Goal: Find contact information: Find contact information

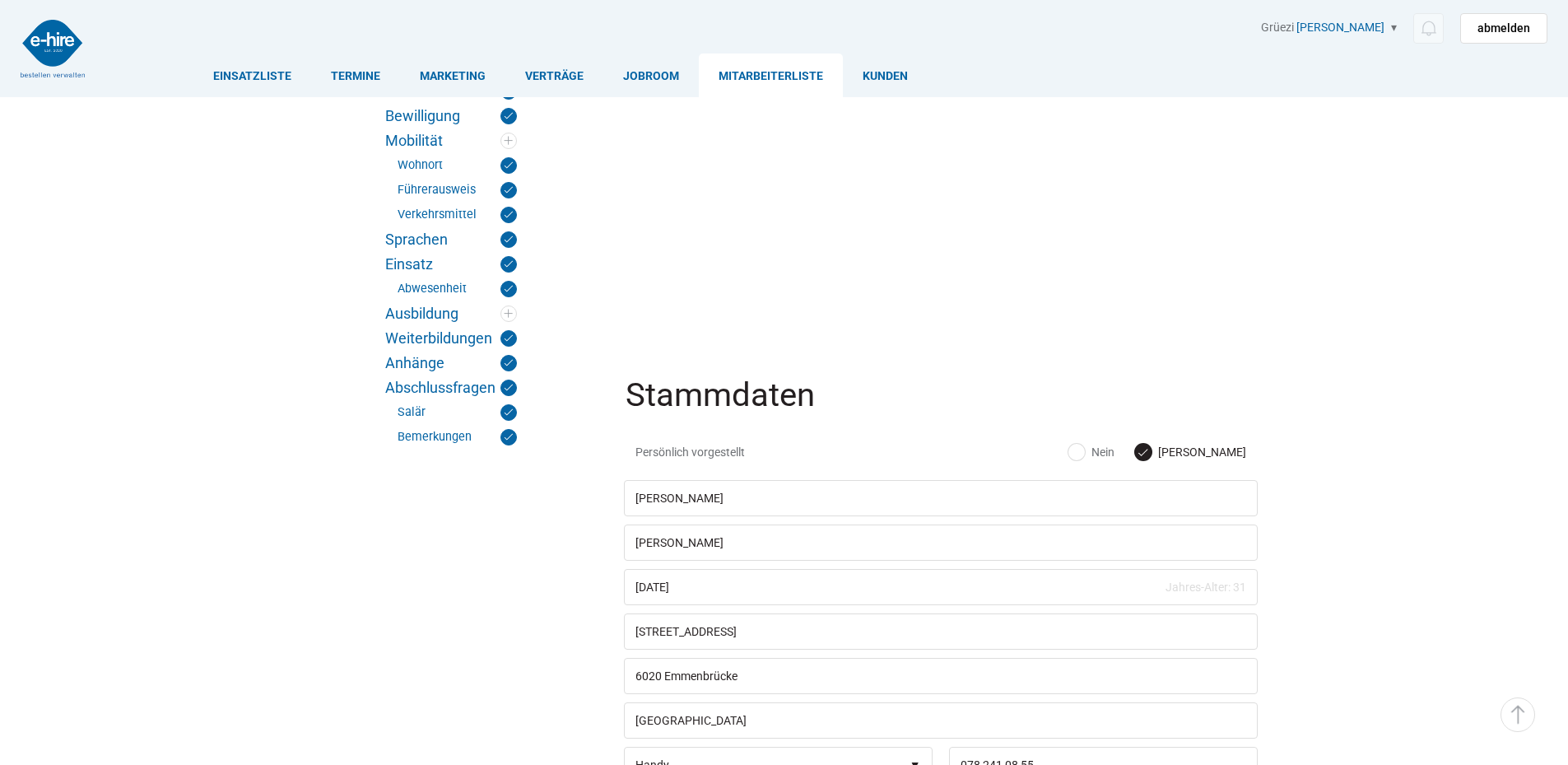
scroll to position [330, 0]
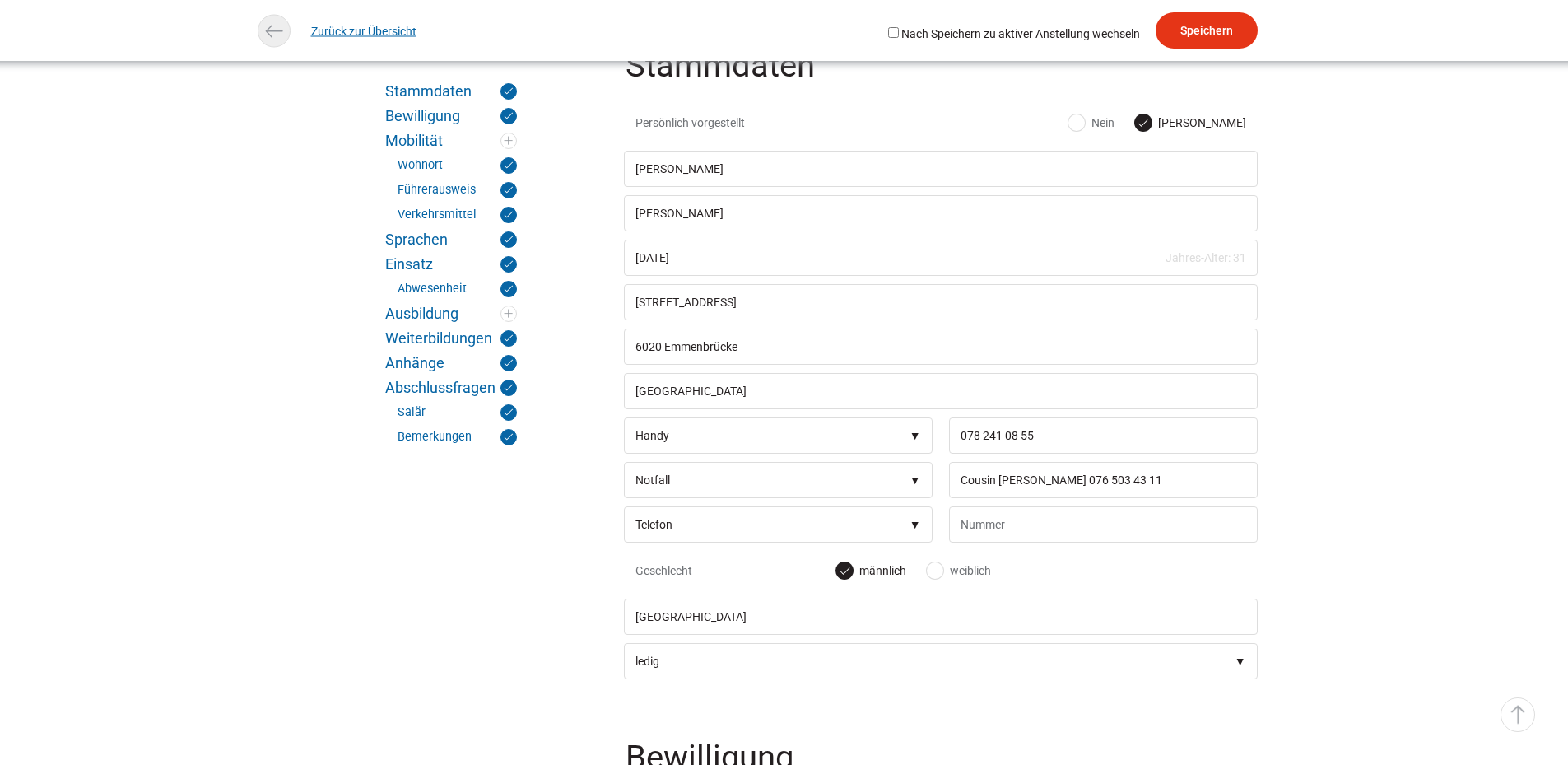
click at [327, 29] on link "Zurück zur Übersicht" at bounding box center [364, 31] width 105 height 37
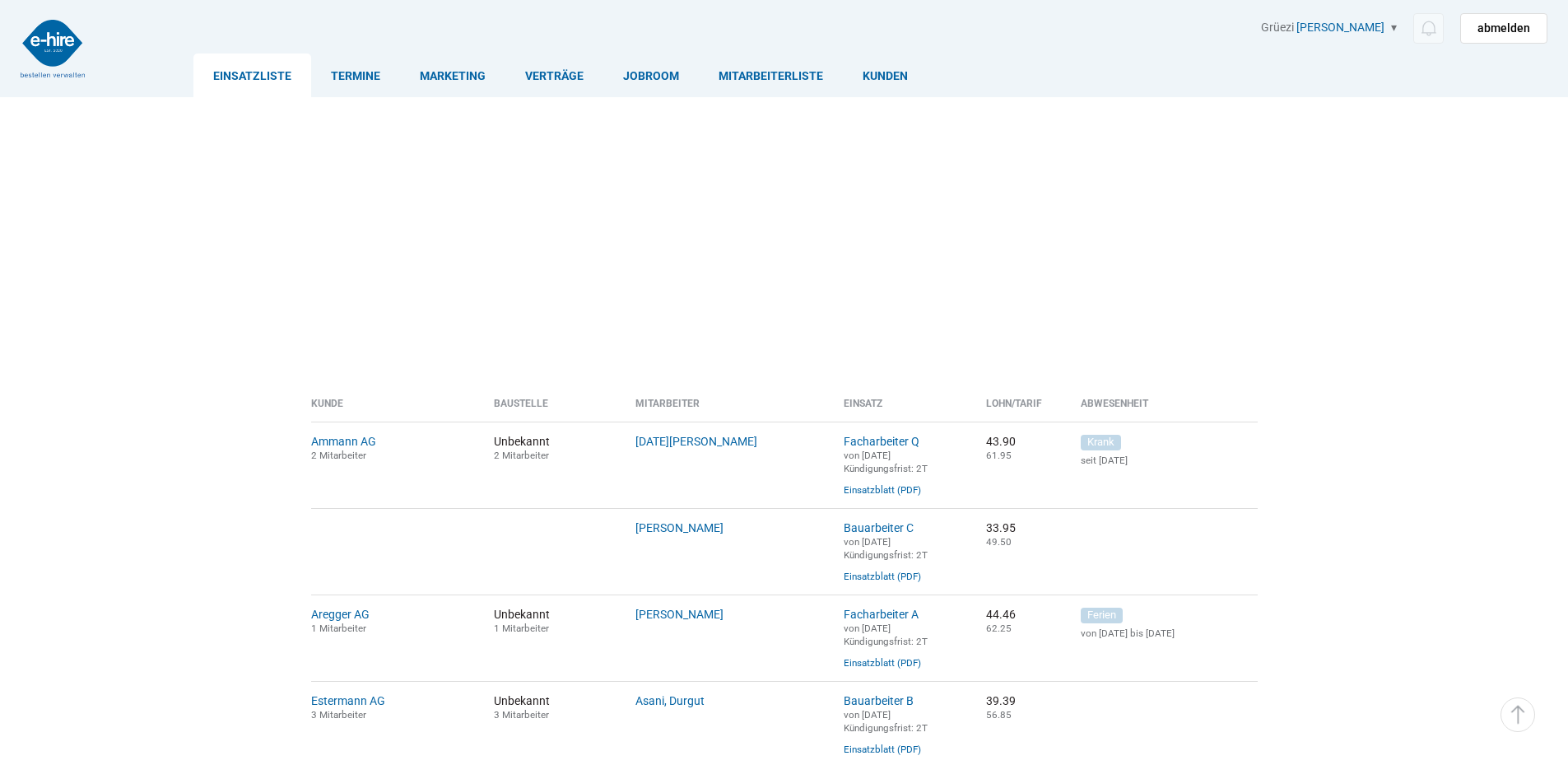
scroll to position [1059, 0]
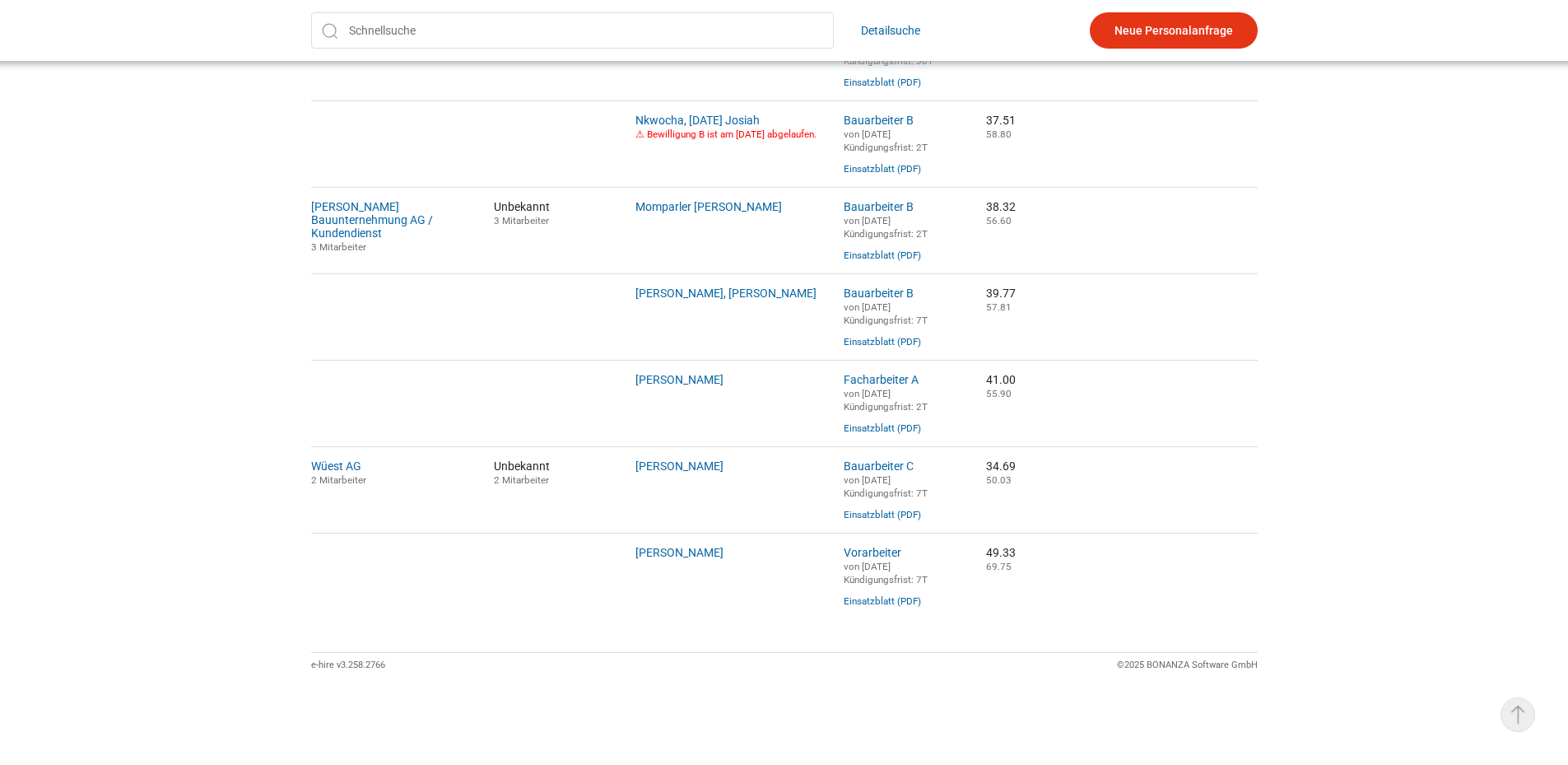
click at [1523, 721] on link "▵ Nach oben" at bounding box center [1518, 714] width 34 height 34
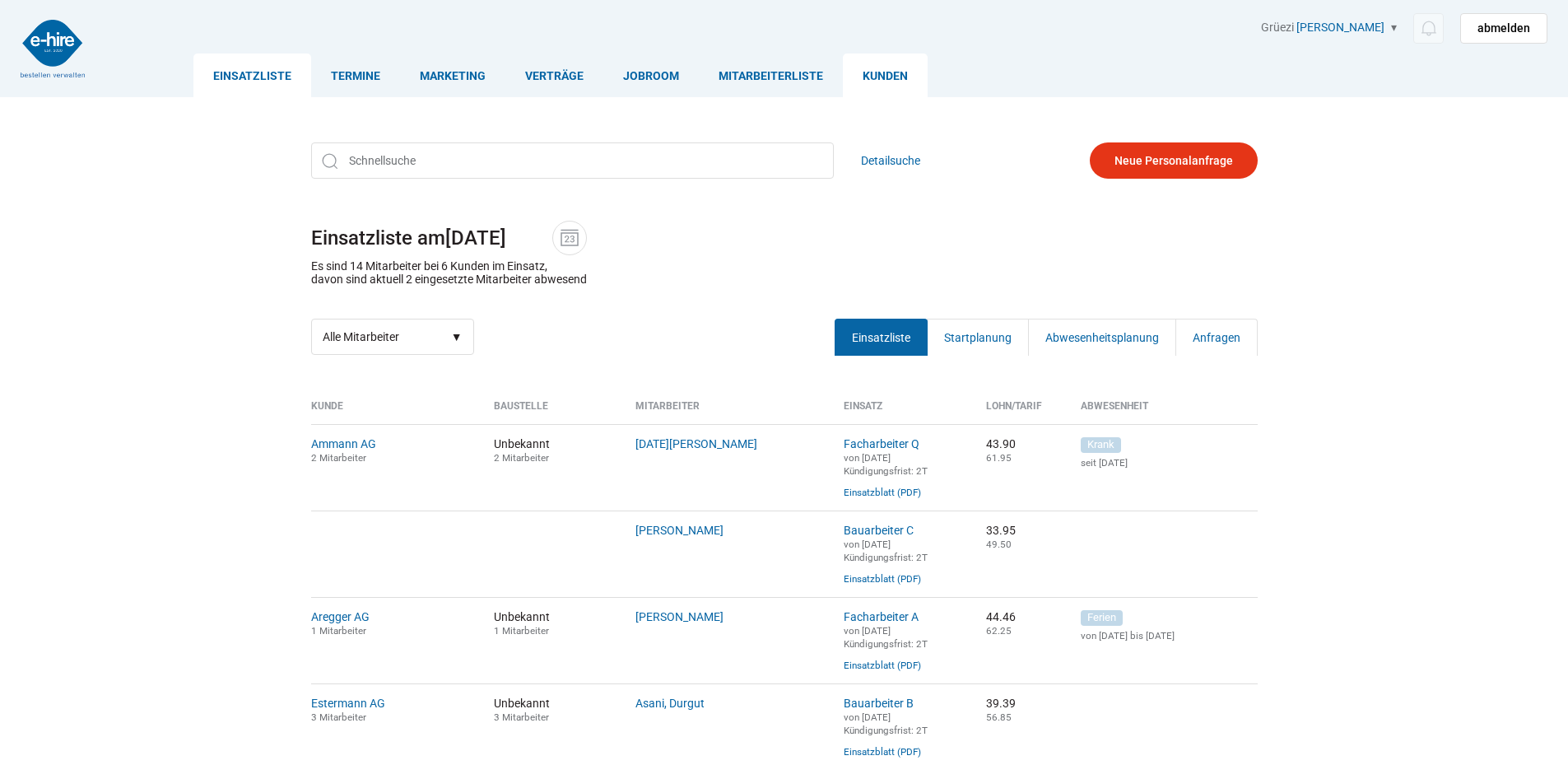
click at [864, 80] on link "Kunden" at bounding box center [885, 75] width 85 height 43
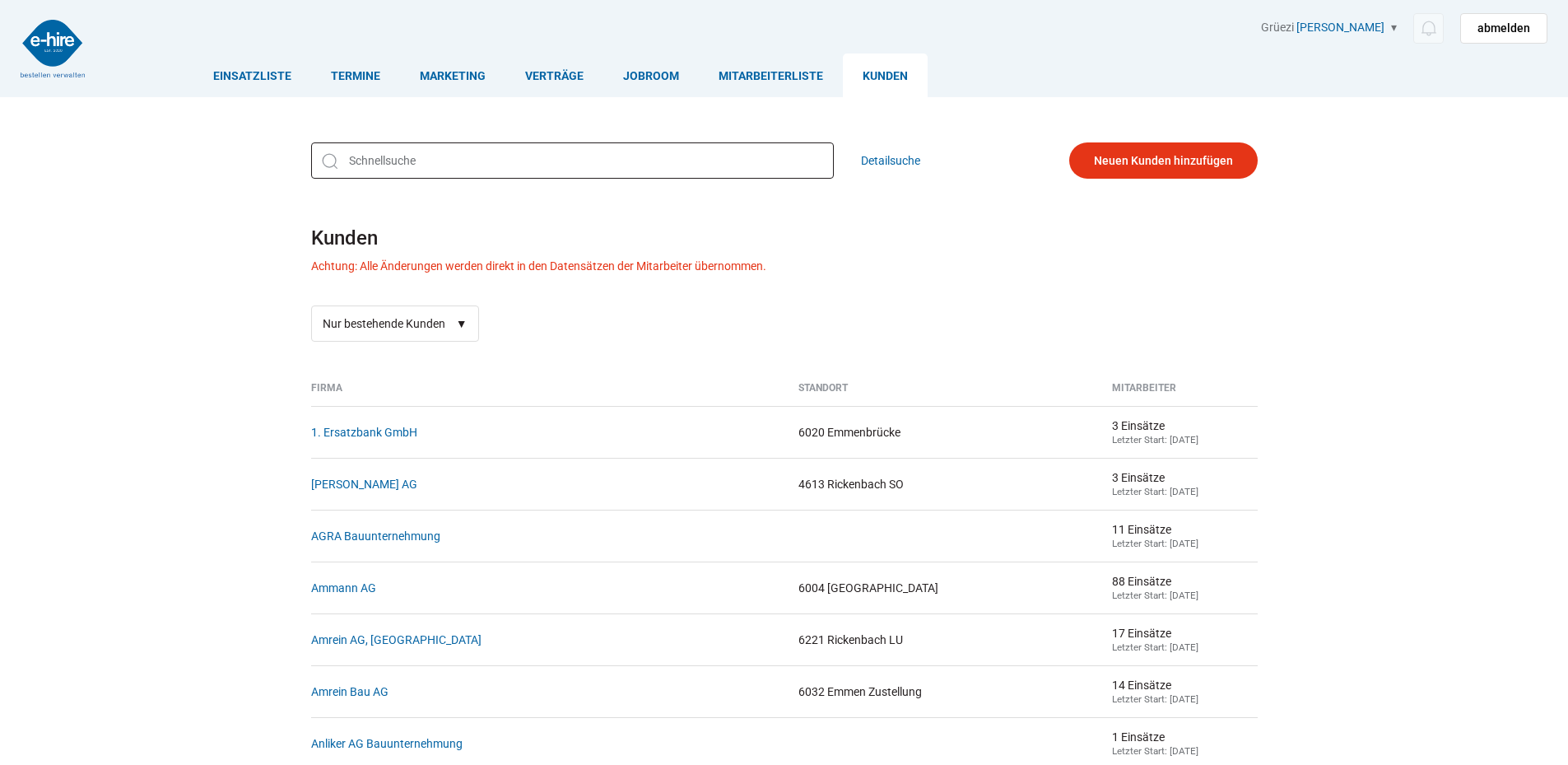
click at [359, 149] on input "text" at bounding box center [572, 160] width 522 height 36
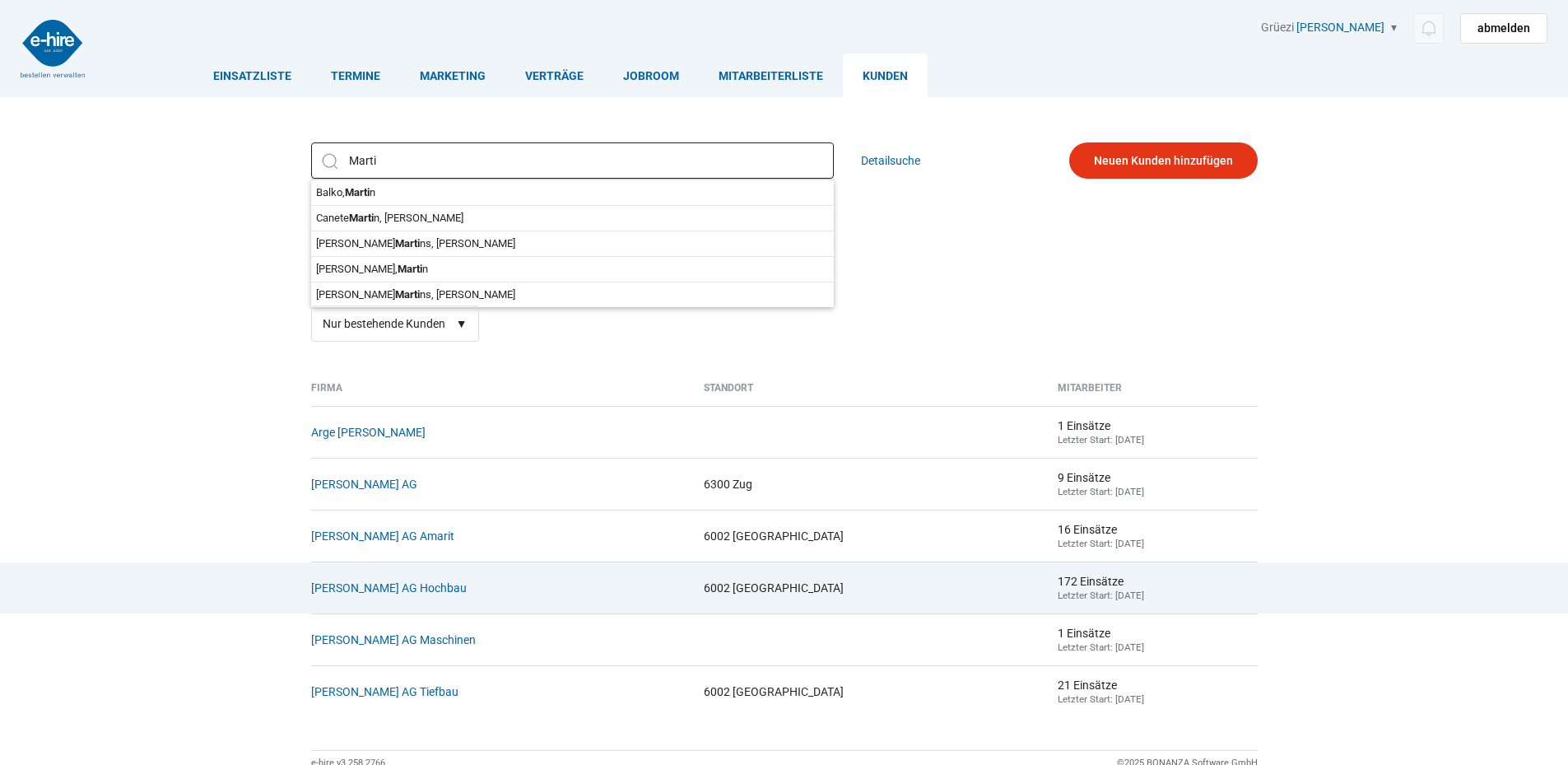
type input "Marti"
click at [427, 604] on td "Marti Bauunternehmung AG Hochbau" at bounding box center [502, 587] width 380 height 52
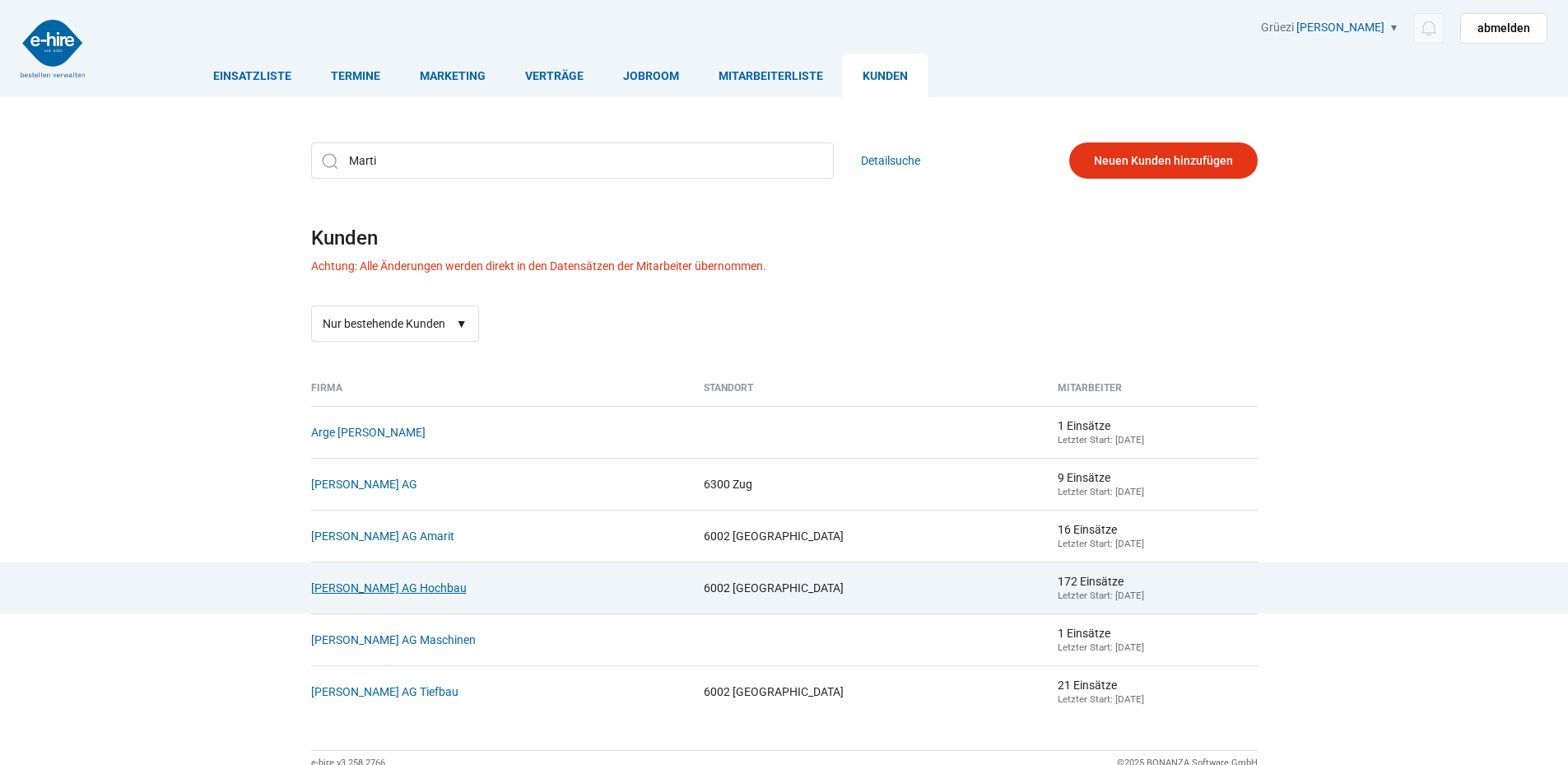
click at [423, 592] on link "Marti Bauunternehmung AG Hochbau" at bounding box center [389, 588] width 156 height 14
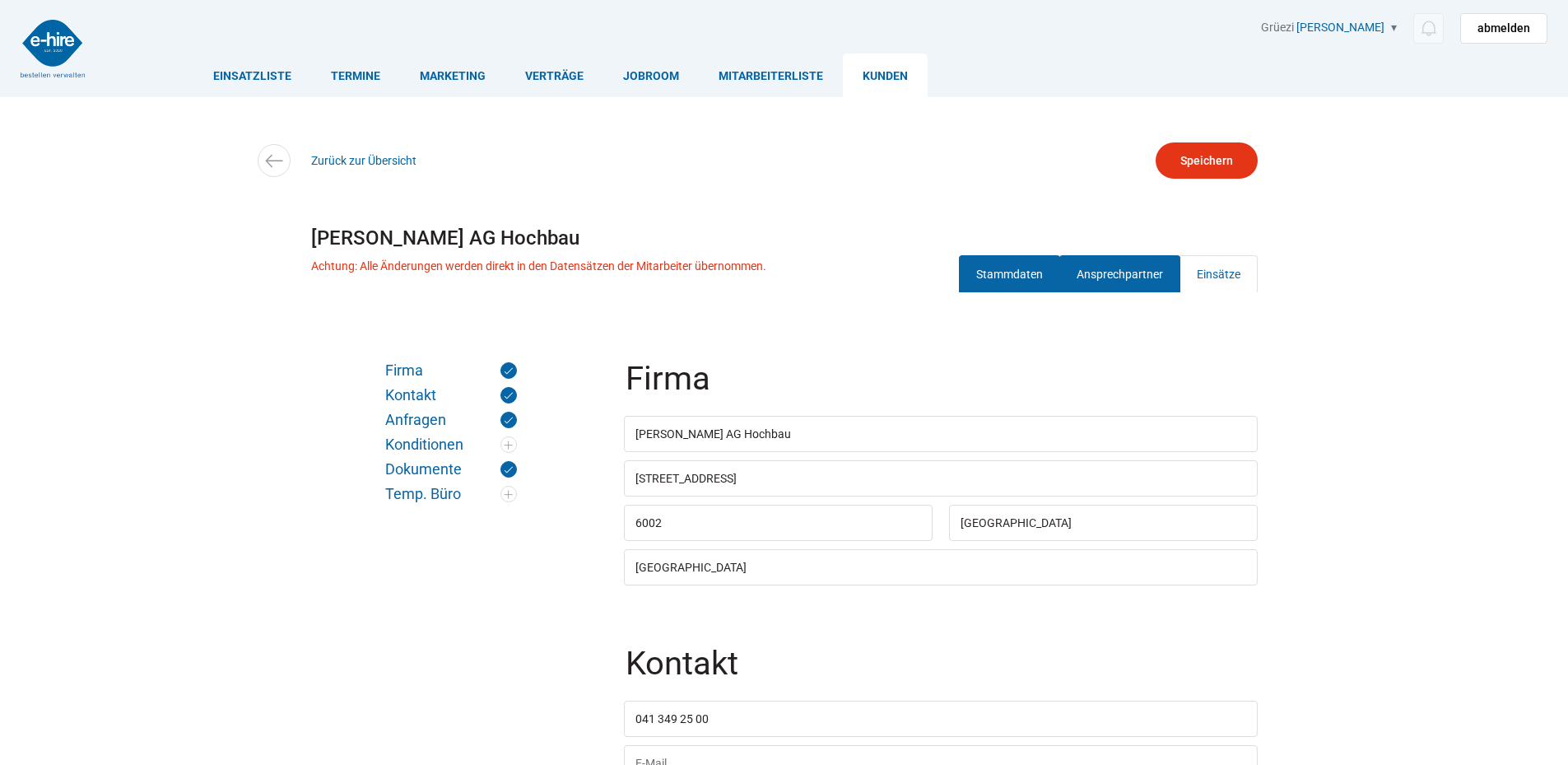
click at [1151, 277] on link "Ansprechpartner" at bounding box center [1120, 273] width 121 height 37
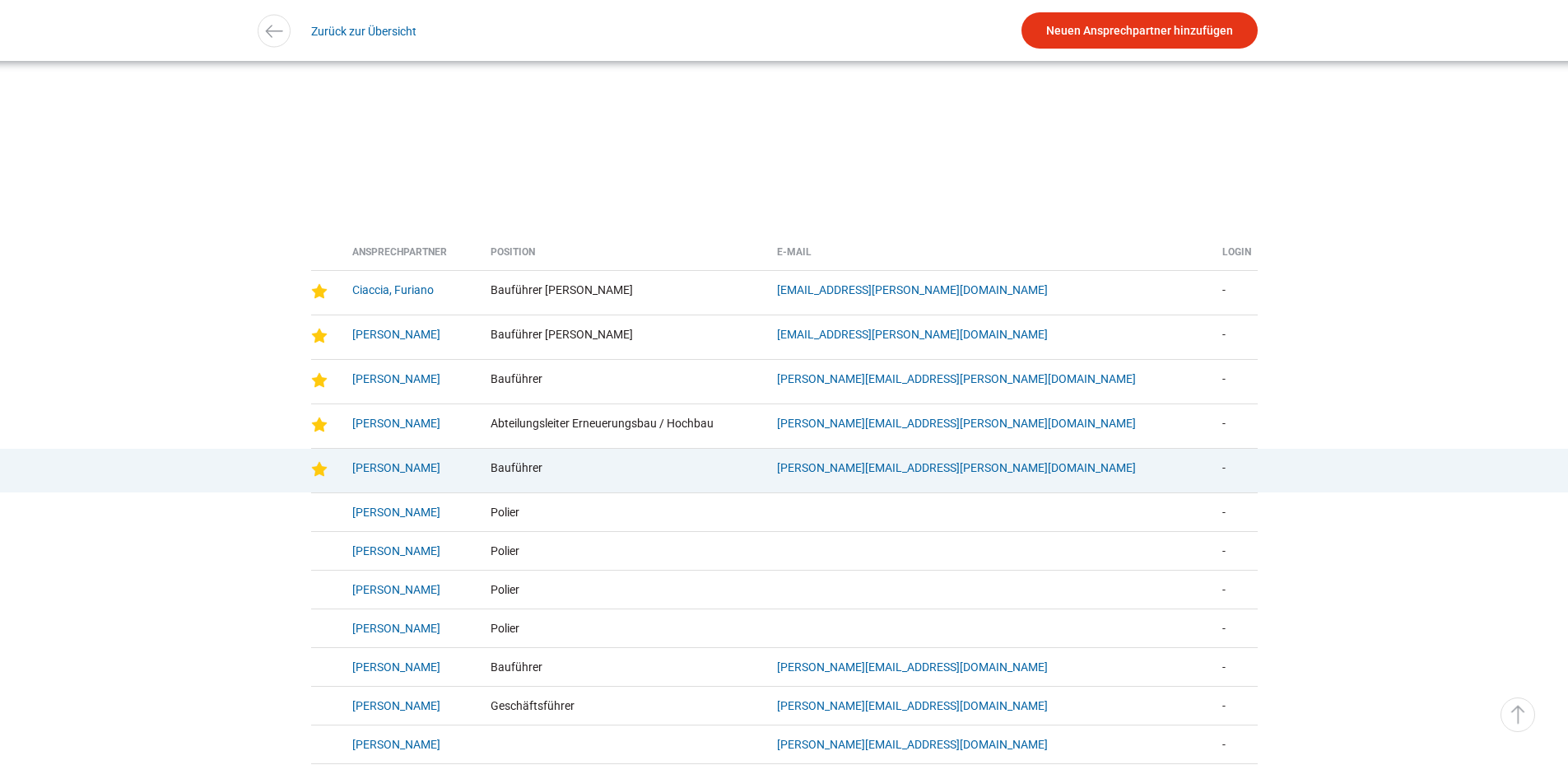
scroll to position [330, 0]
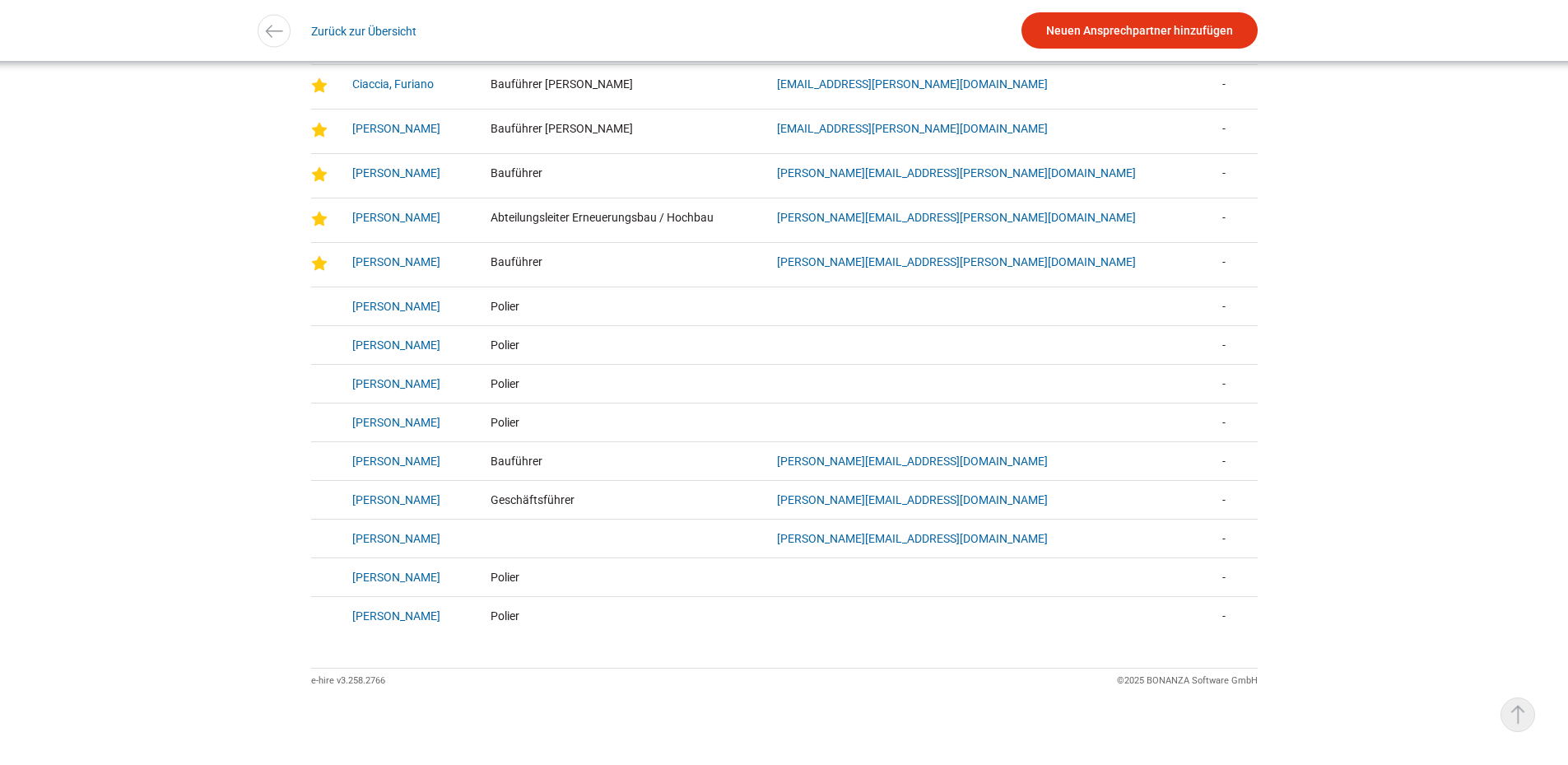
click at [1533, 714] on link "▵ Nach oben" at bounding box center [1518, 714] width 34 height 34
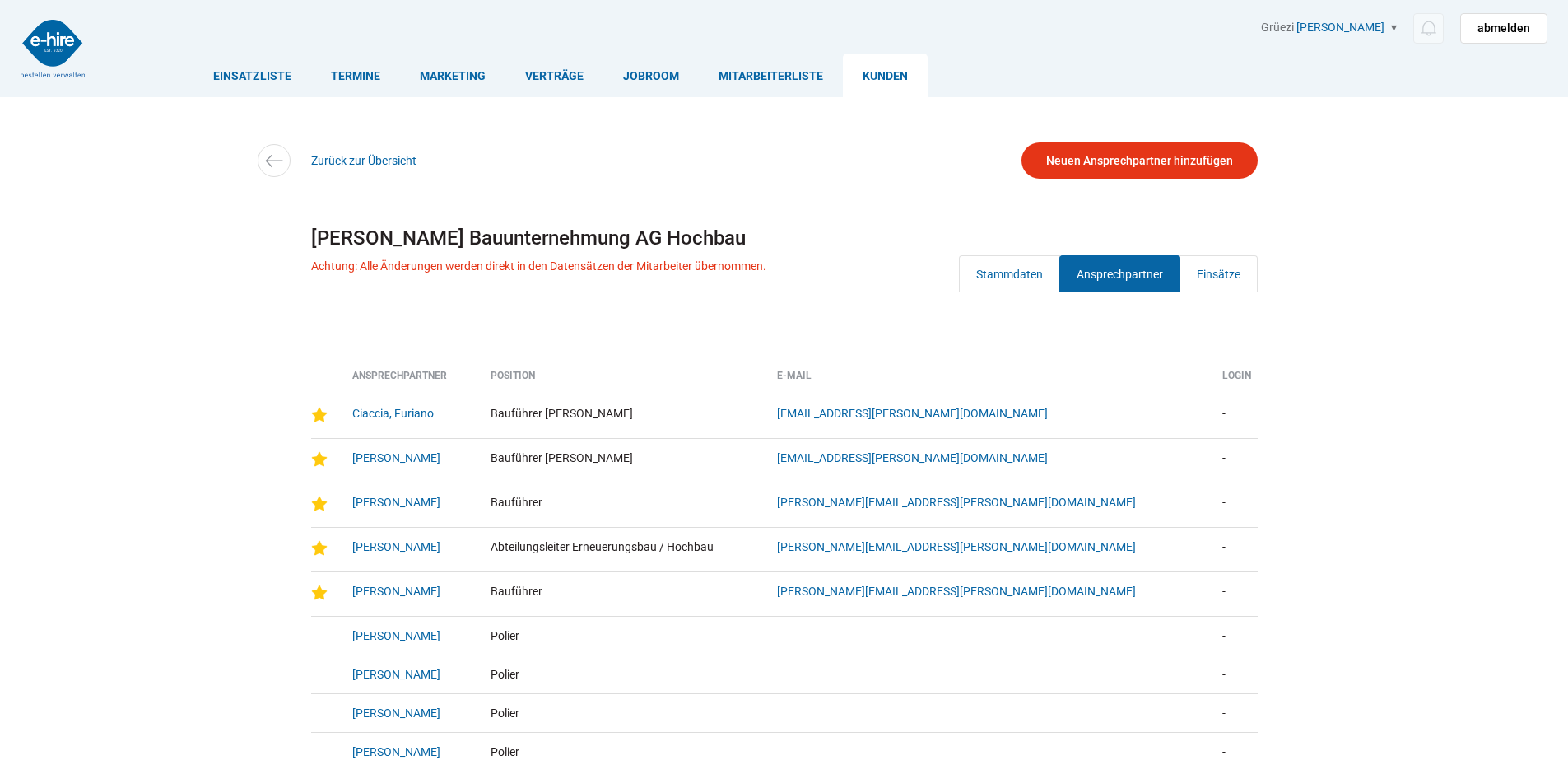
click at [876, 90] on link "Kunden" at bounding box center [885, 75] width 85 height 43
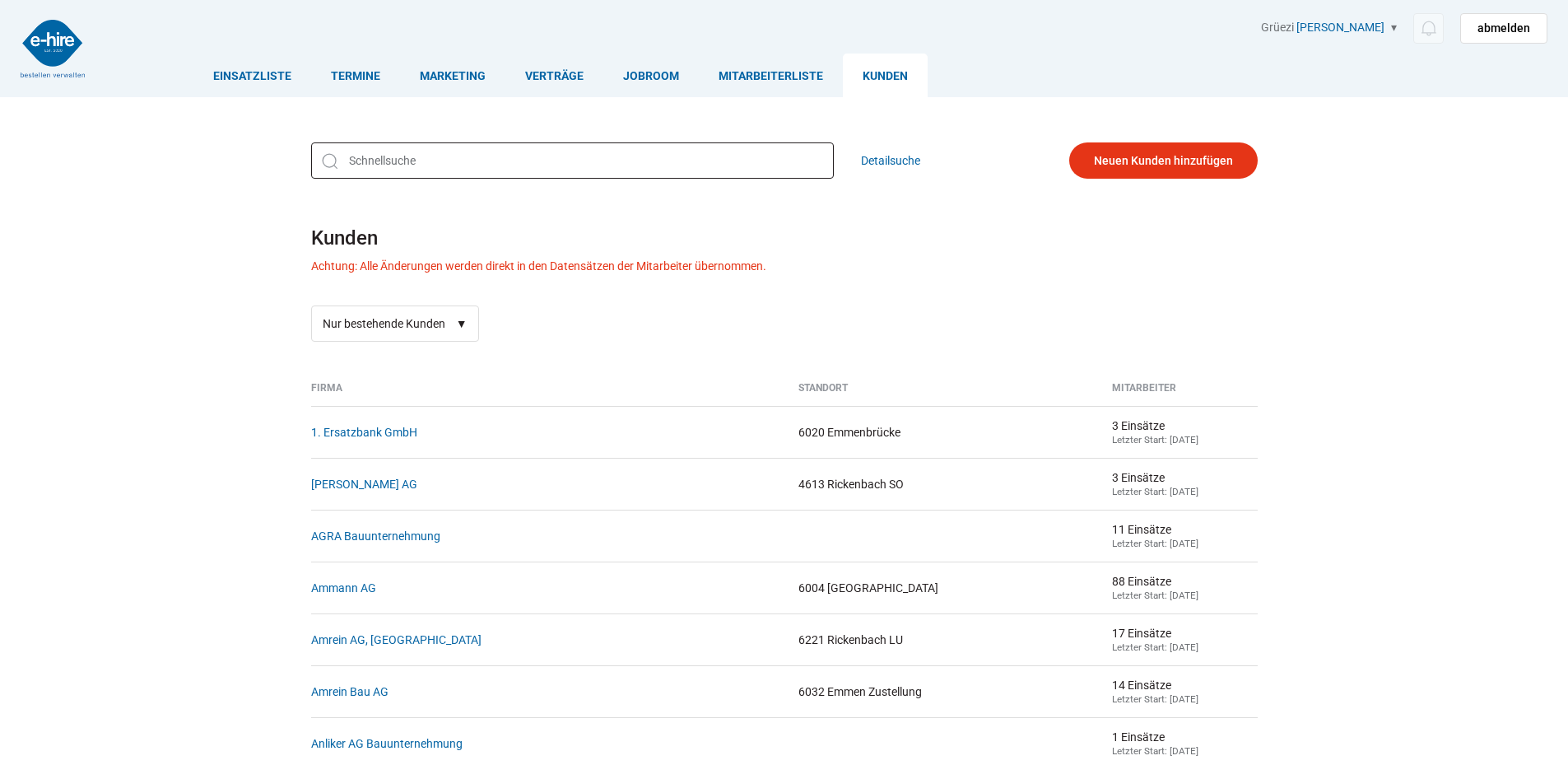
click at [360, 171] on input "text" at bounding box center [572, 160] width 522 height 36
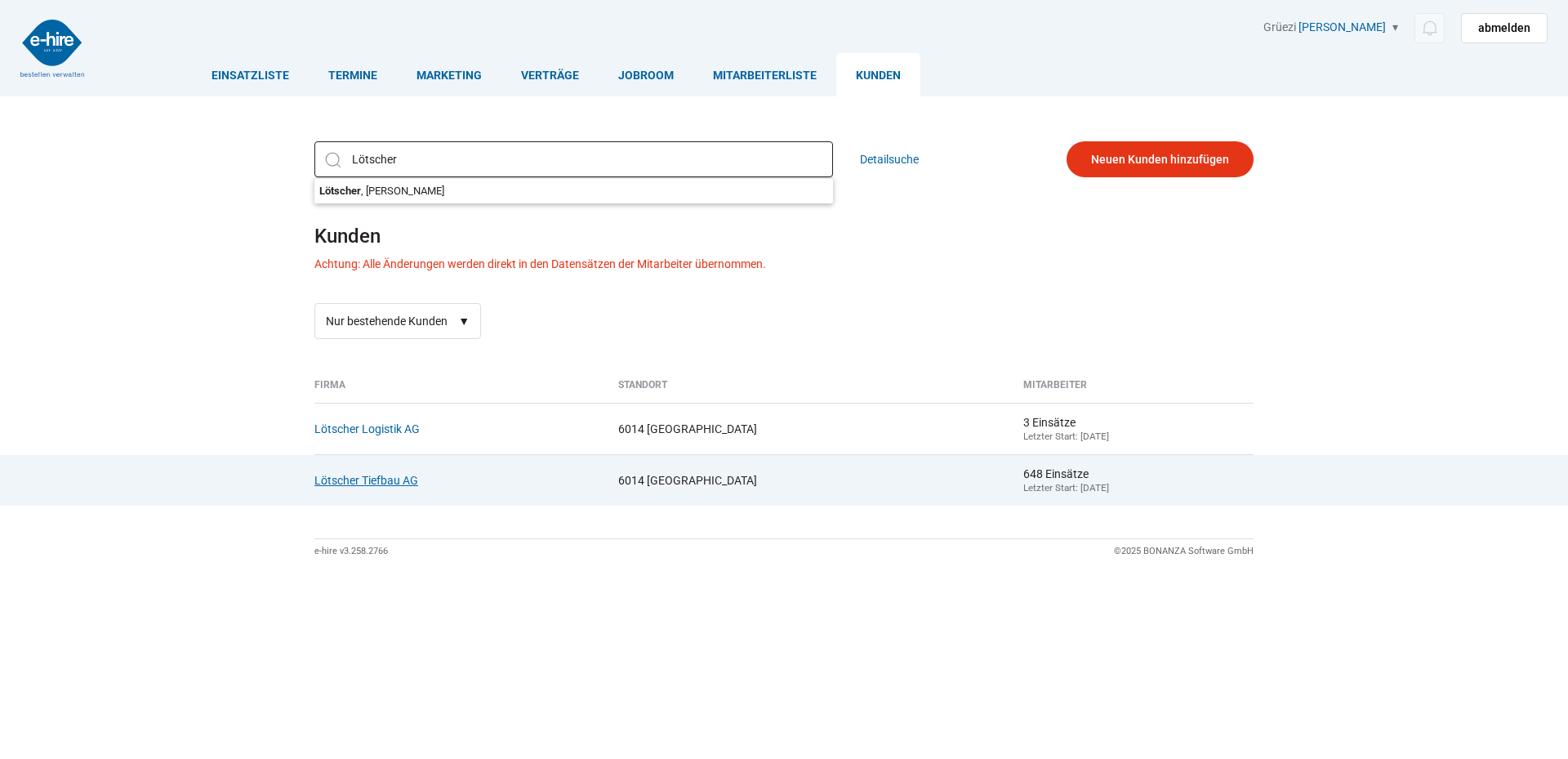
type input "Lötscher"
click at [378, 480] on link "Lötscher Tiefbau AG" at bounding box center [366, 480] width 103 height 13
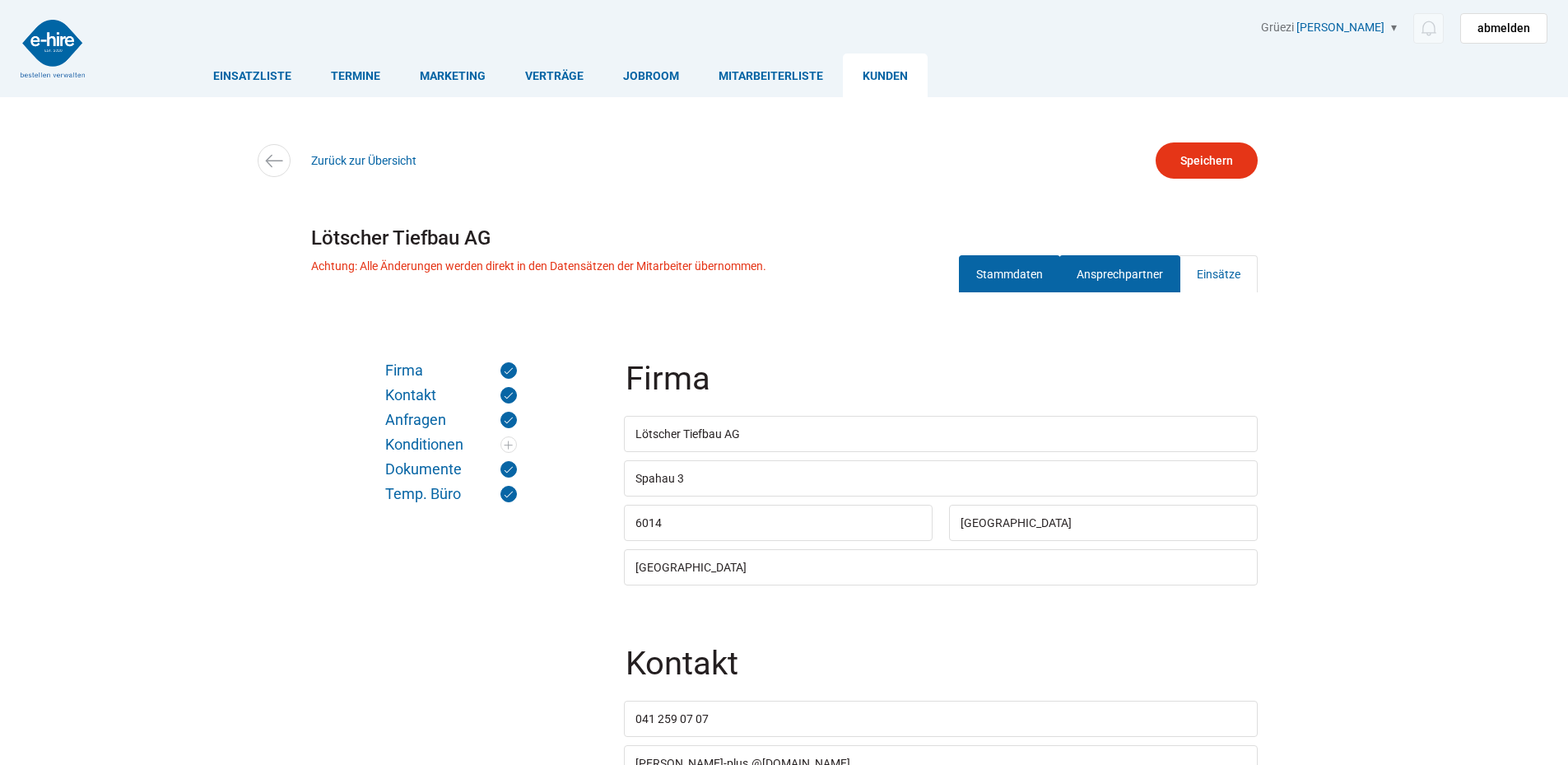
click at [1114, 276] on link "Ansprechpartner" at bounding box center [1120, 273] width 121 height 37
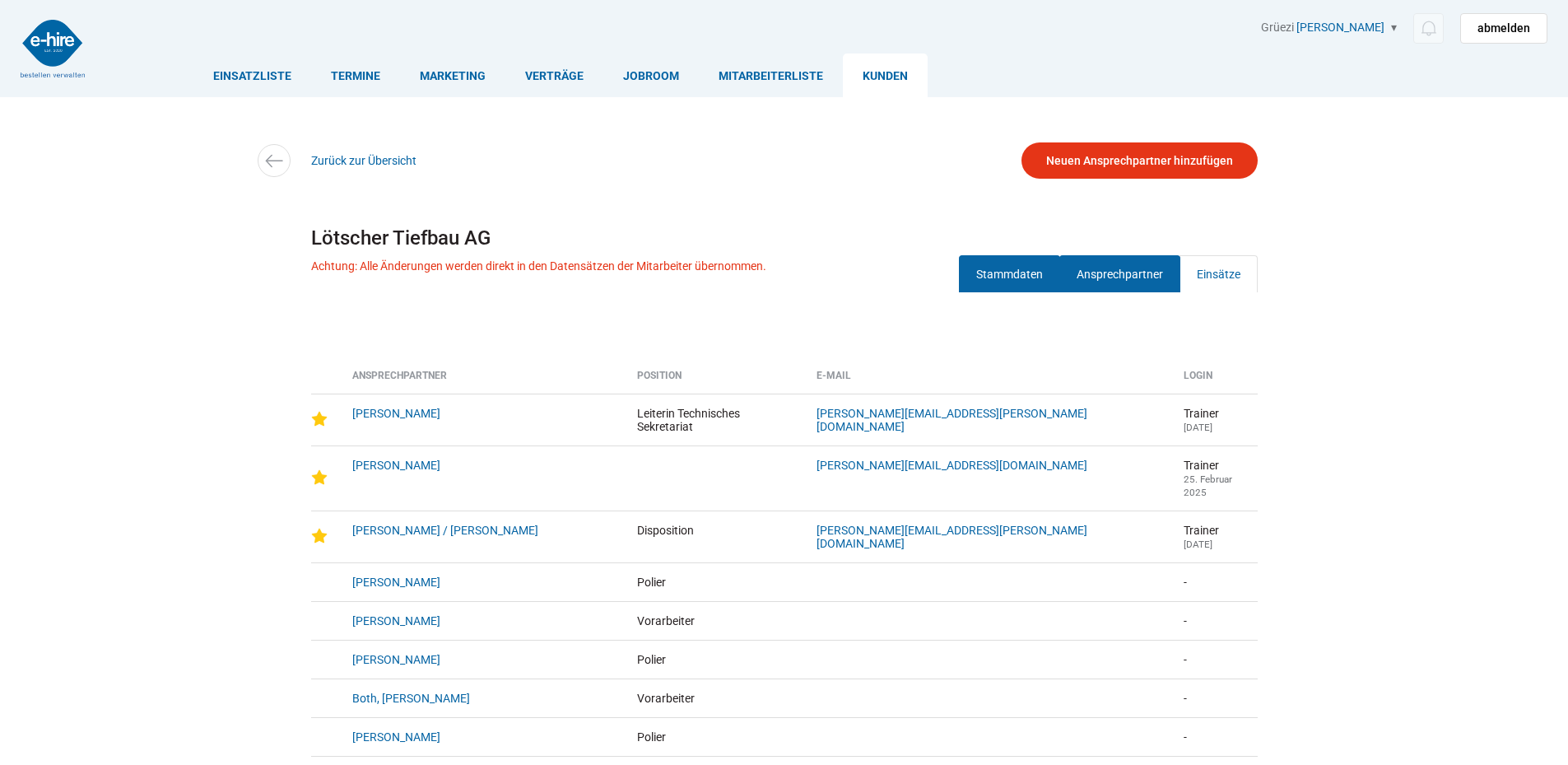
click at [969, 280] on link "Stammdaten" at bounding box center [1009, 273] width 101 height 37
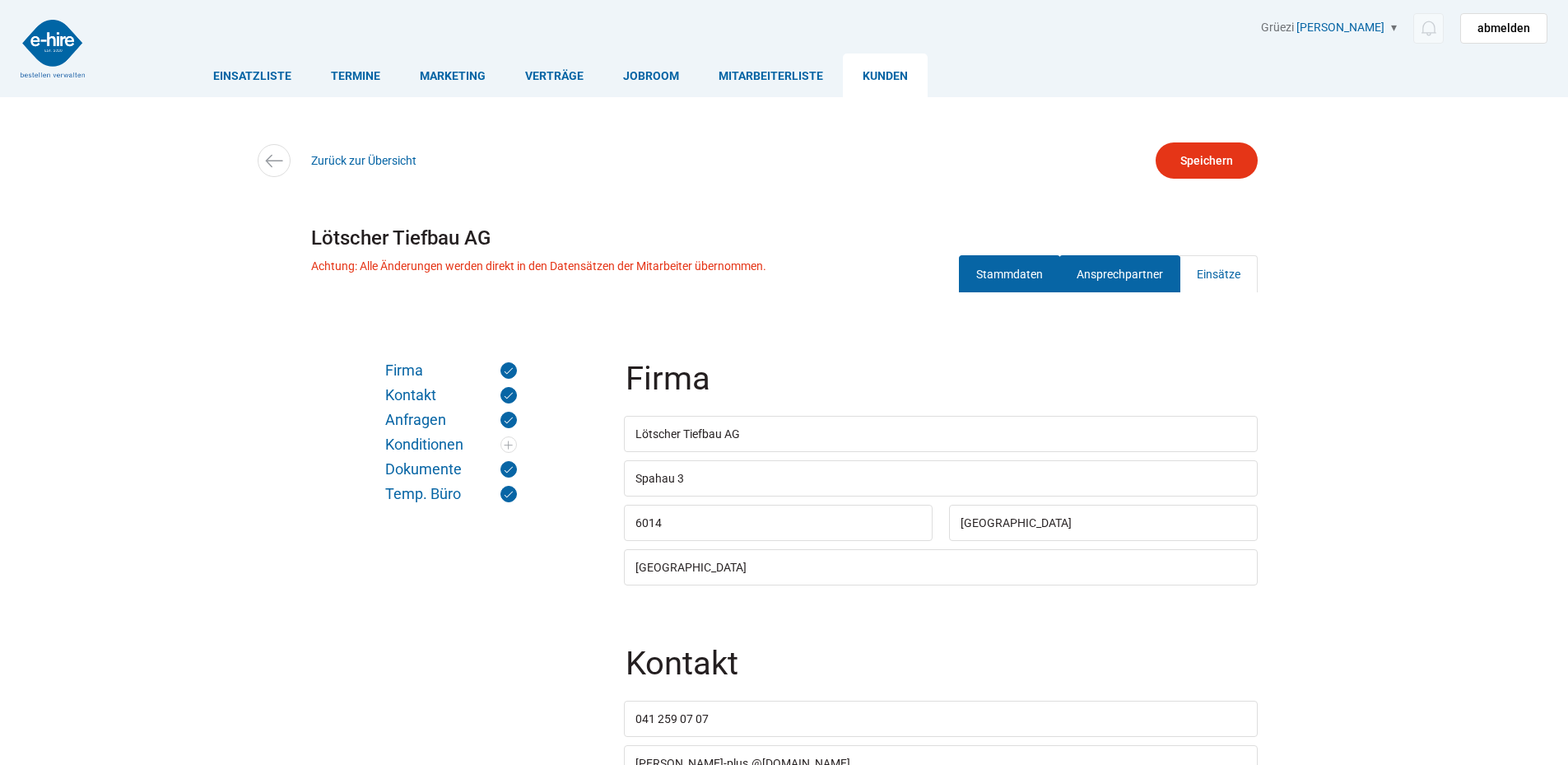
click at [1107, 263] on link "Ansprechpartner" at bounding box center [1120, 273] width 121 height 37
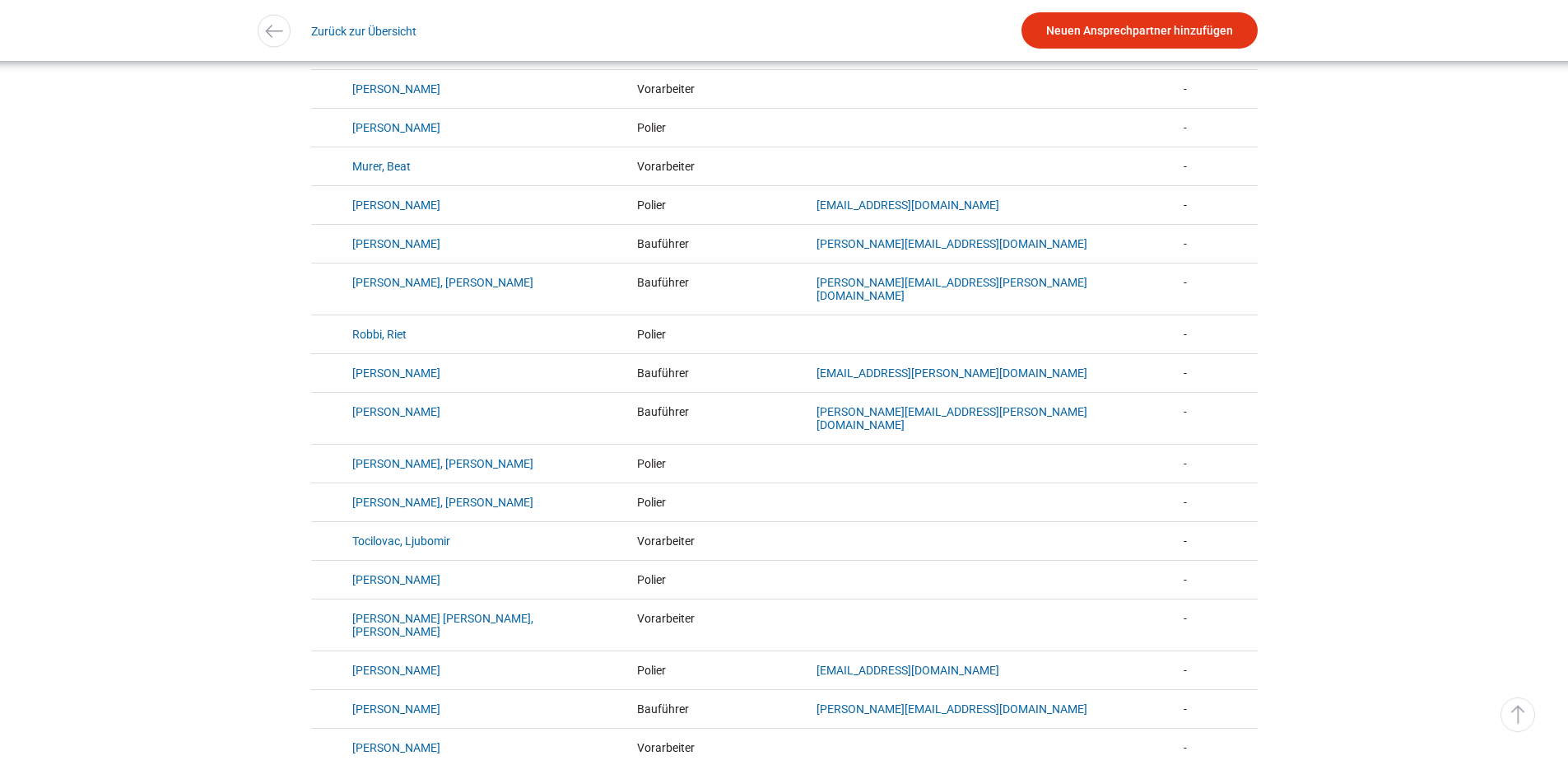
scroll to position [1367, 0]
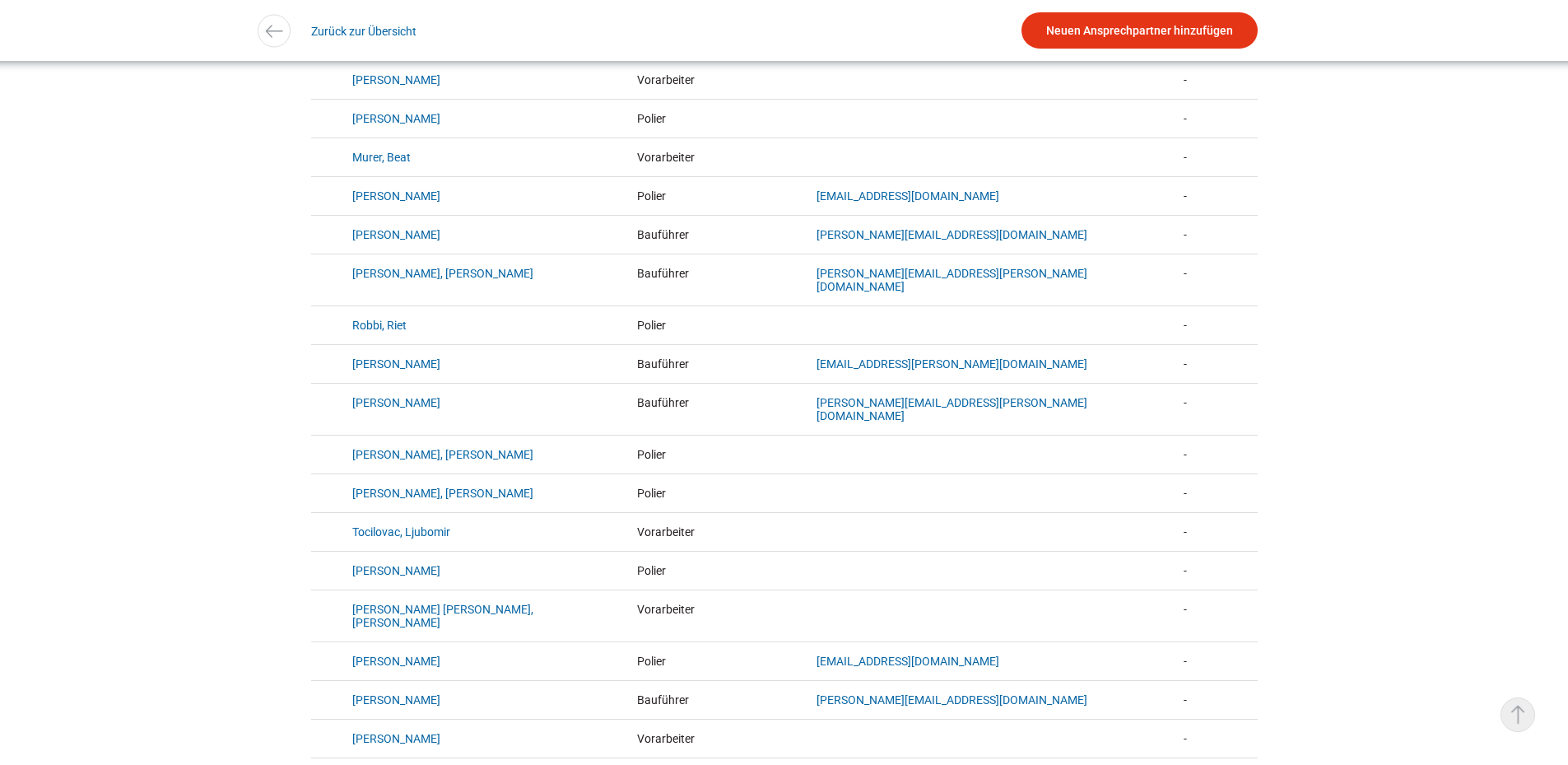
click at [1522, 715] on link "▵ Nach oben" at bounding box center [1518, 714] width 34 height 34
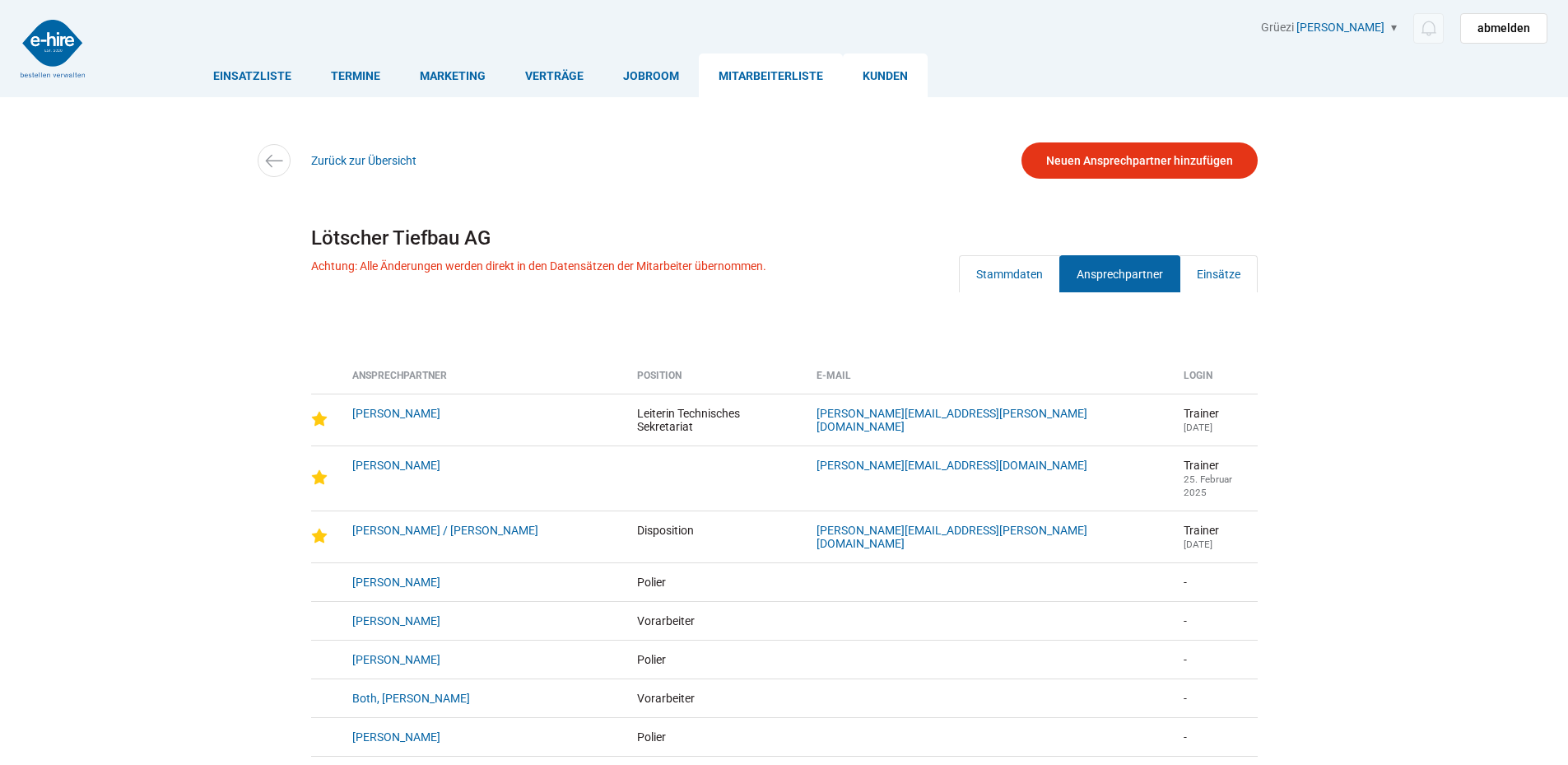
click at [784, 77] on link "Mitarbeiterliste" at bounding box center [770, 75] width 144 height 43
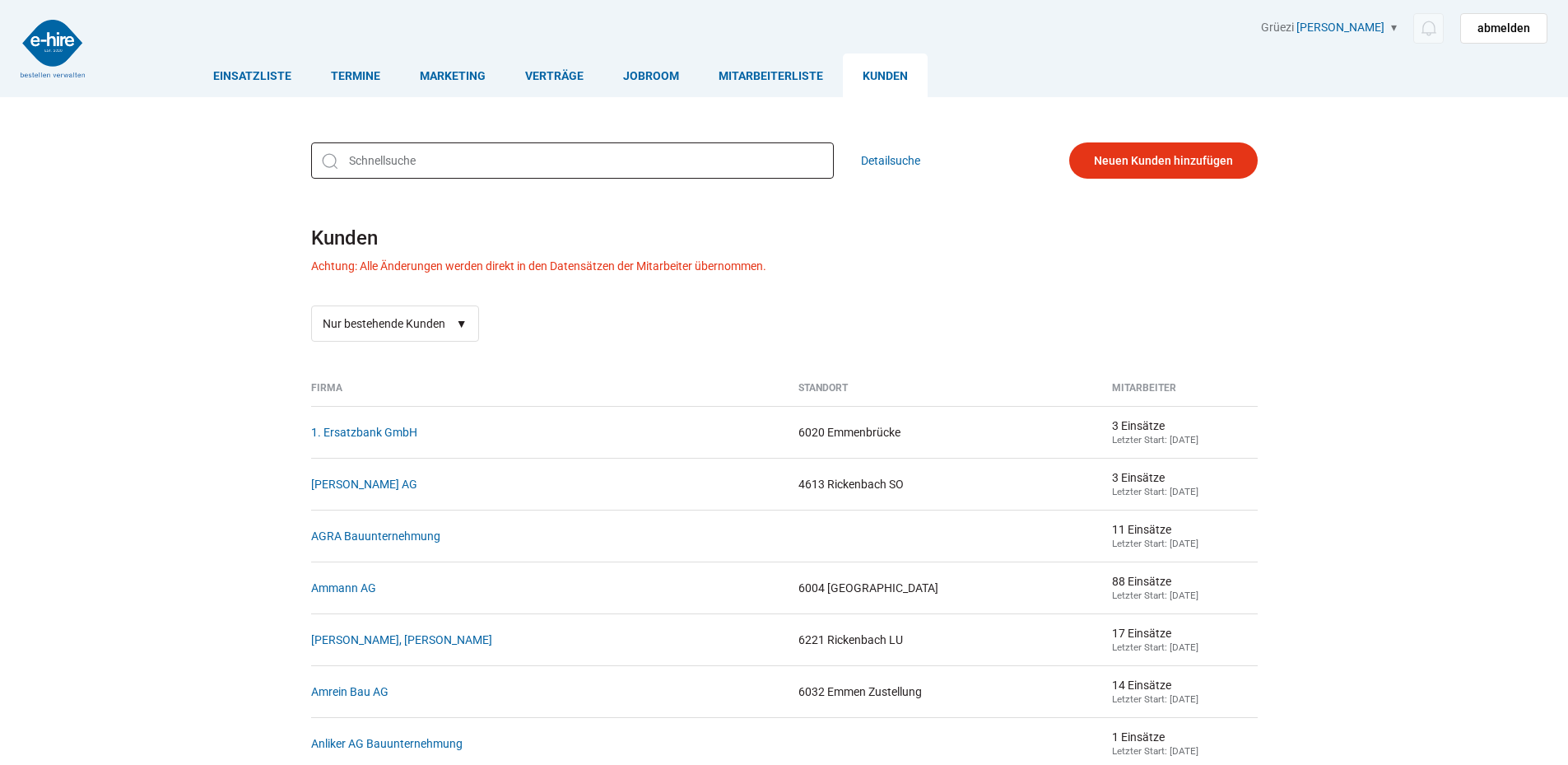
click at [366, 159] on input "text" at bounding box center [572, 160] width 522 height 36
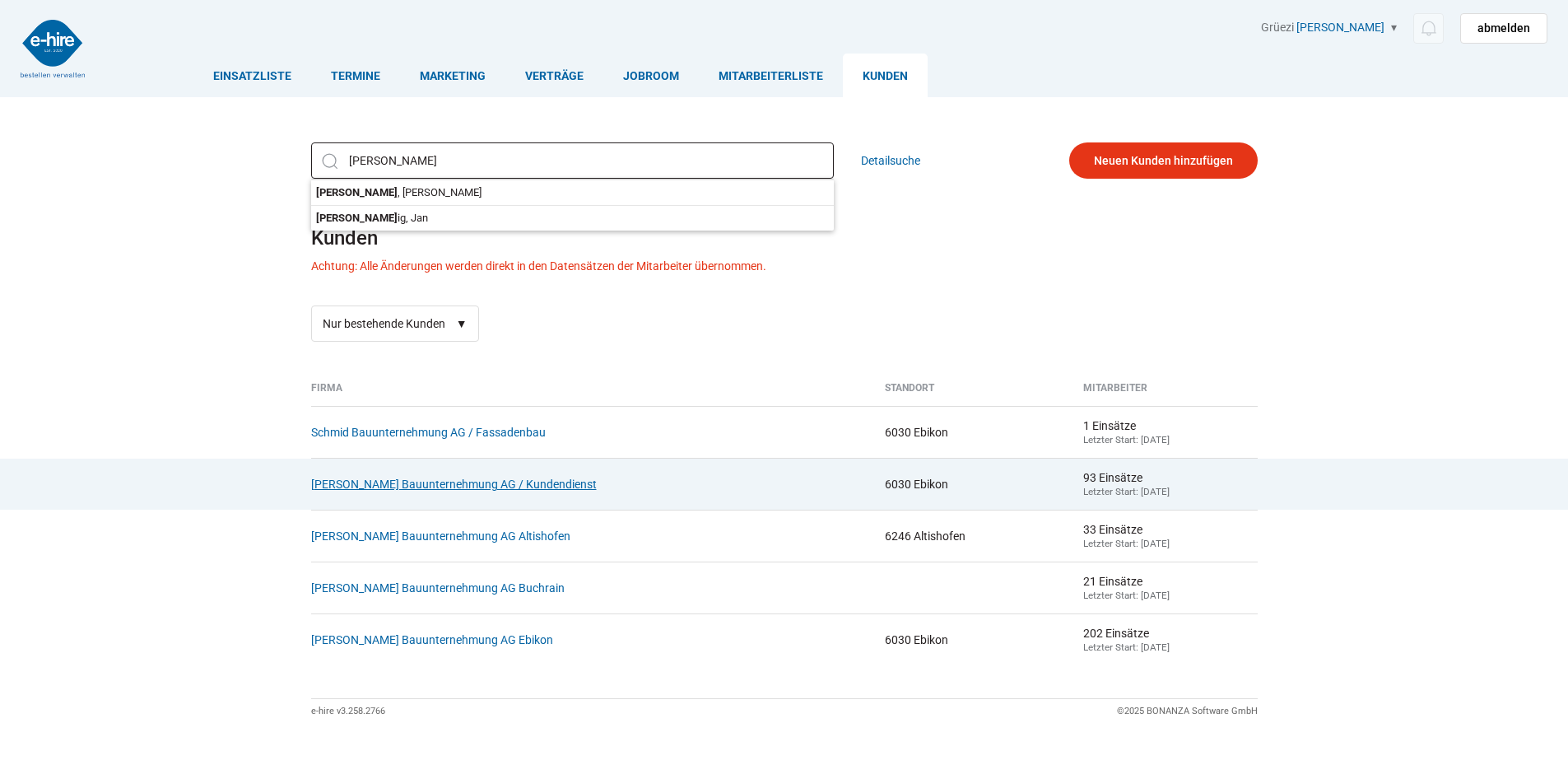
type input "schmid"
click at [435, 491] on link "[PERSON_NAME] Bauunternehmung AG / Kundendienst" at bounding box center [454, 483] width 286 height 14
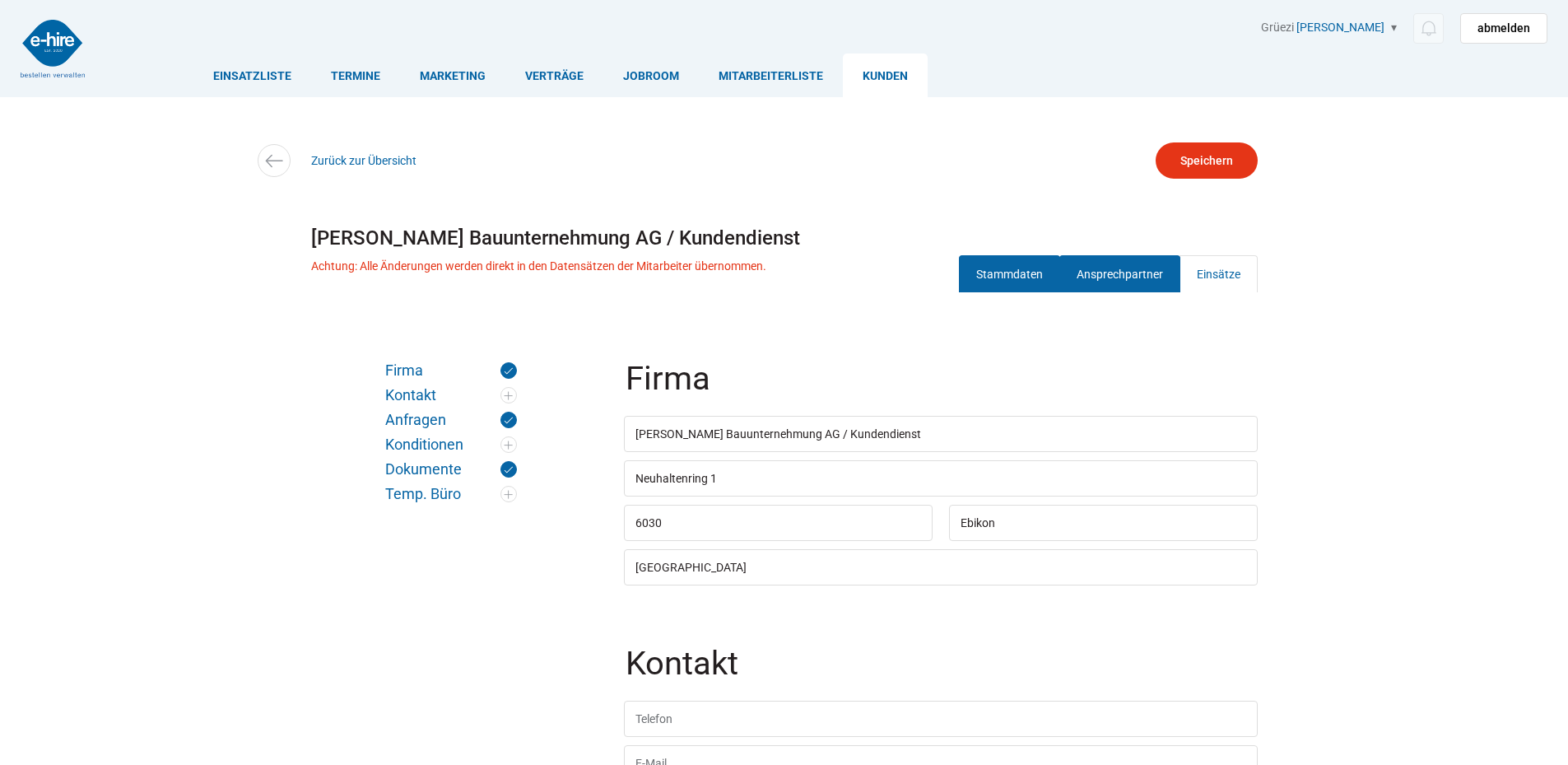
click at [1106, 268] on link "Ansprechpartner" at bounding box center [1120, 273] width 121 height 37
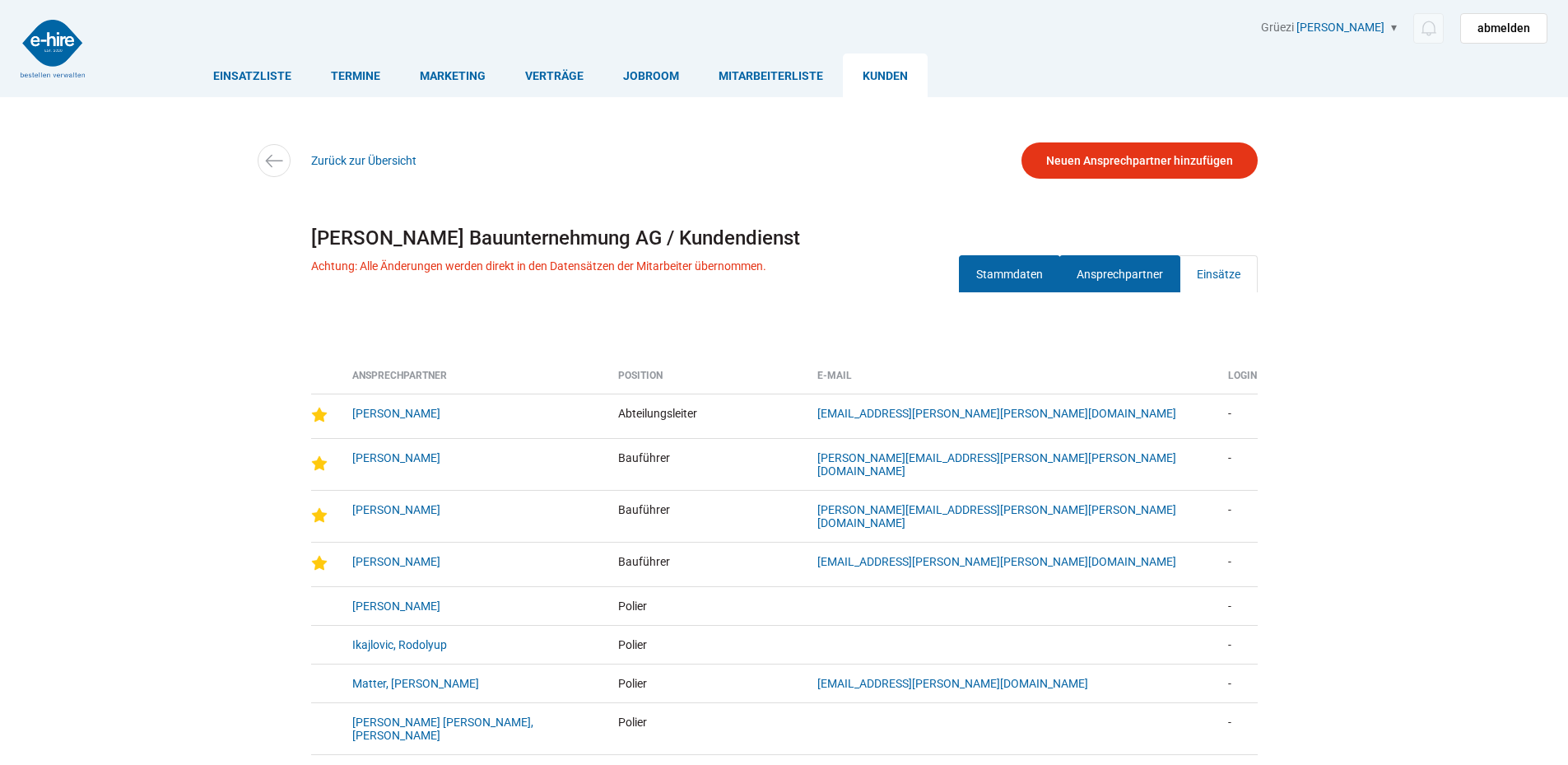
click at [1014, 273] on link "Stammdaten" at bounding box center [1009, 273] width 101 height 37
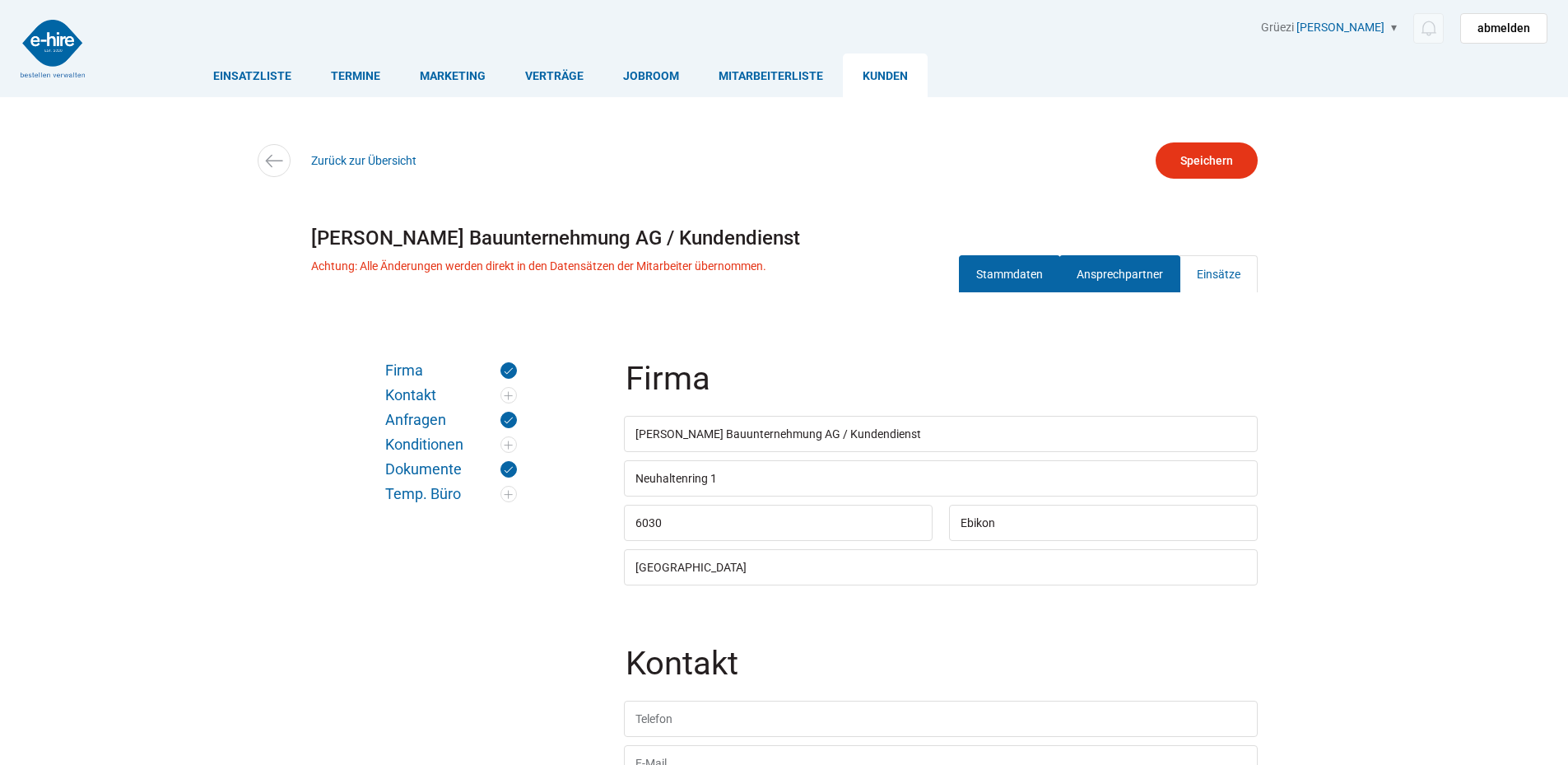
click at [1133, 269] on link "Ansprechpartner" at bounding box center [1120, 273] width 121 height 37
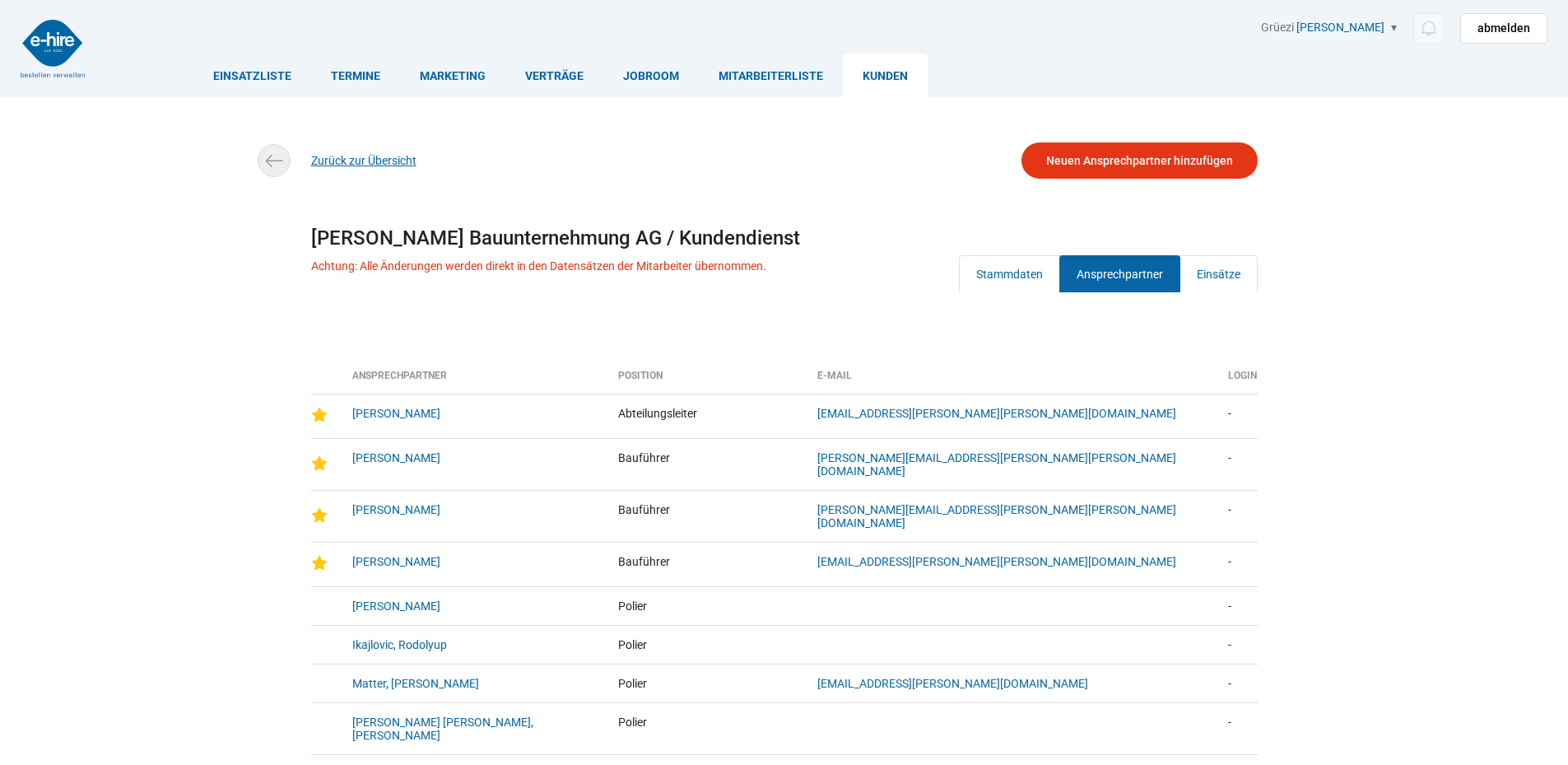
click at [334, 160] on link "Zurück zur Übersicht" at bounding box center [364, 160] width 105 height 14
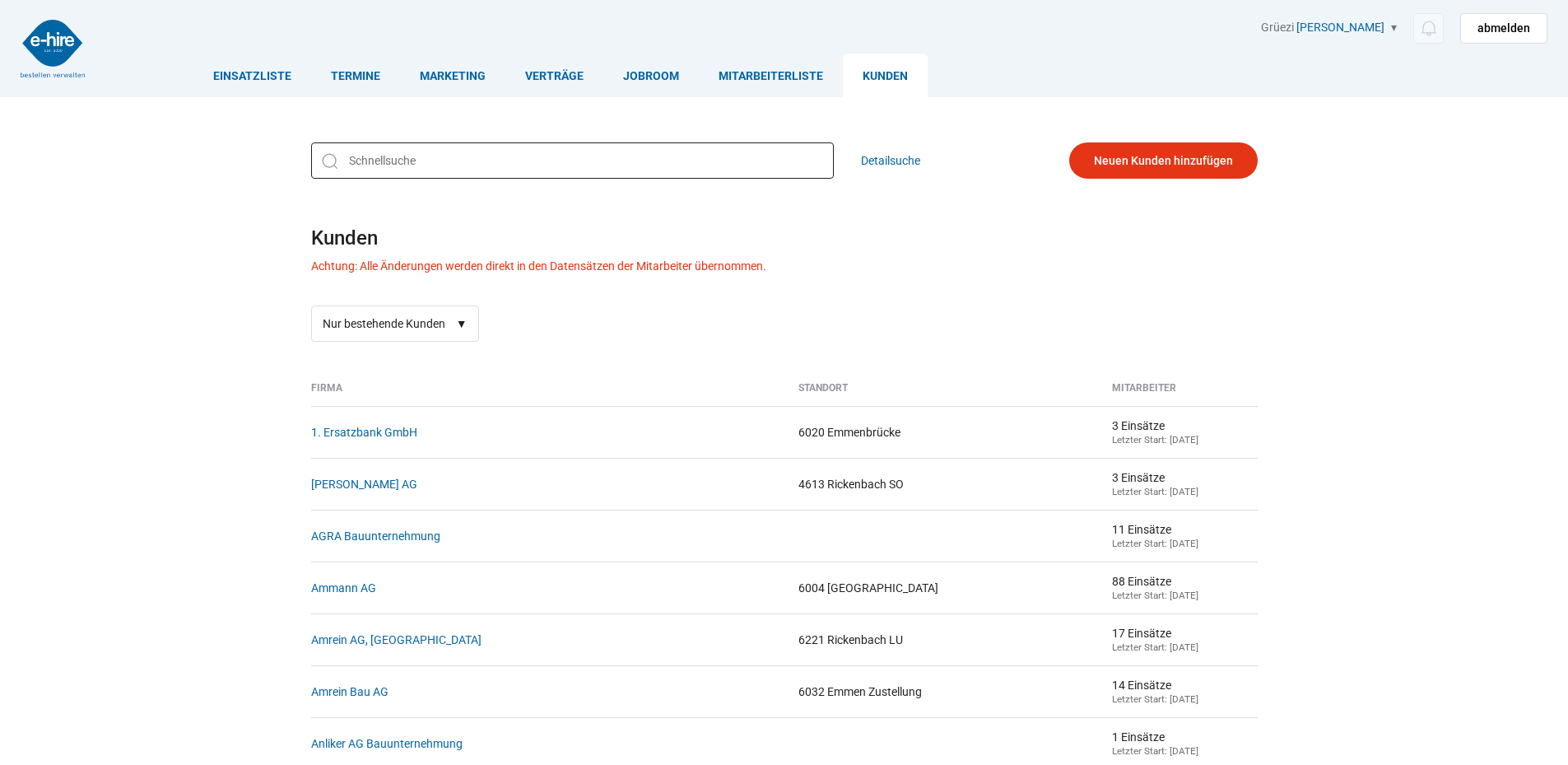
click at [350, 163] on input "text" at bounding box center [572, 160] width 522 height 36
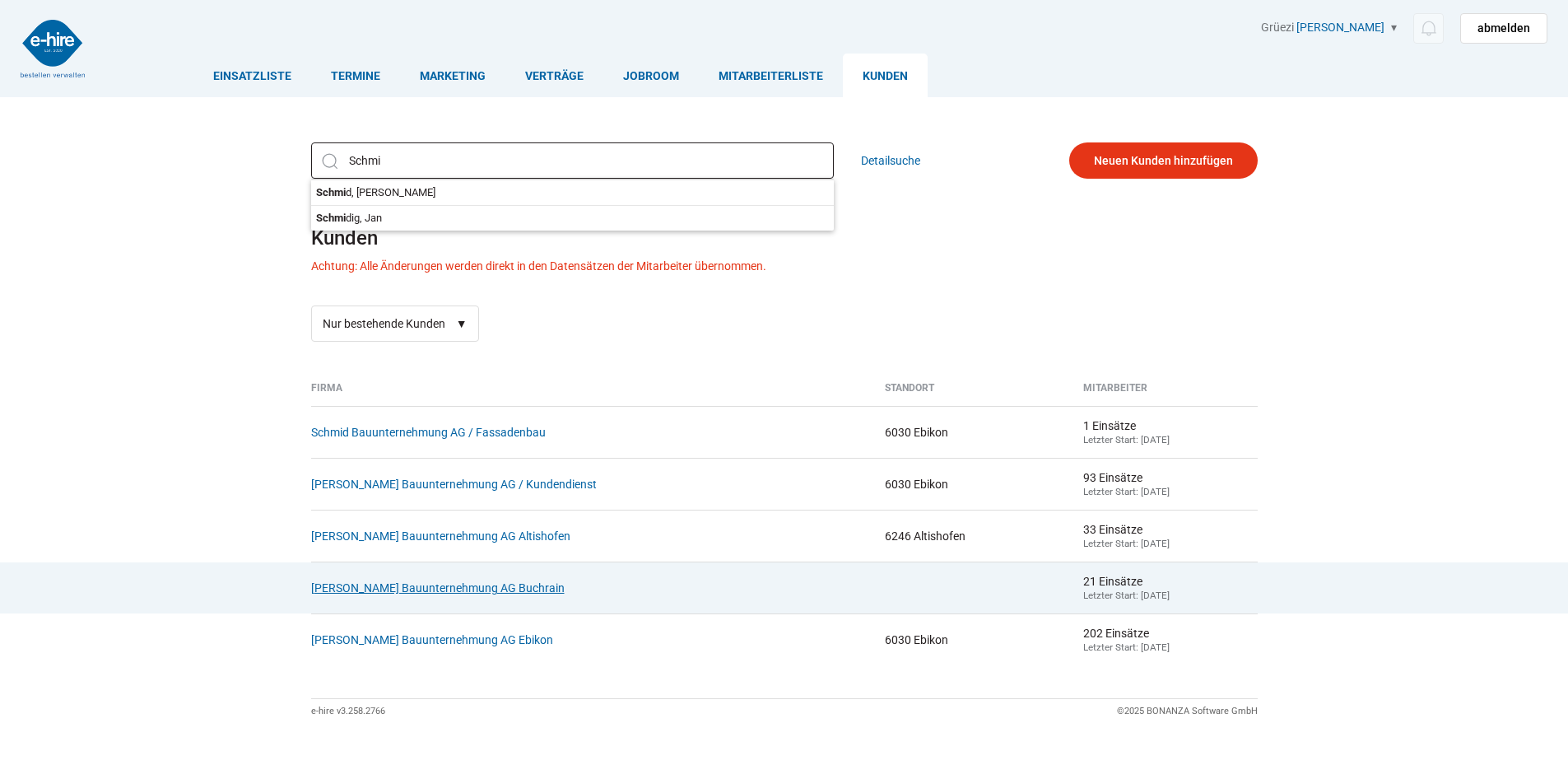
type input "Schmi"
click at [391, 595] on link "[PERSON_NAME] Bauunternehmung AG Buchrain" at bounding box center [438, 588] width 253 height 14
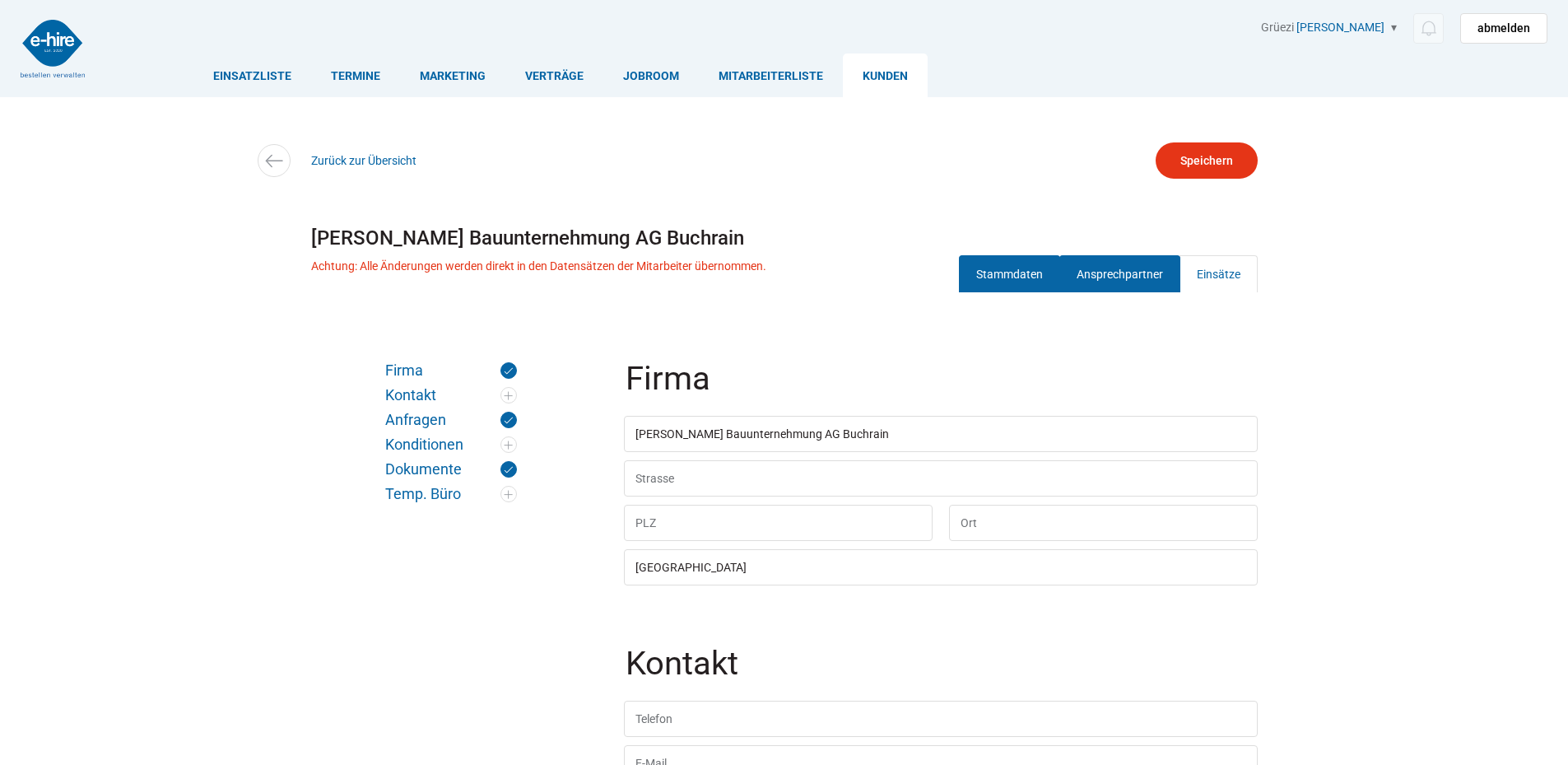
click at [1116, 283] on link "Ansprechpartner" at bounding box center [1120, 273] width 121 height 37
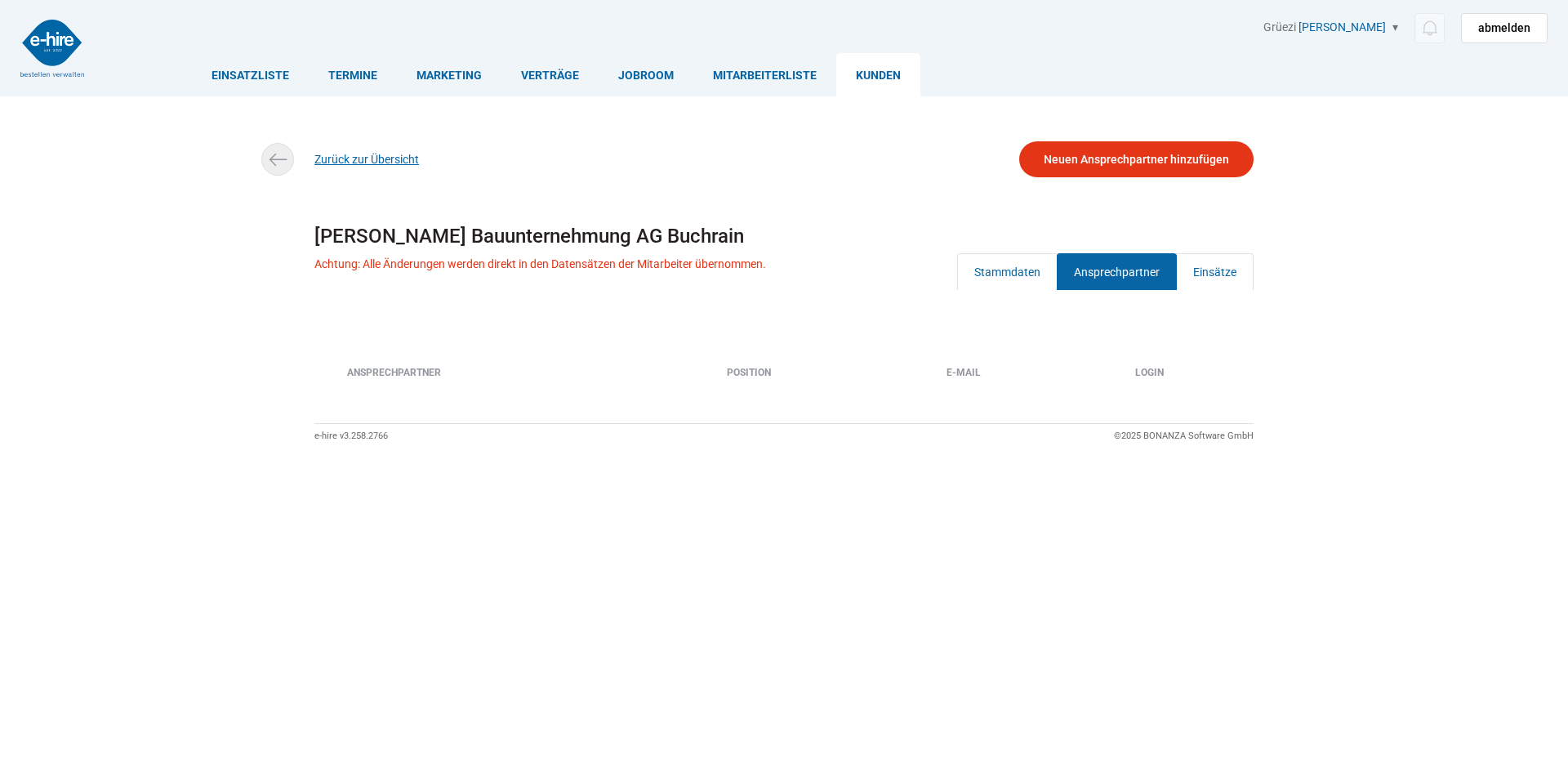
click at [357, 163] on link "Zurück zur Übersicht" at bounding box center [366, 159] width 104 height 13
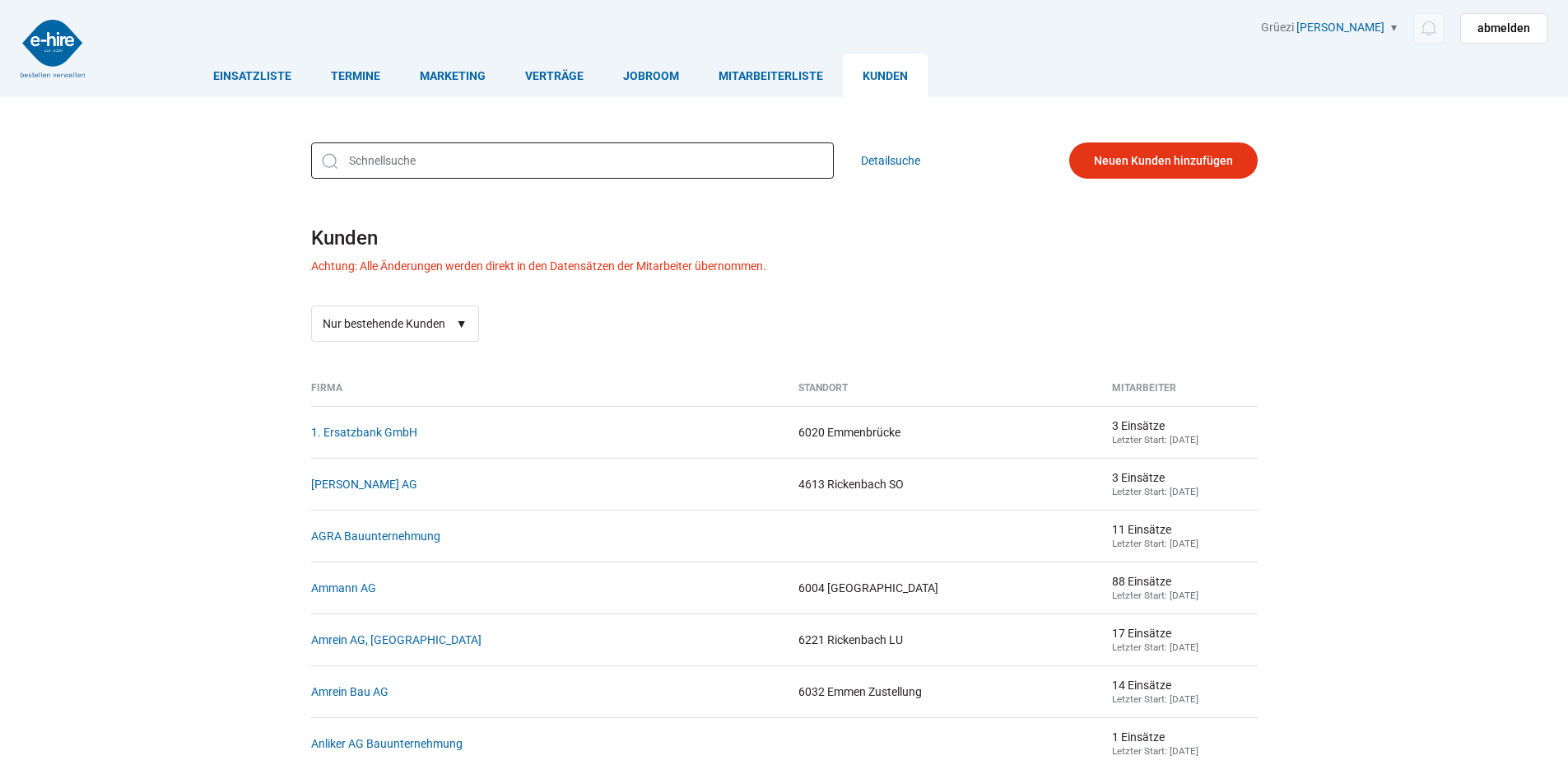
click at [369, 158] on input "text" at bounding box center [572, 160] width 522 height 36
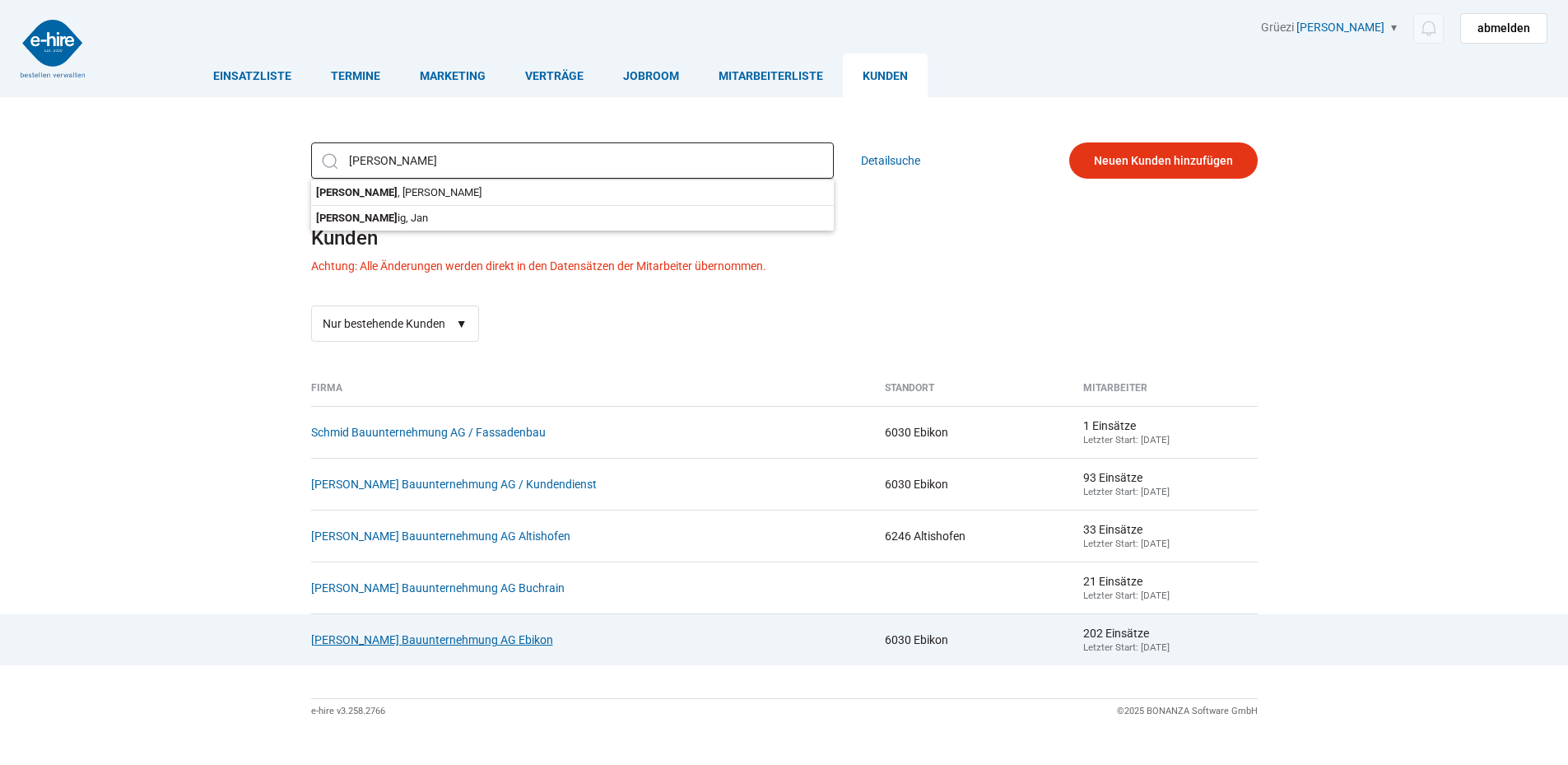
type input "schmid"
click at [367, 645] on link "[PERSON_NAME] Bauunternehmung AG Ebikon" at bounding box center [432, 639] width 242 height 14
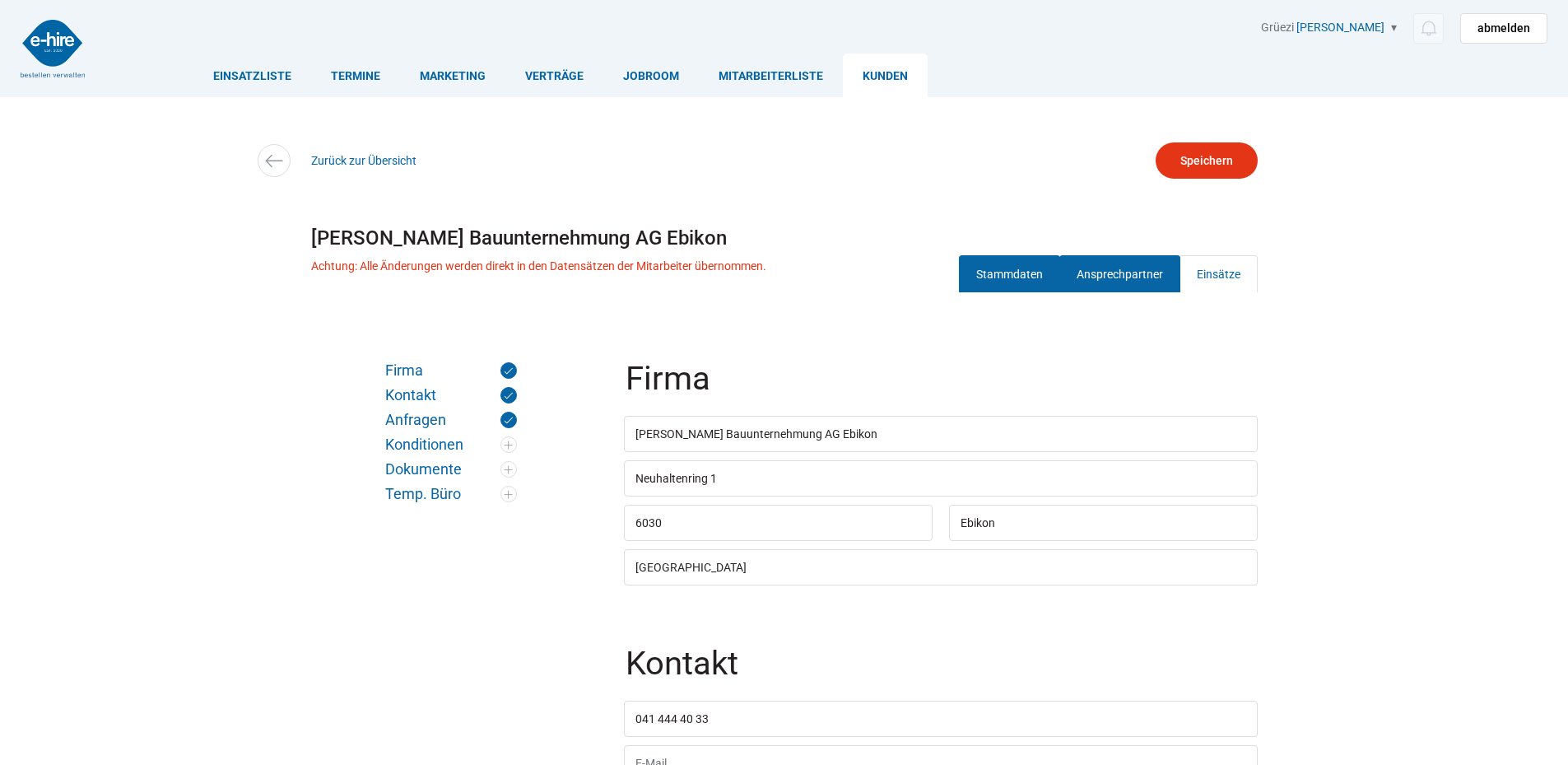
click at [1091, 264] on link "Ansprechpartner" at bounding box center [1120, 273] width 121 height 37
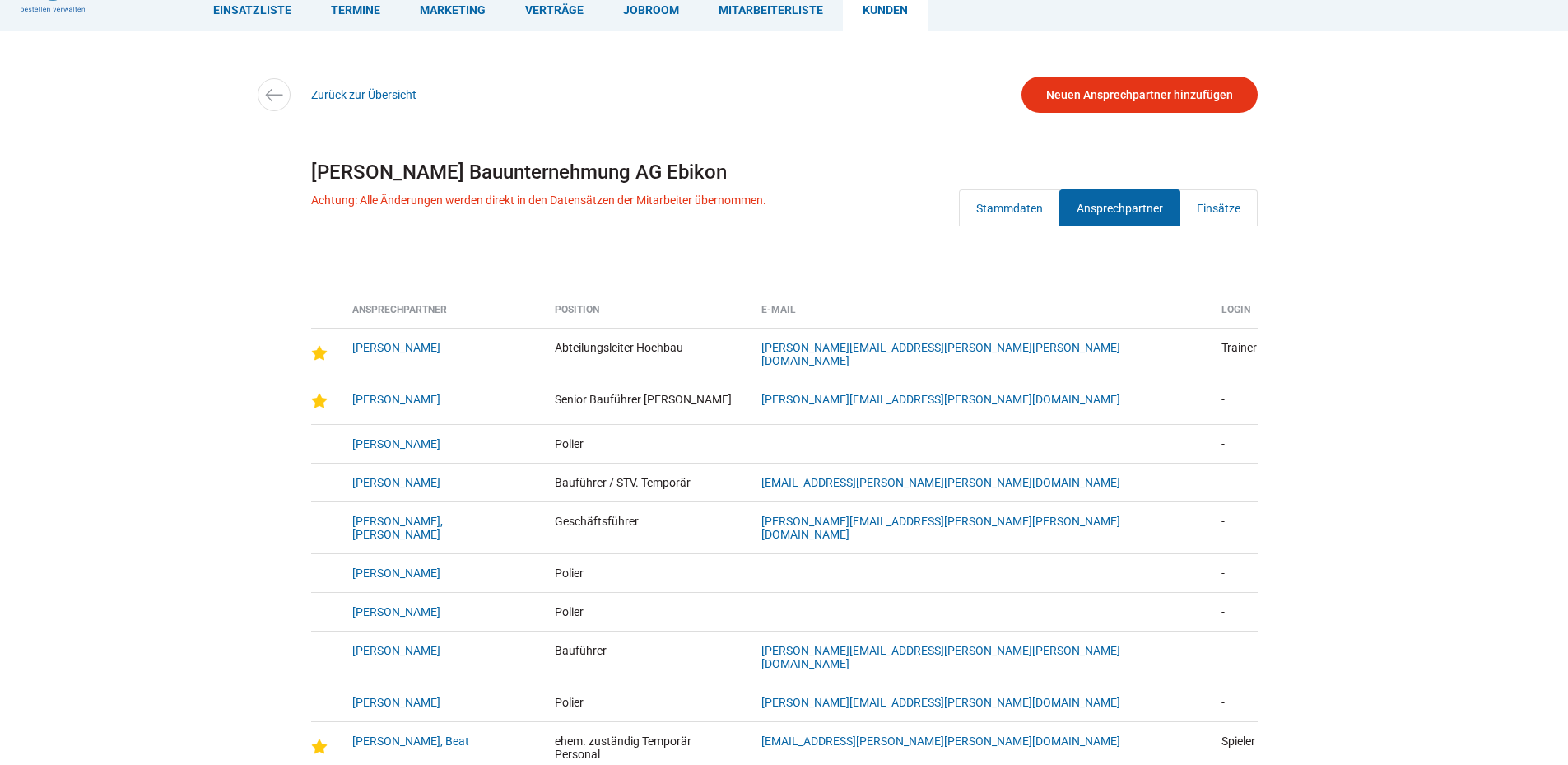
scroll to position [99, 0]
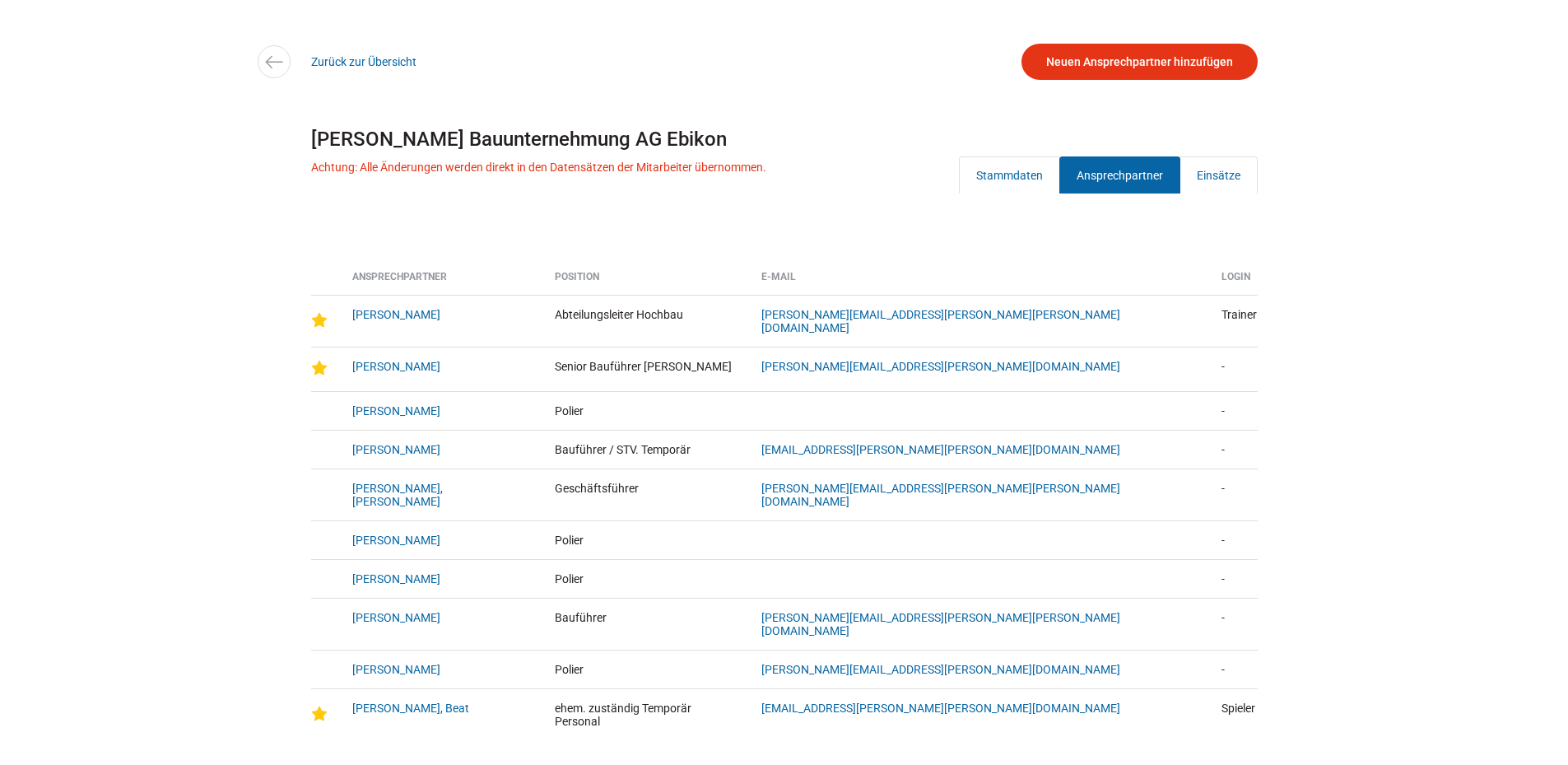
click at [378, 69] on div "Zurück zur Übersicht" at bounding box center [784, 62] width 988 height 37
click at [349, 66] on link "Zurück zur Übersicht" at bounding box center [364, 62] width 105 height 14
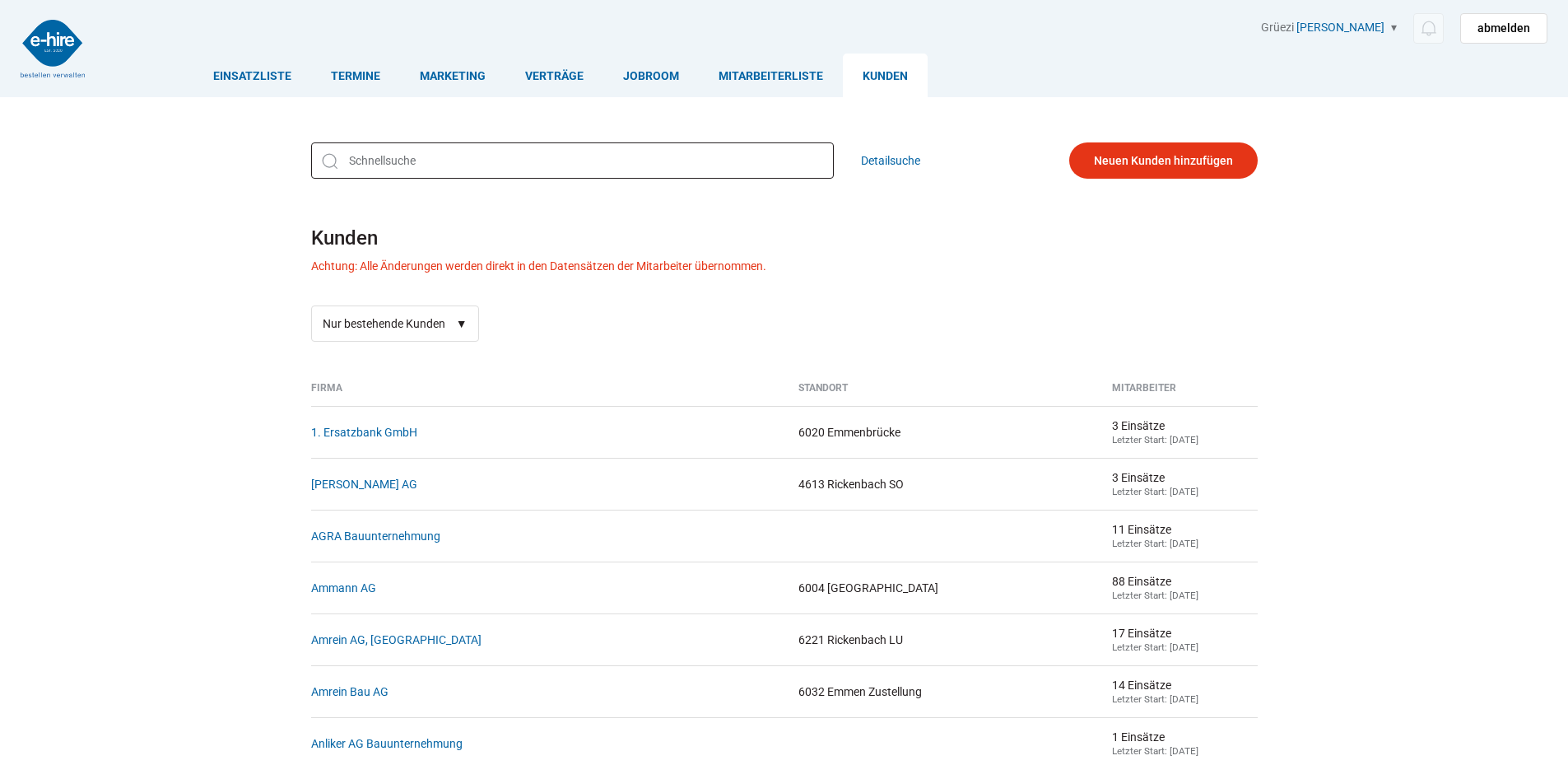
click at [383, 157] on input "text" at bounding box center [572, 160] width 522 height 36
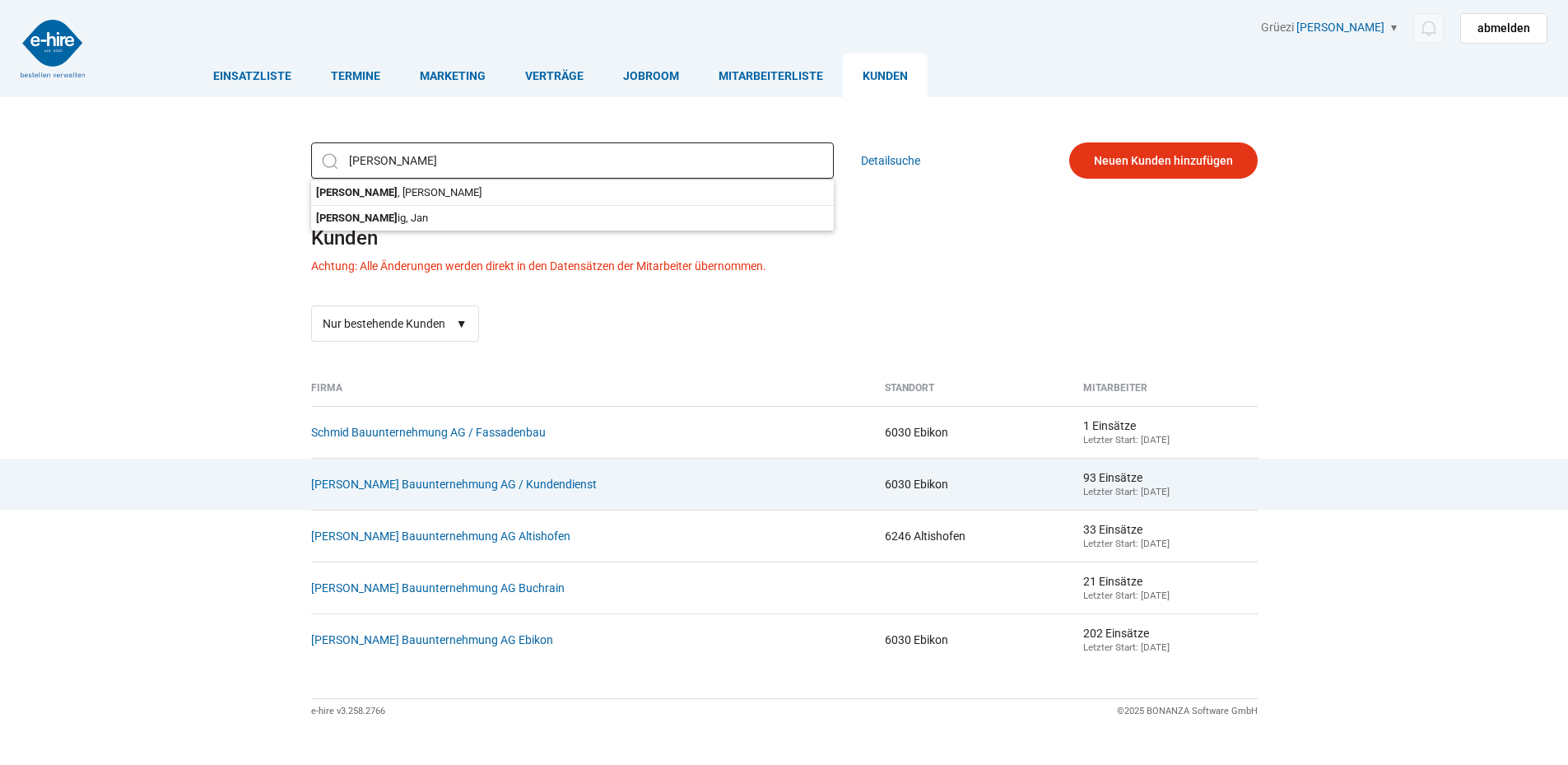
type input "schmid"
click at [409, 502] on td "[PERSON_NAME] Bauunternehmung AG / Kundendienst" at bounding box center [592, 483] width 561 height 52
click at [413, 485] on link "[PERSON_NAME] Bauunternehmung AG / Kundendienst" at bounding box center [454, 483] width 286 height 14
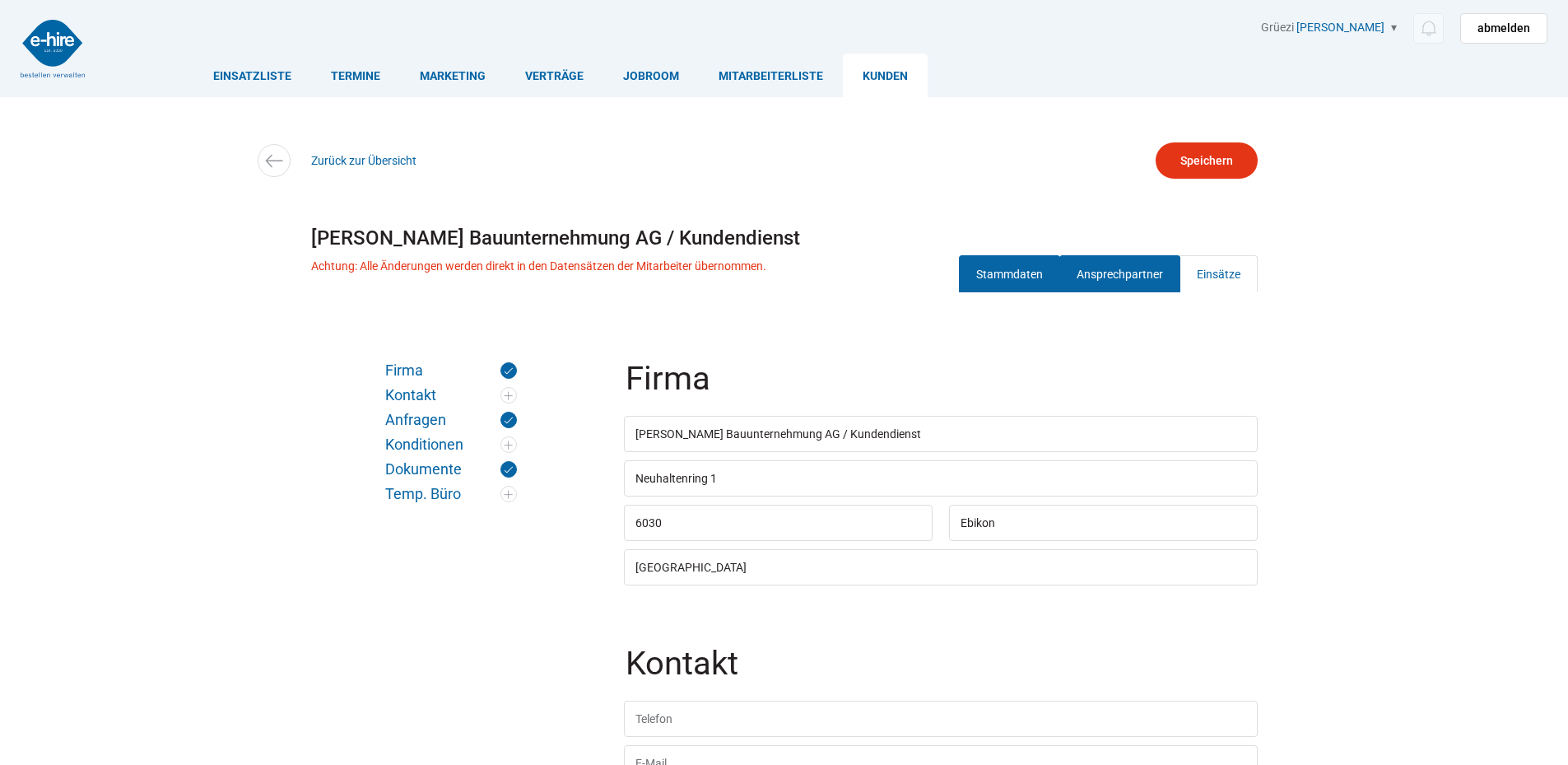
click at [1125, 277] on link "Ansprechpartner" at bounding box center [1120, 273] width 121 height 37
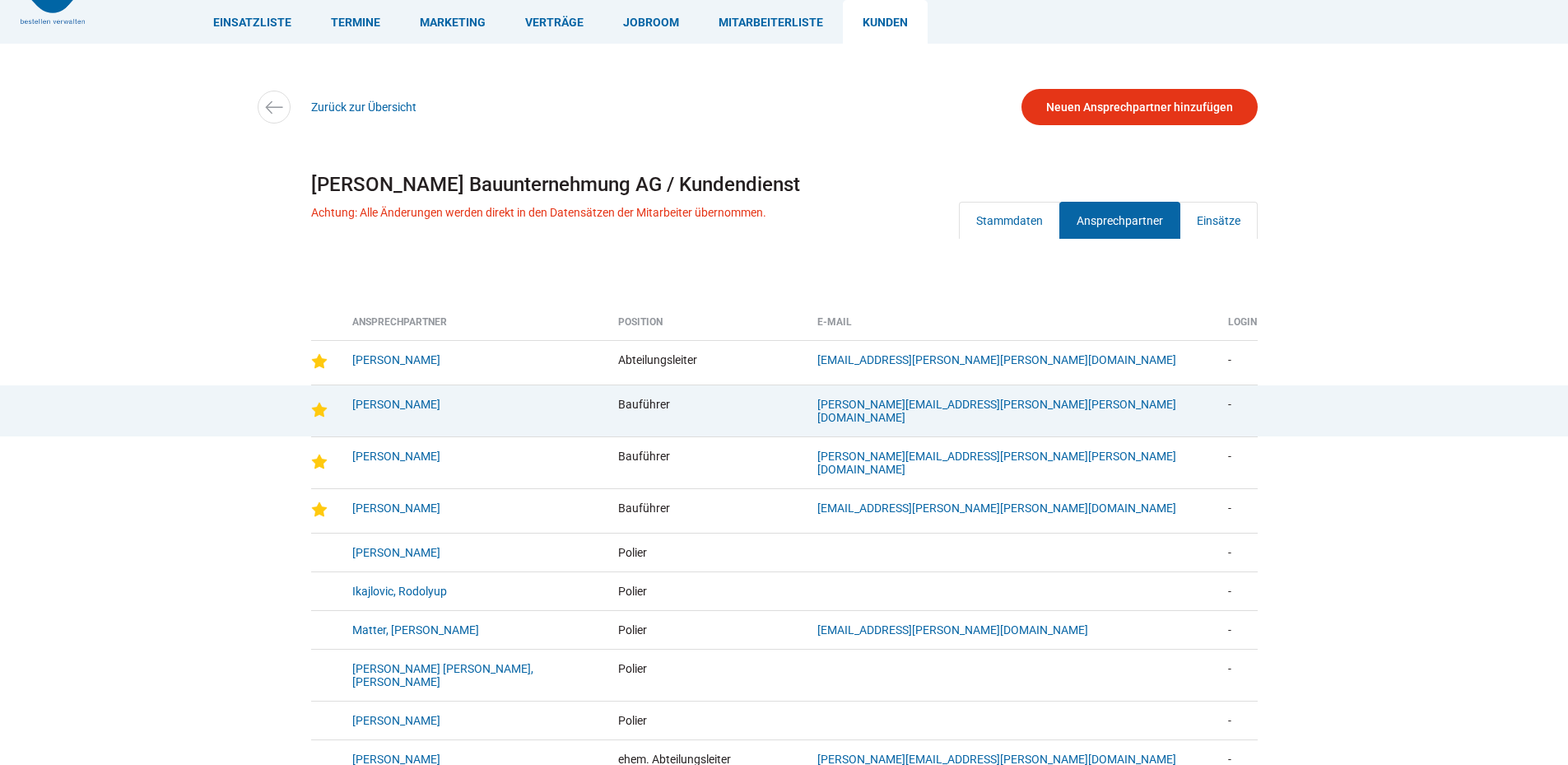
scroll to position [82, 0]
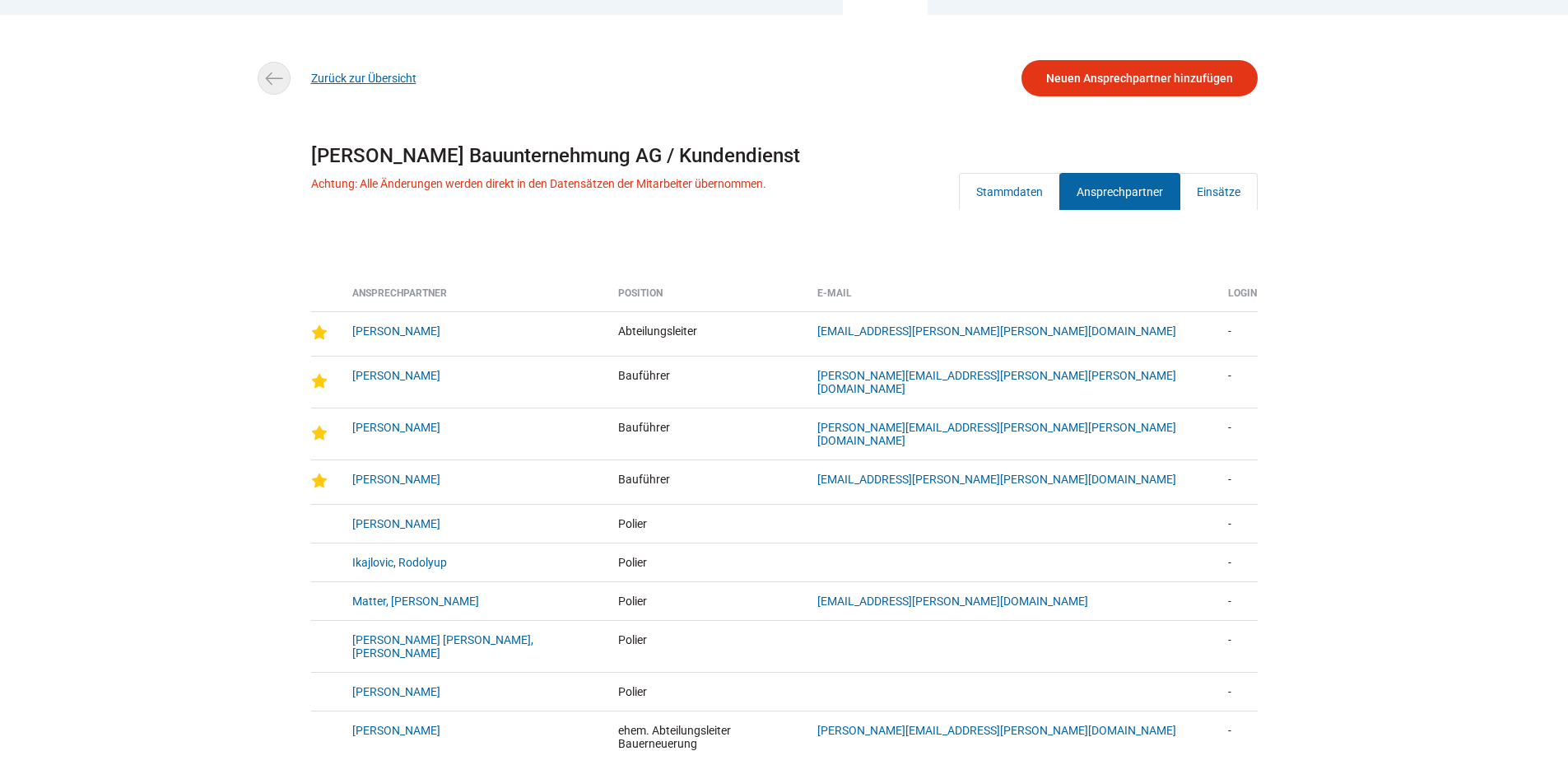
click at [359, 81] on link "Zurück zur Übersicht" at bounding box center [364, 78] width 105 height 14
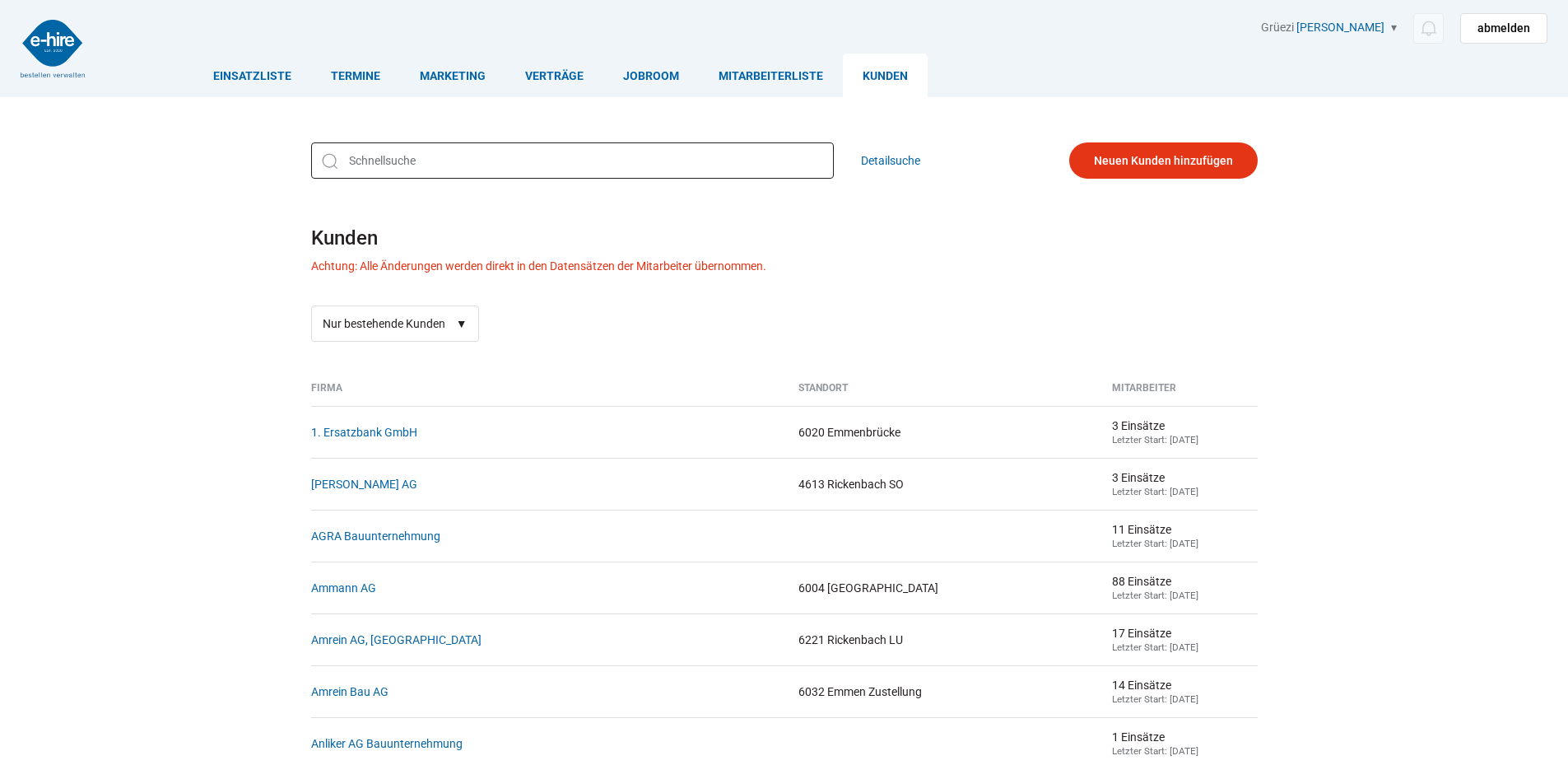
click at [393, 178] on input "text" at bounding box center [572, 160] width 522 height 36
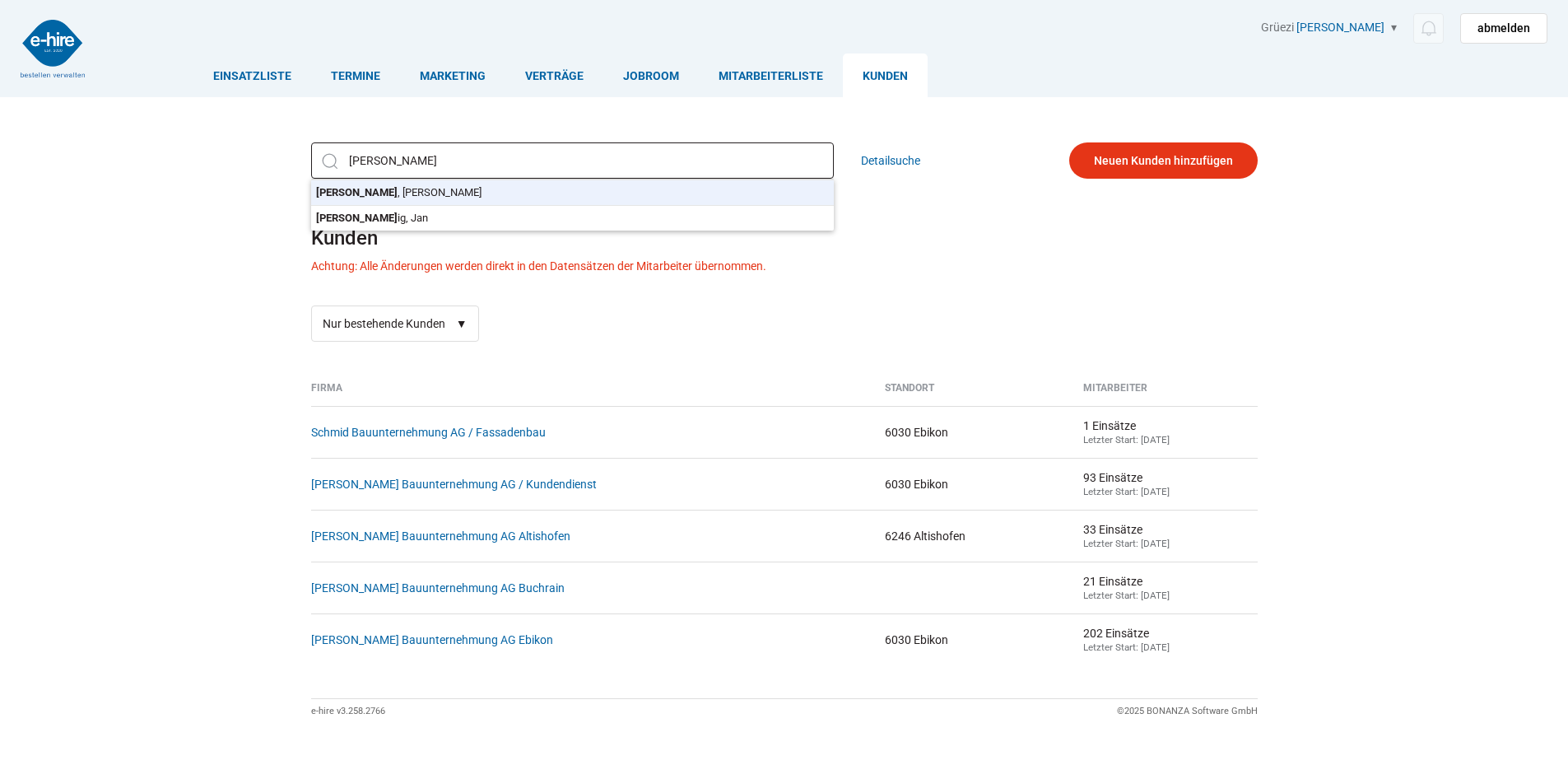
type input "[PERSON_NAME]"
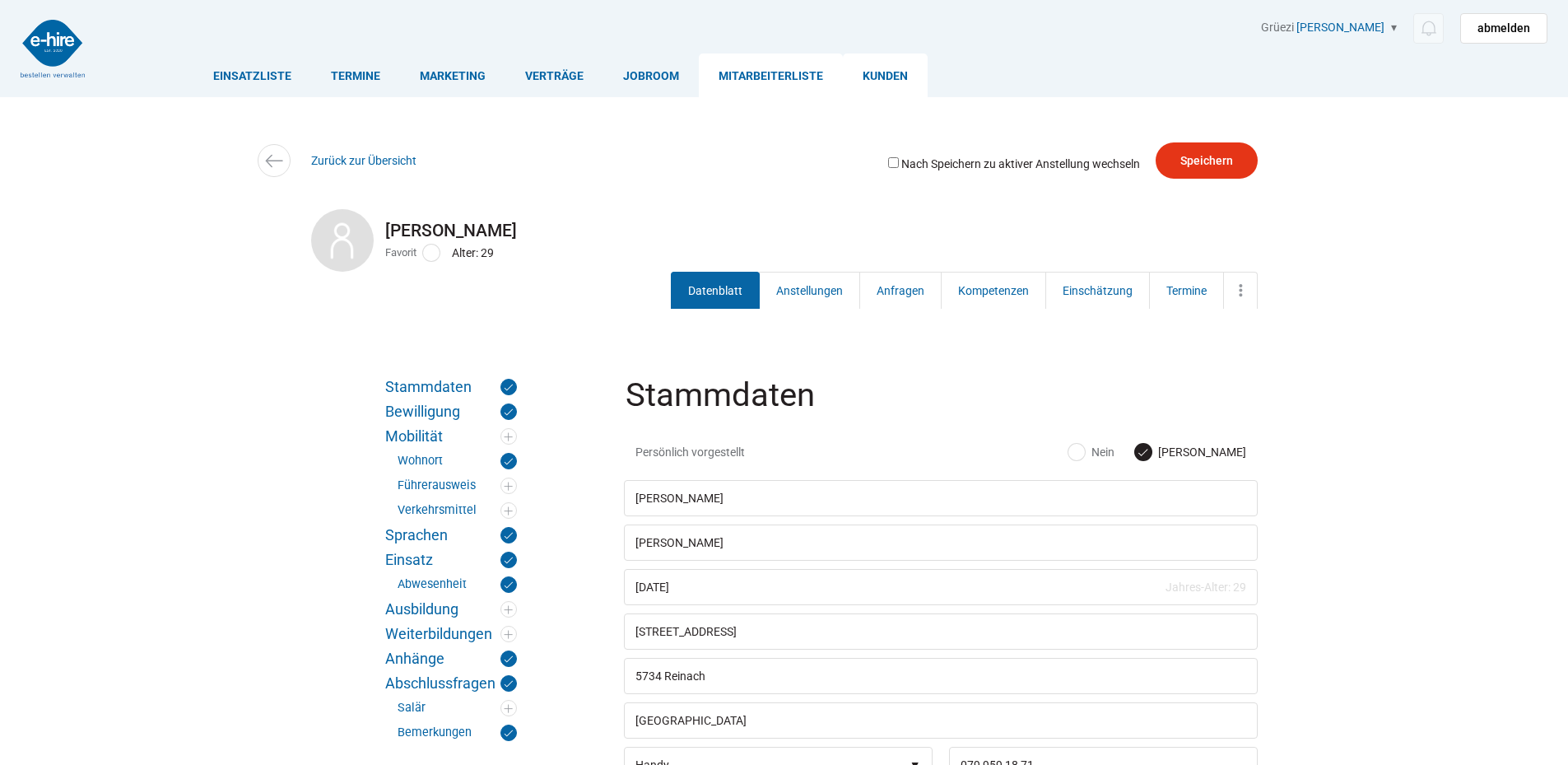
click at [868, 85] on link "Kunden" at bounding box center [885, 75] width 85 height 43
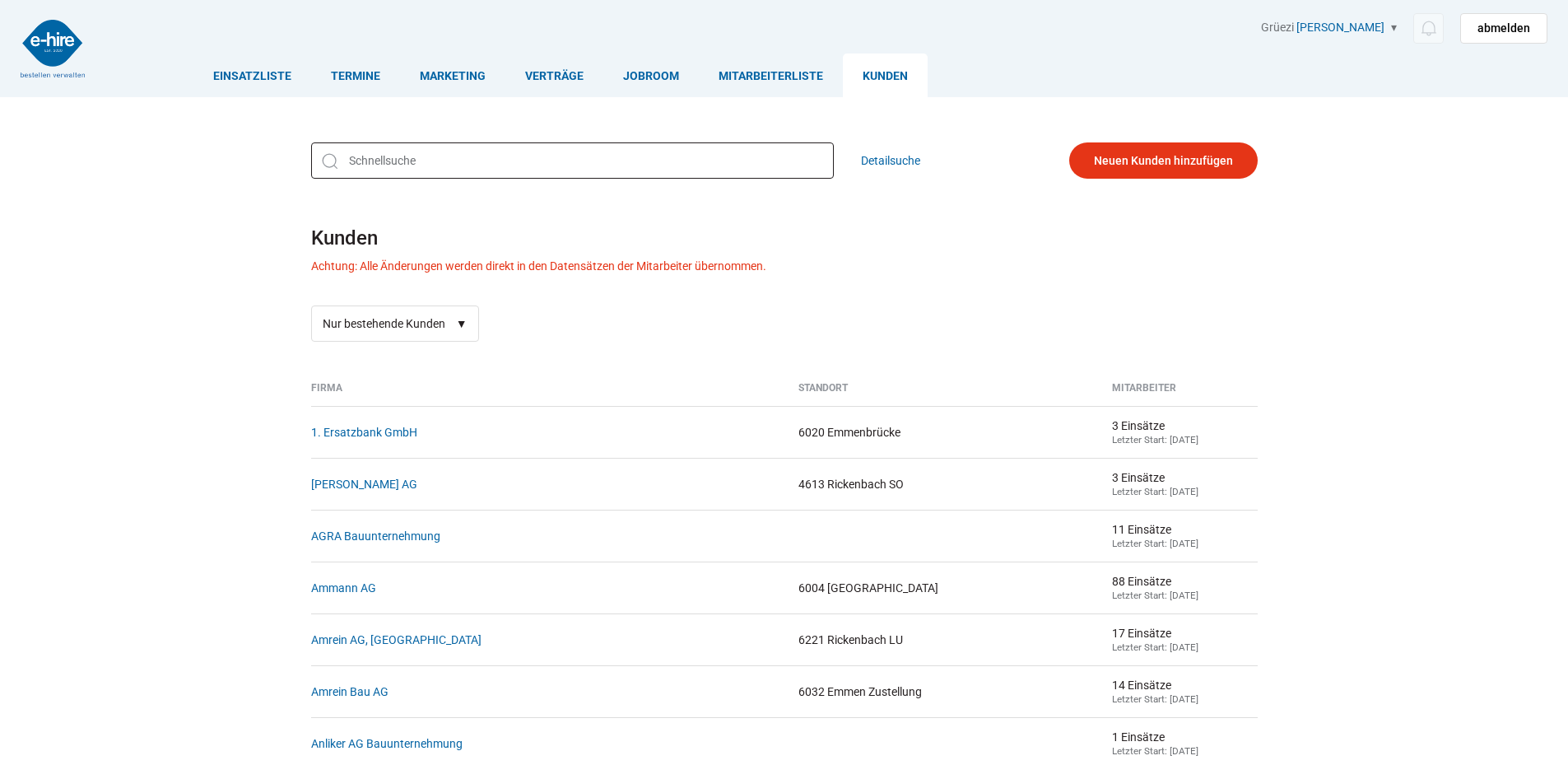
click at [452, 178] on input "text" at bounding box center [572, 160] width 522 height 36
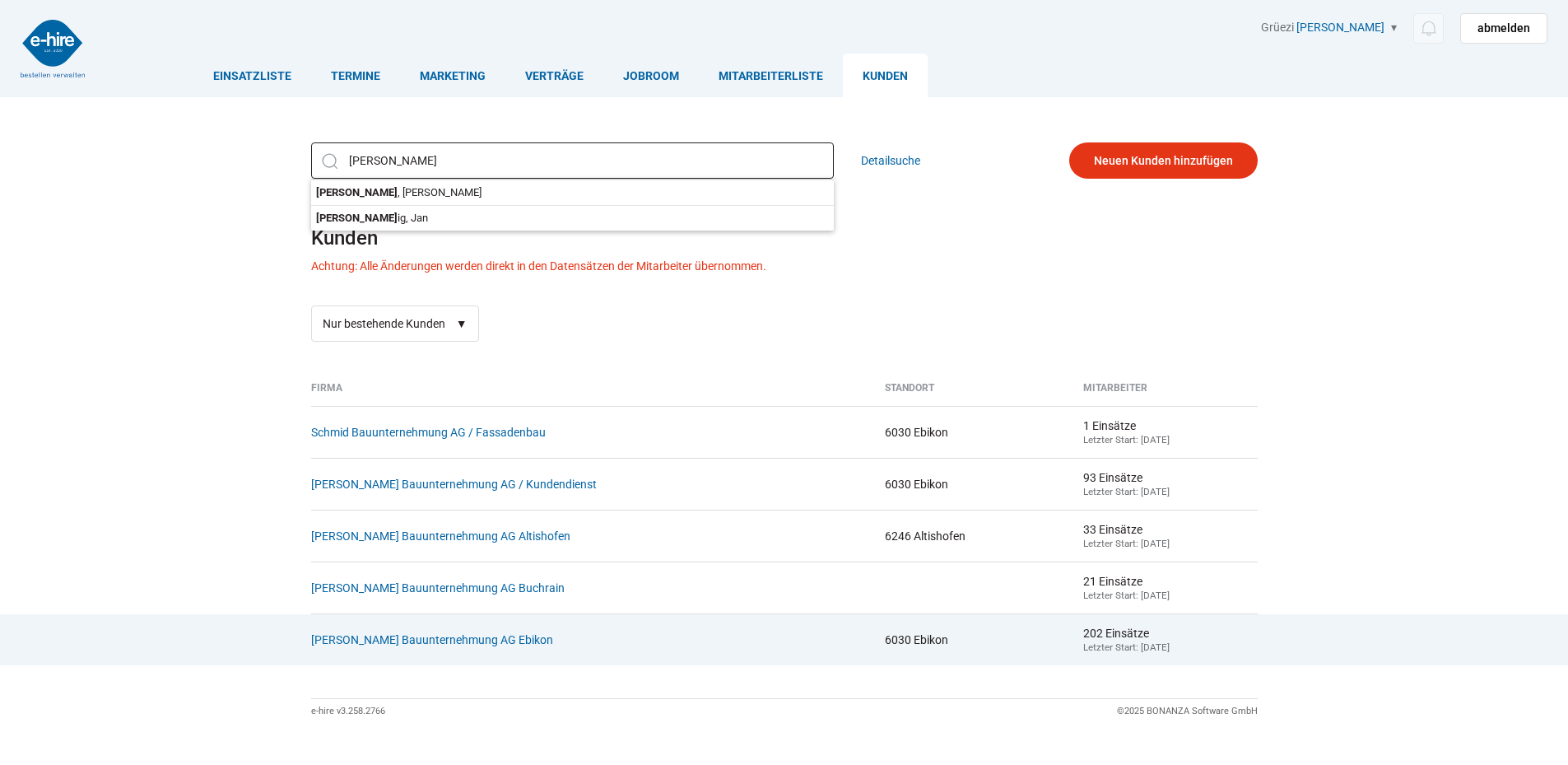
type input "[PERSON_NAME]"
click at [344, 659] on td "[PERSON_NAME] Bauunternehmung AG Ebikon" at bounding box center [592, 639] width 561 height 52
click at [349, 642] on link "[PERSON_NAME] Bauunternehmung AG Ebikon" at bounding box center [432, 639] width 242 height 14
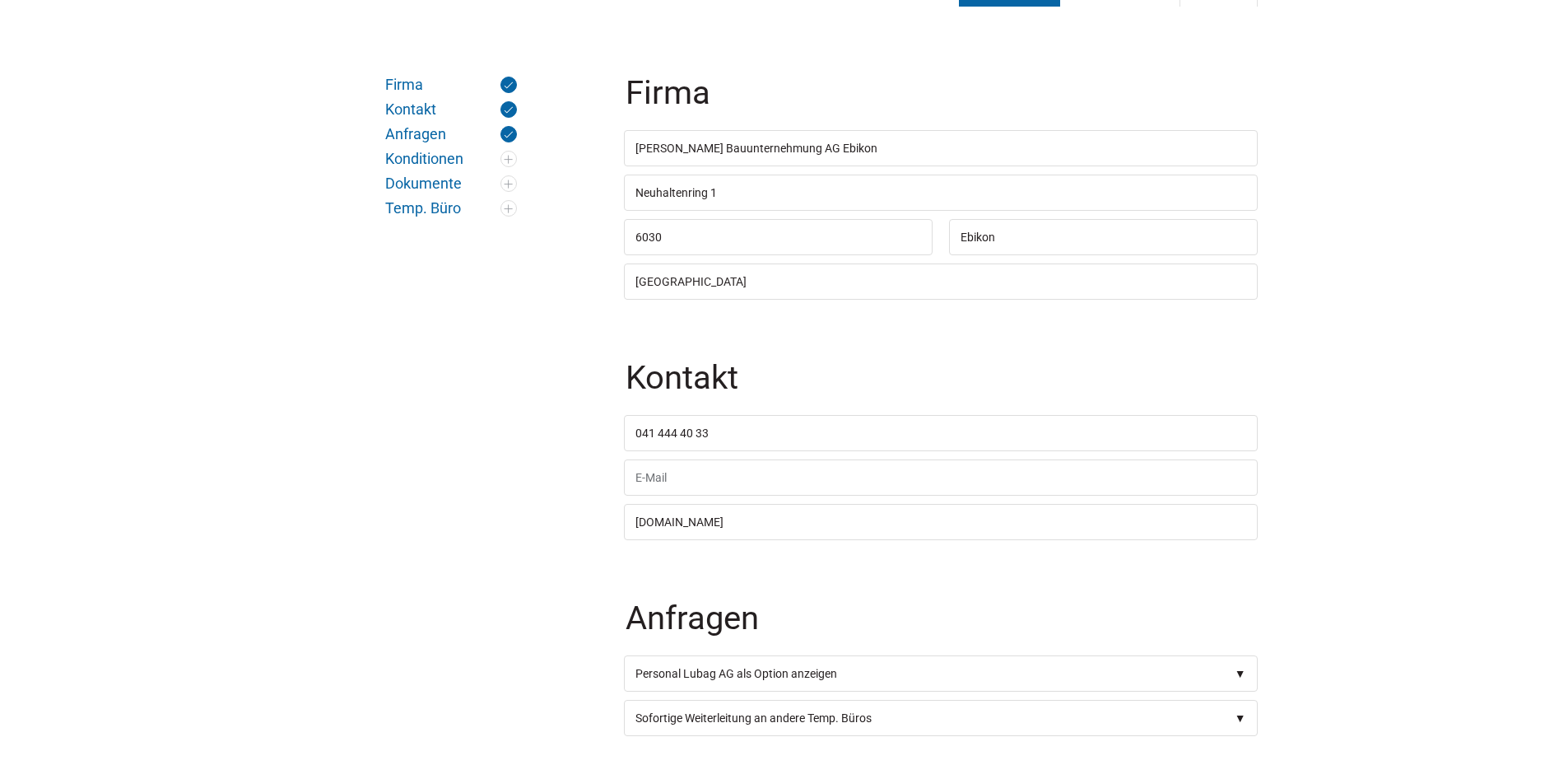
scroll to position [41, 0]
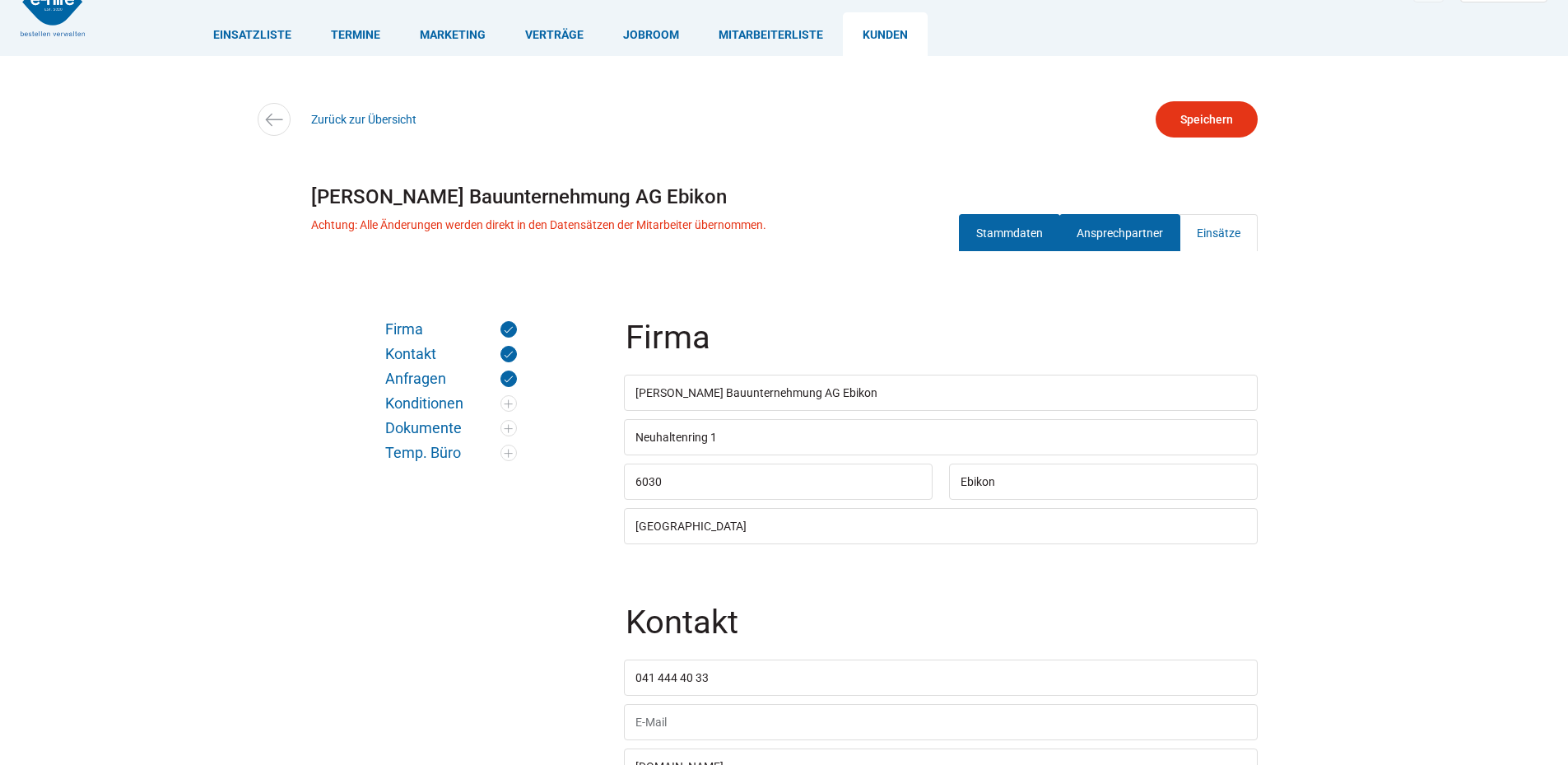
click at [1101, 238] on link "Ansprechpartner" at bounding box center [1120, 232] width 121 height 37
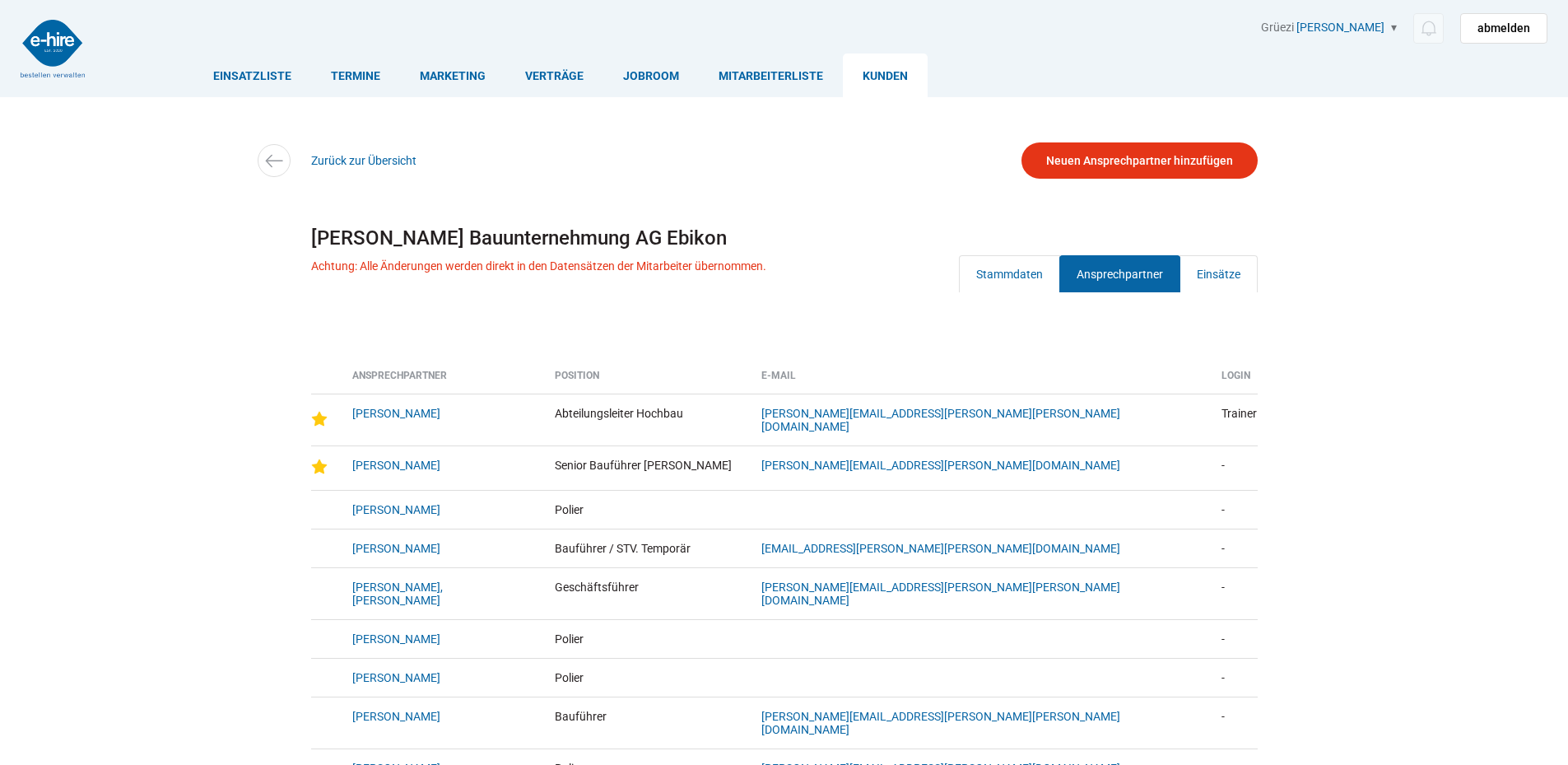
click at [881, 68] on link "Kunden" at bounding box center [885, 75] width 85 height 43
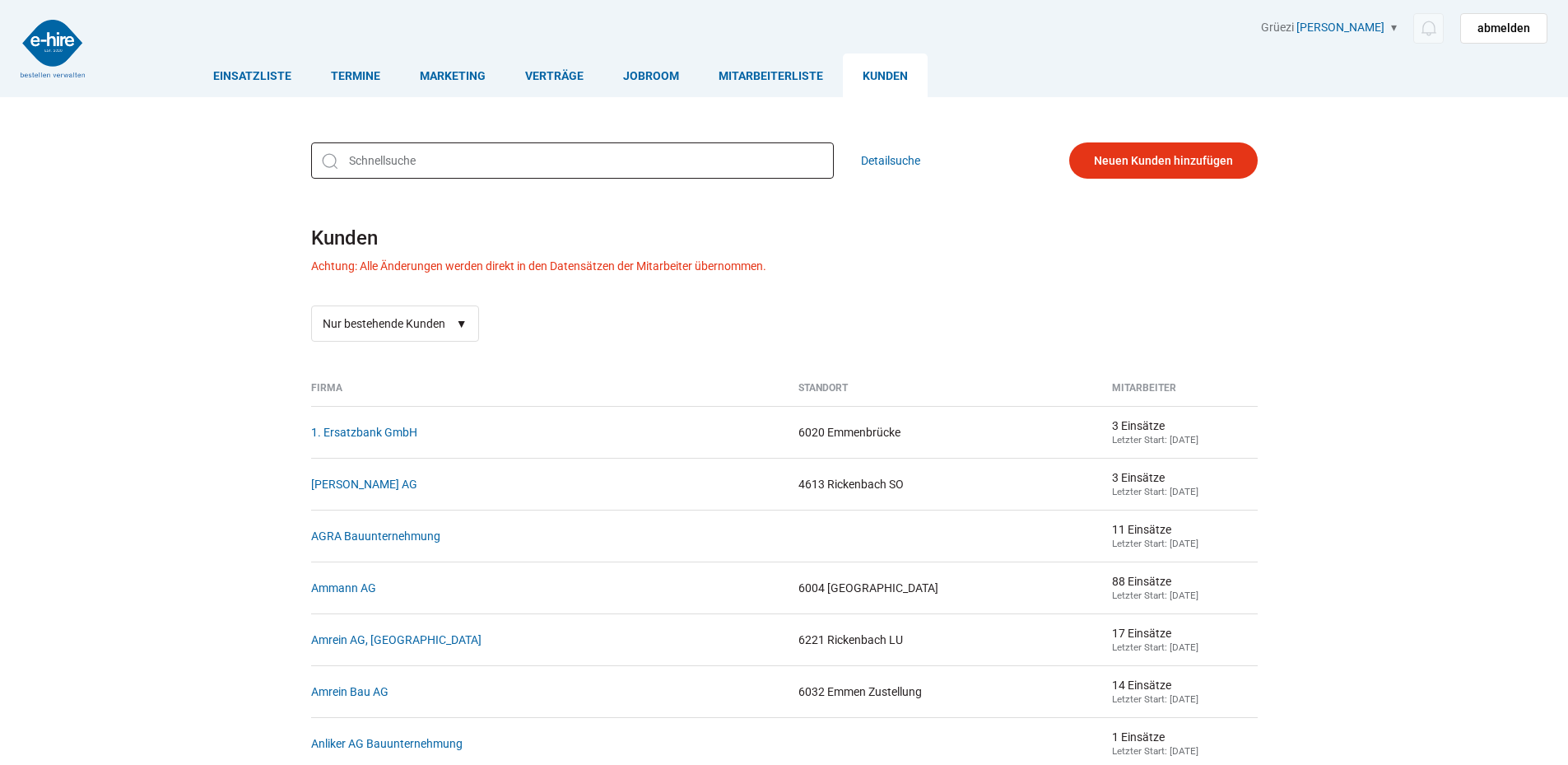
click at [382, 161] on input "text" at bounding box center [572, 160] width 522 height 36
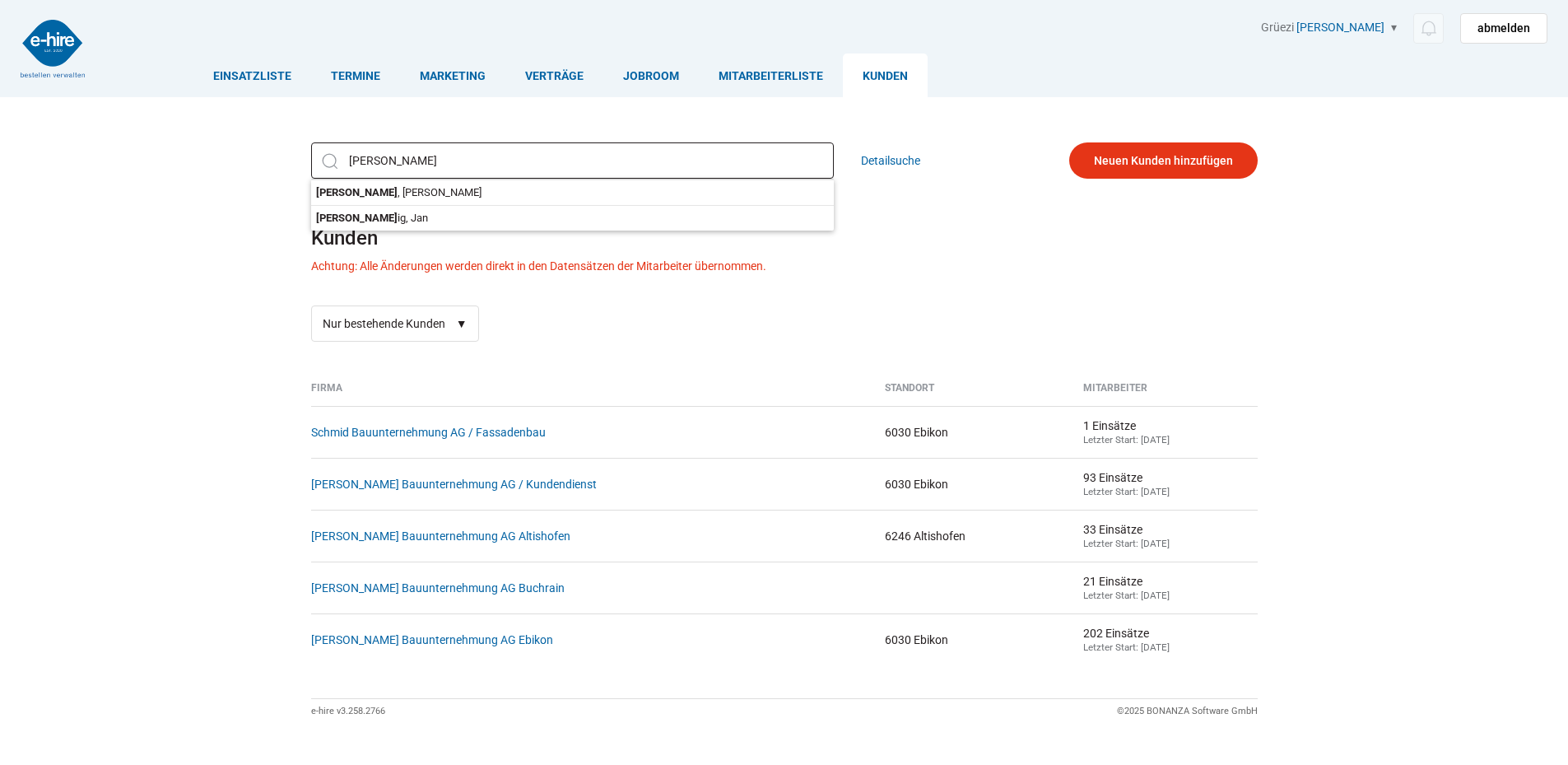
type input "[PERSON_NAME]"
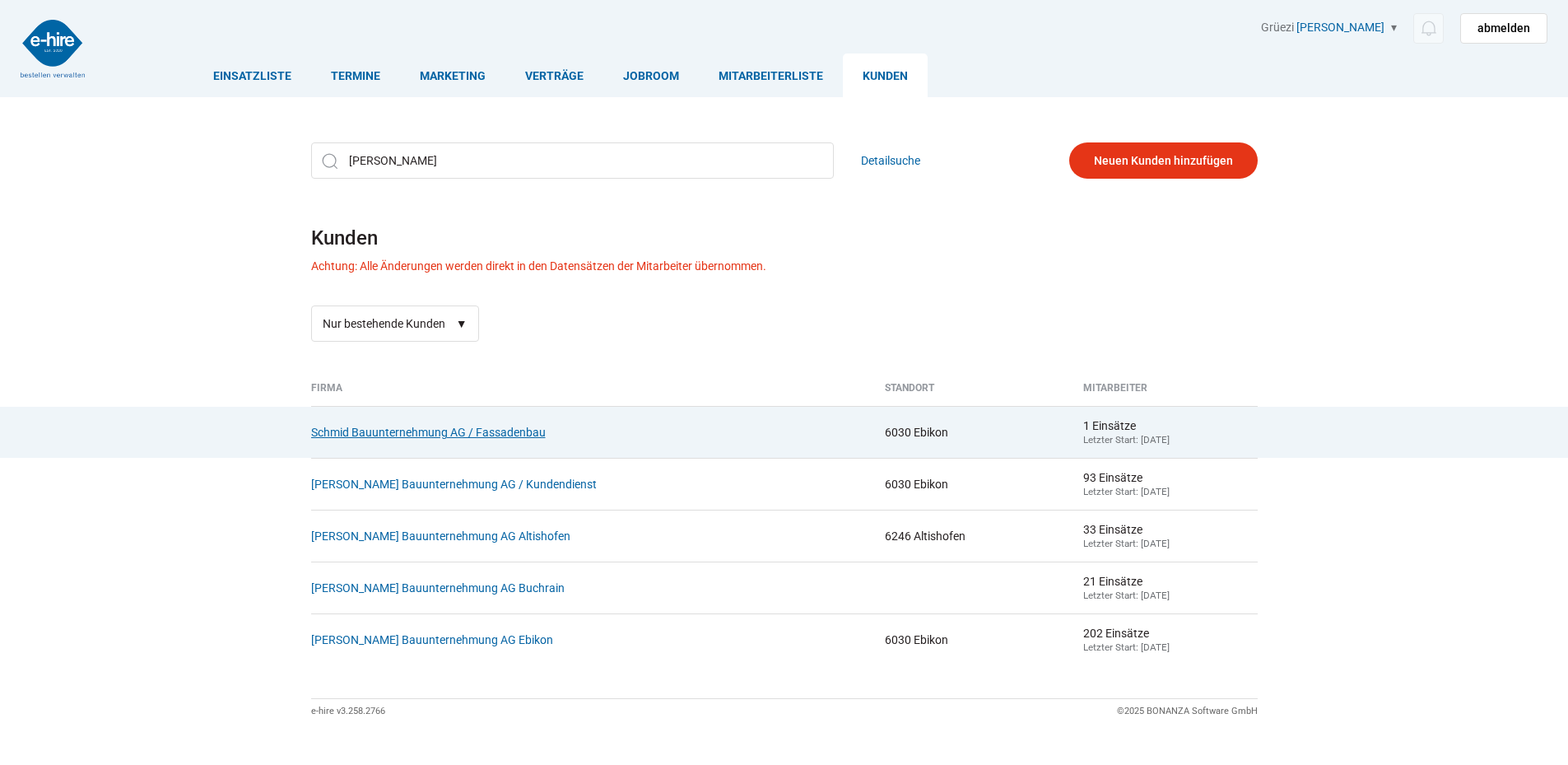
click at [460, 435] on link "Schmid Bauunternehmung AG / Fassadenbau" at bounding box center [428, 432] width 234 height 14
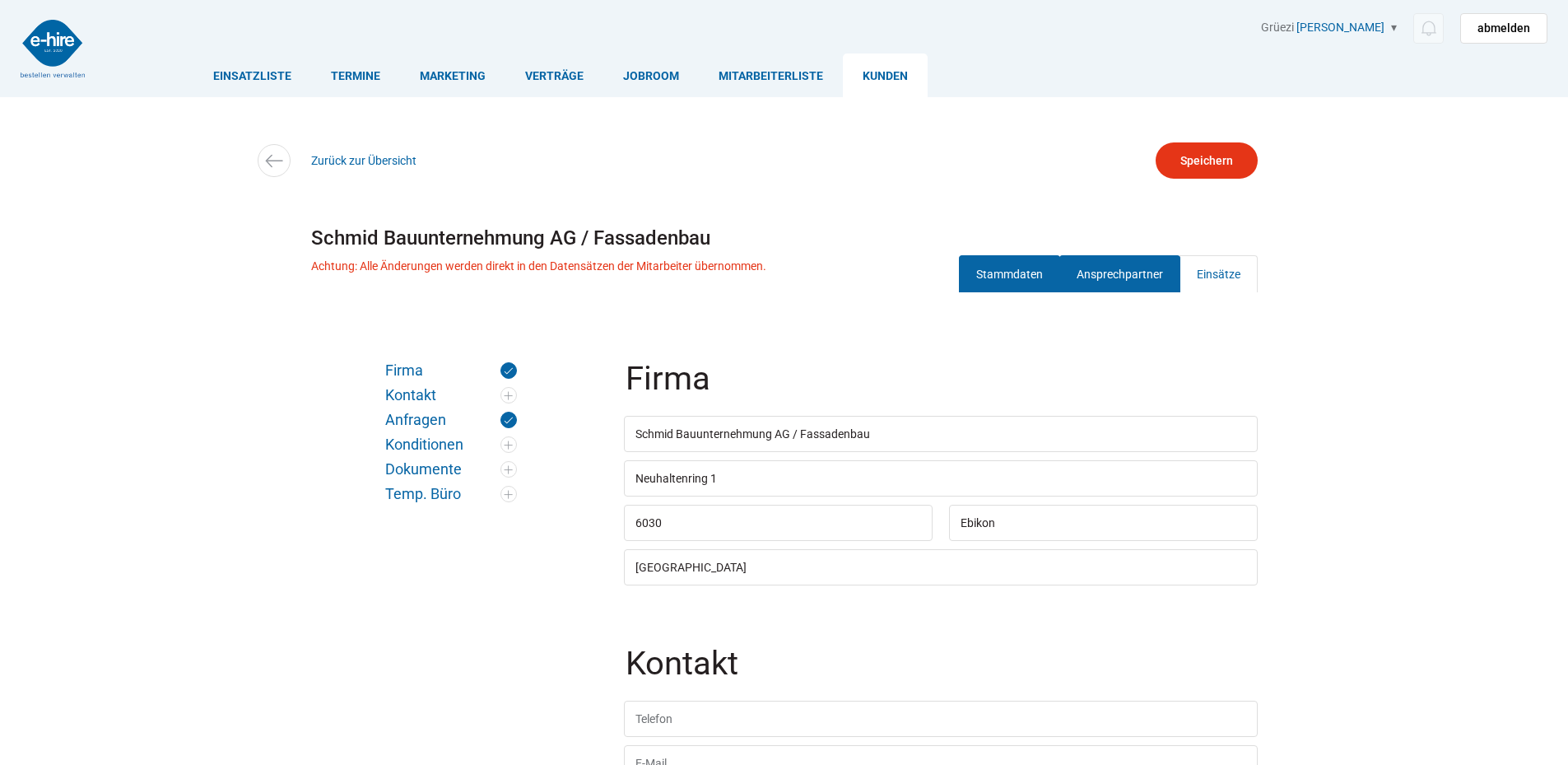
click at [1114, 290] on link "Ansprechpartner" at bounding box center [1120, 273] width 121 height 37
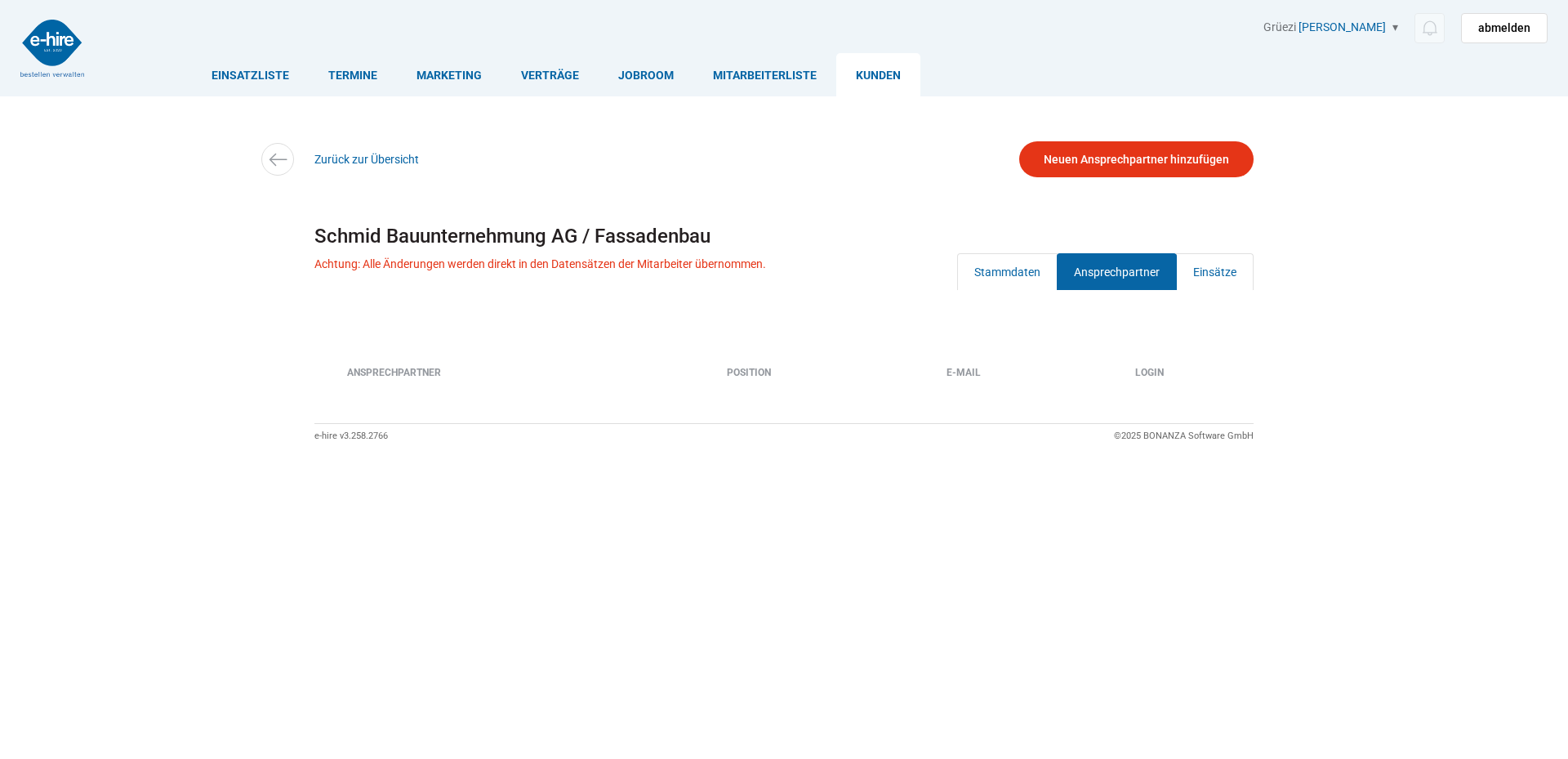
click at [356, 152] on div "Zurück zur Übersicht" at bounding box center [783, 159] width 980 height 37
click at [351, 172] on div "Zurück zur Übersicht" at bounding box center [783, 159] width 980 height 37
click at [347, 163] on link "Zurück zur Übersicht" at bounding box center [366, 159] width 104 height 13
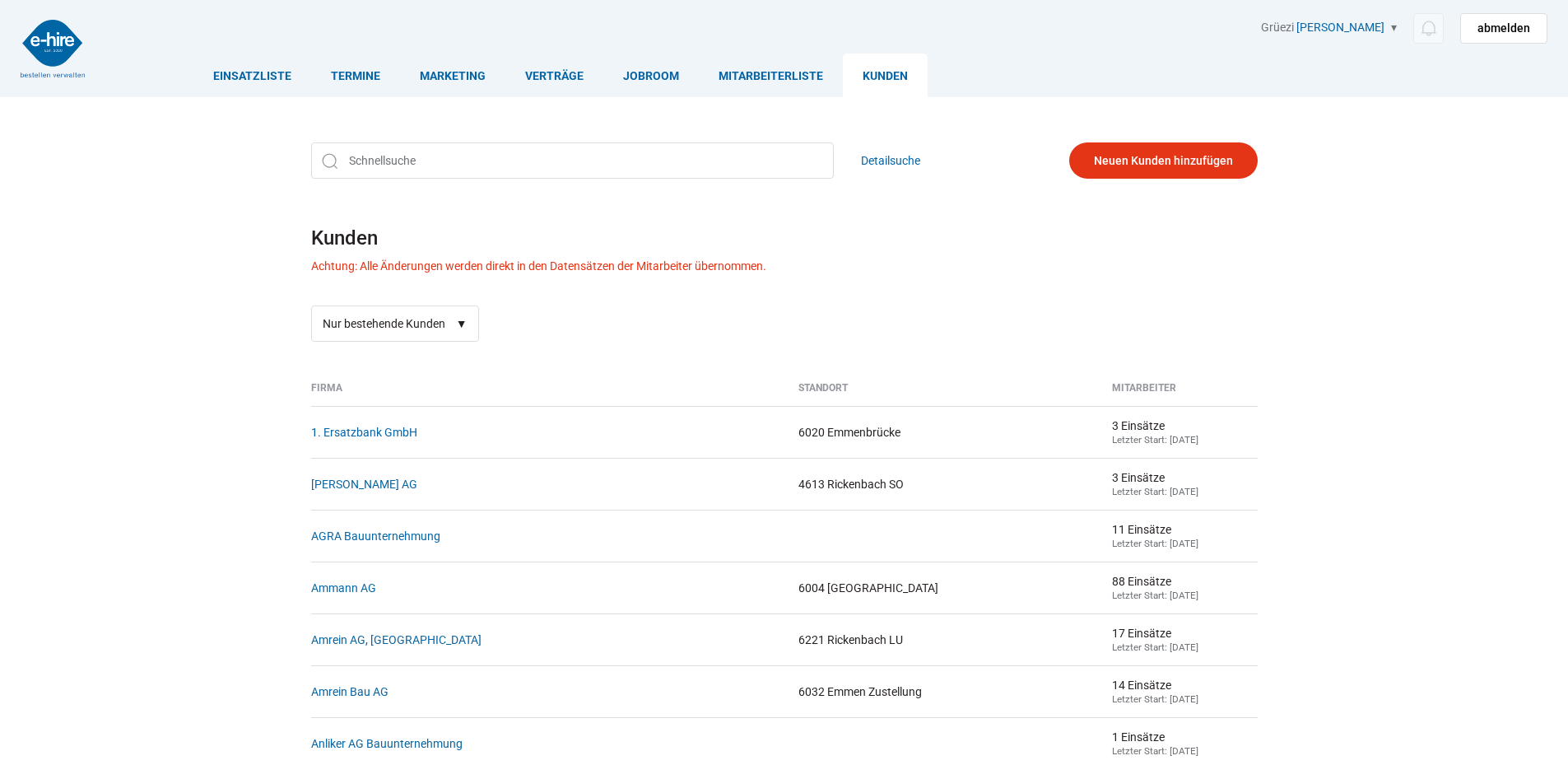
click at [898, 73] on link "Kunden" at bounding box center [885, 75] width 85 height 43
click at [453, 149] on input "text" at bounding box center [572, 160] width 522 height 36
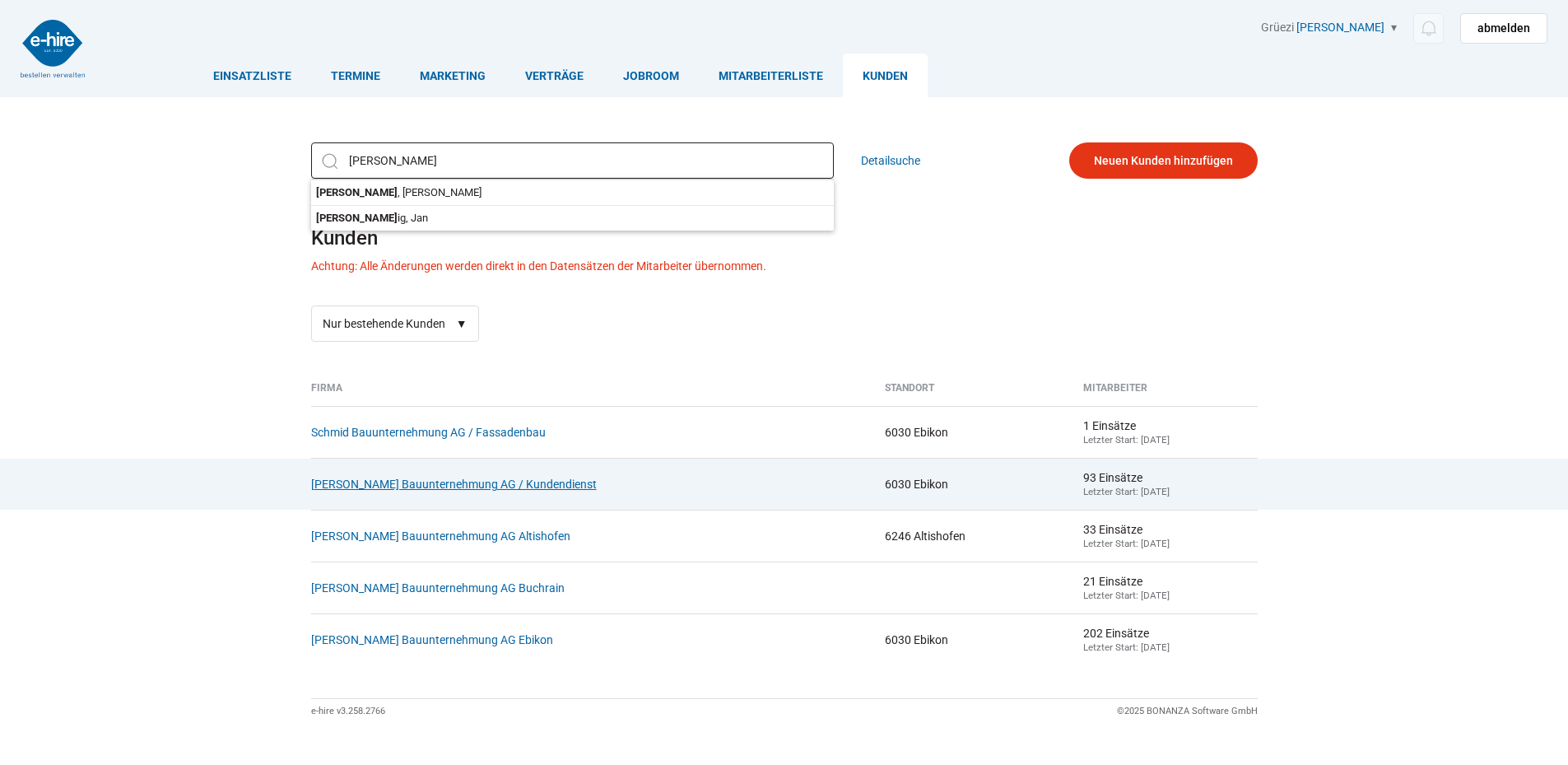
type input "schmid"
click at [403, 483] on link "[PERSON_NAME] Bauunternehmung AG / Kundendienst" at bounding box center [454, 483] width 286 height 14
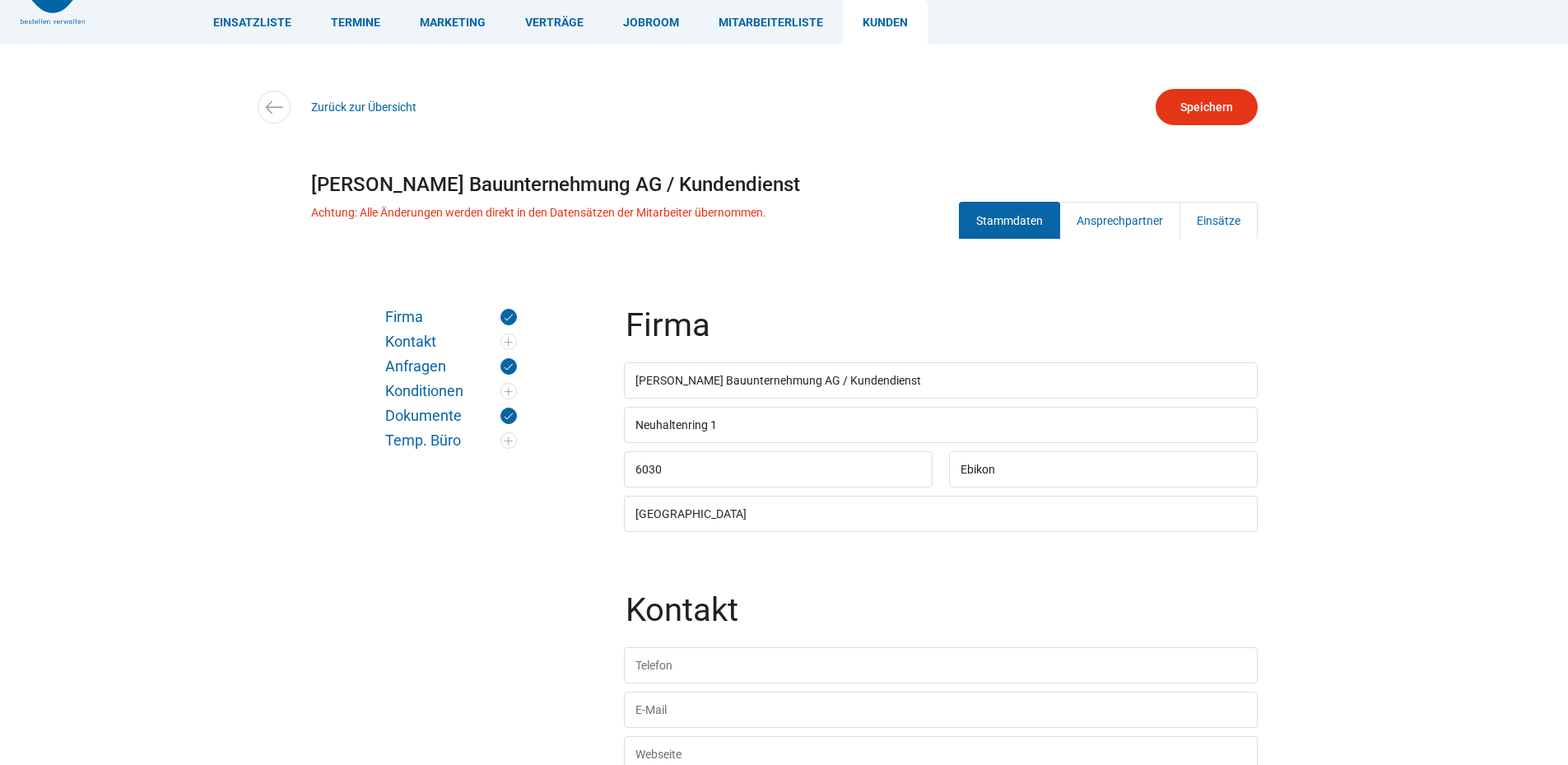
scroll to position [82, 0]
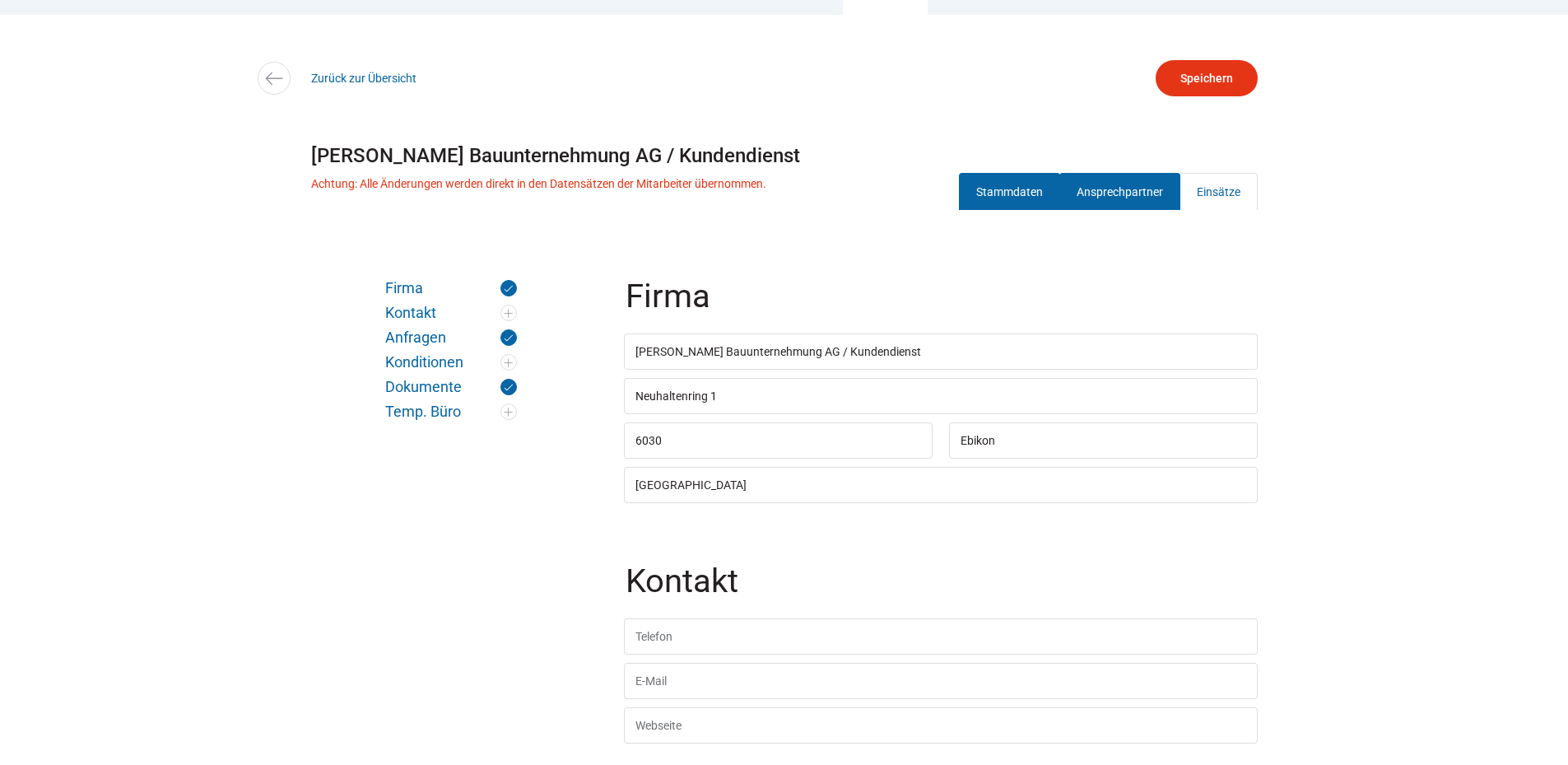
click at [1099, 192] on link "Ansprechpartner" at bounding box center [1120, 191] width 121 height 37
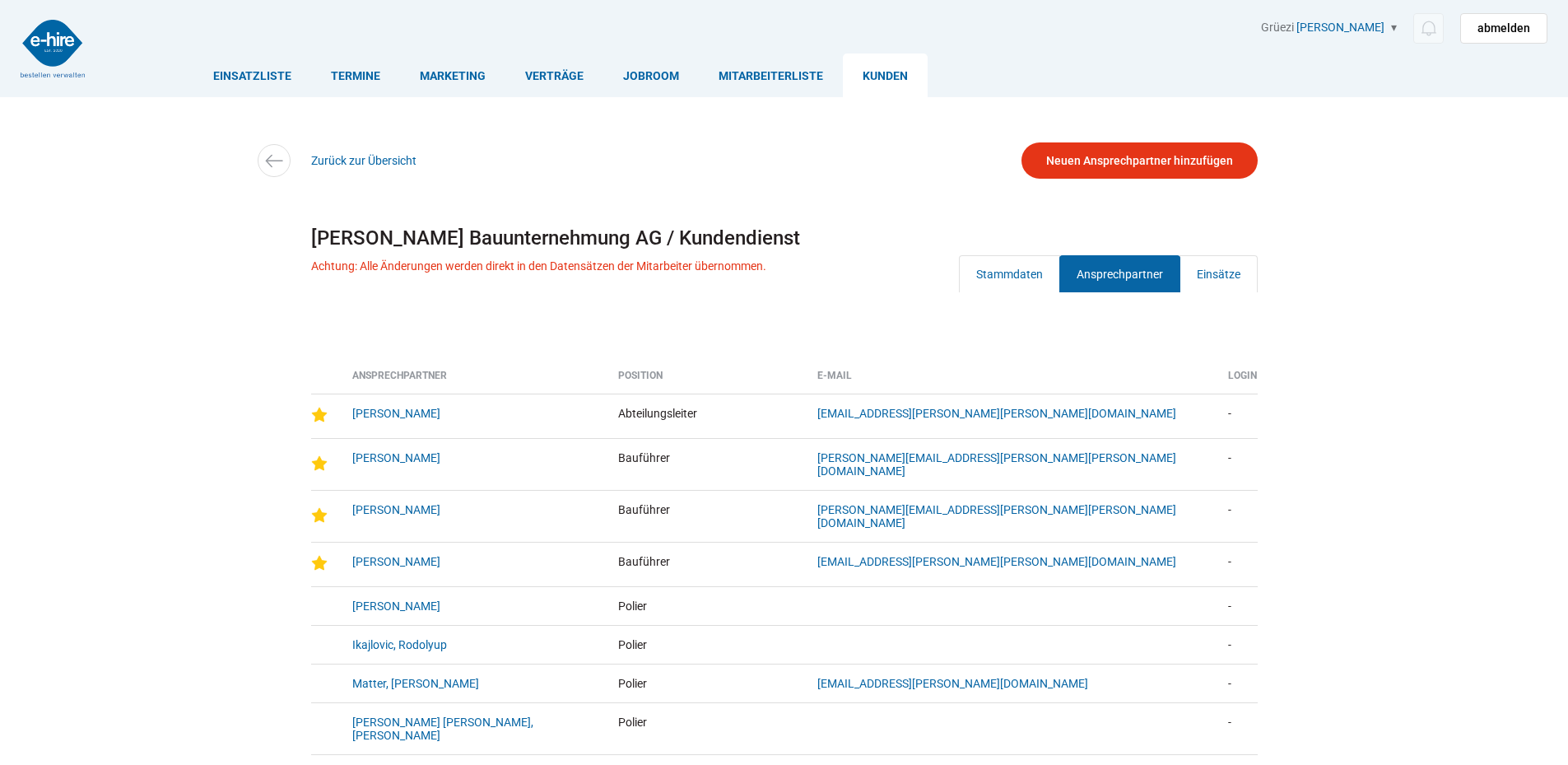
click at [879, 72] on link "Kunden" at bounding box center [885, 75] width 85 height 43
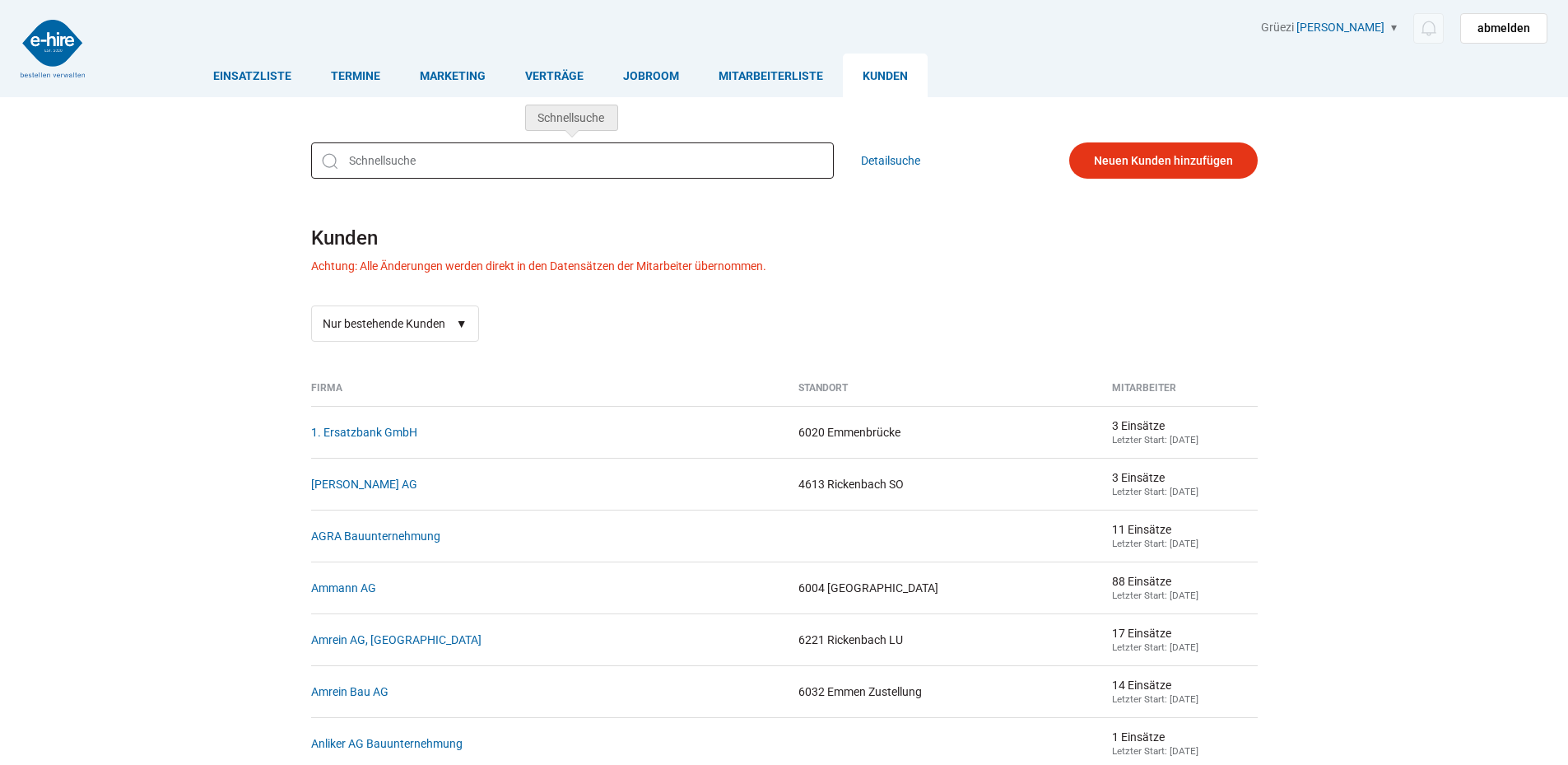
click at [396, 168] on input "text" at bounding box center [572, 160] width 522 height 36
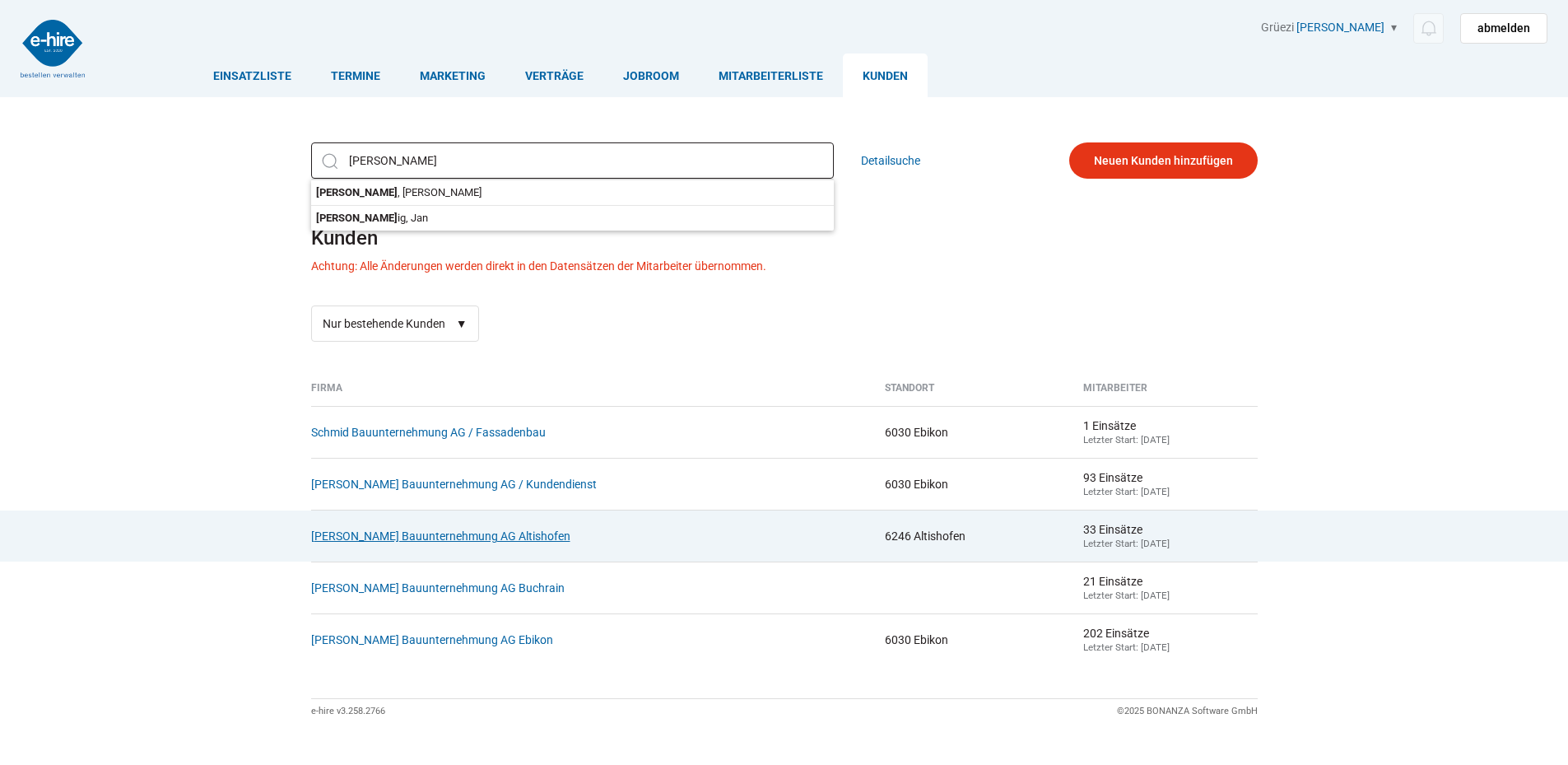
type input "Schmid"
click at [359, 537] on link "[PERSON_NAME] Bauunternehmung AG Altishofen" at bounding box center [441, 536] width 259 height 14
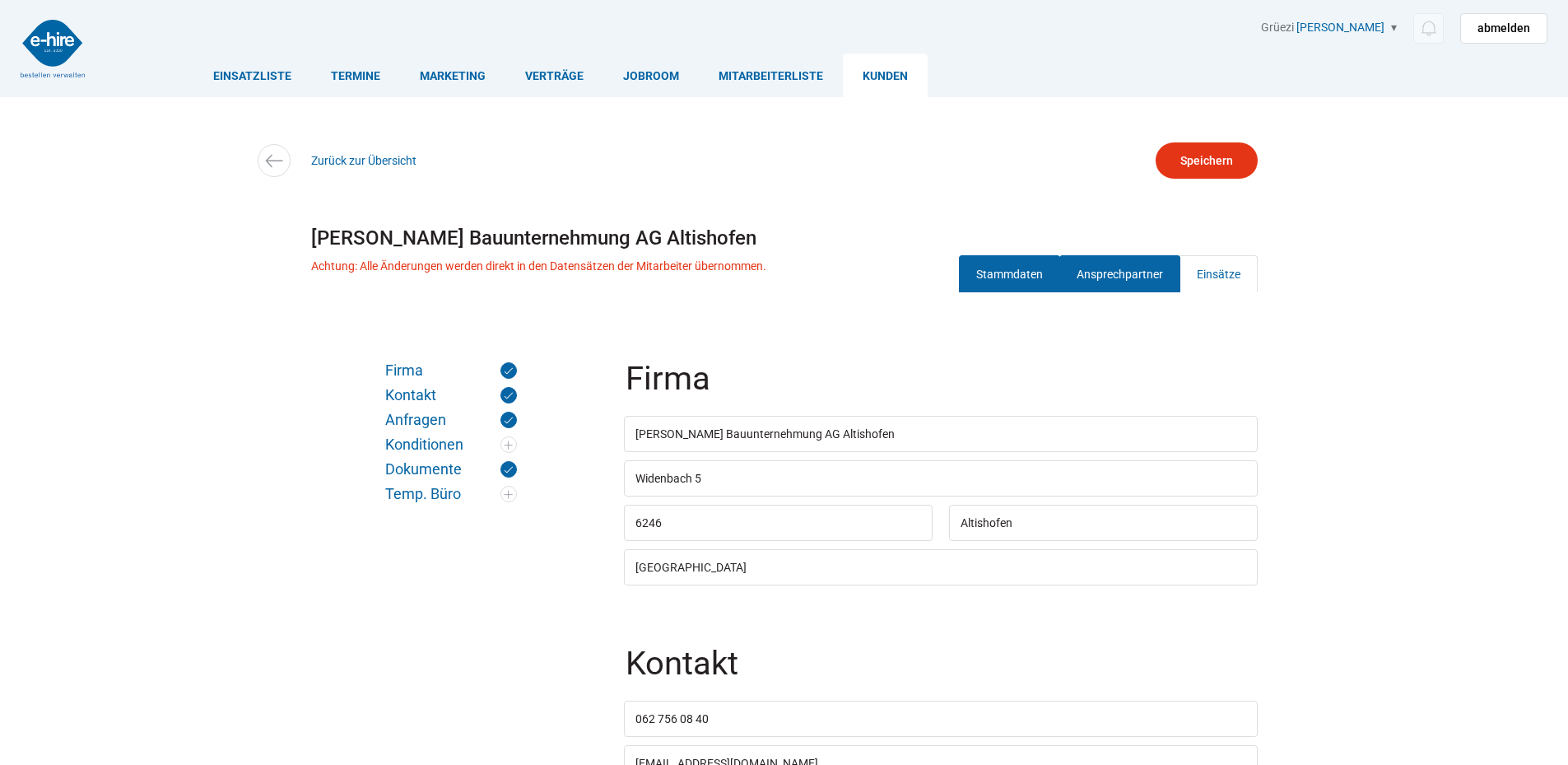
click at [1129, 282] on link "Ansprechpartner" at bounding box center [1120, 273] width 121 height 37
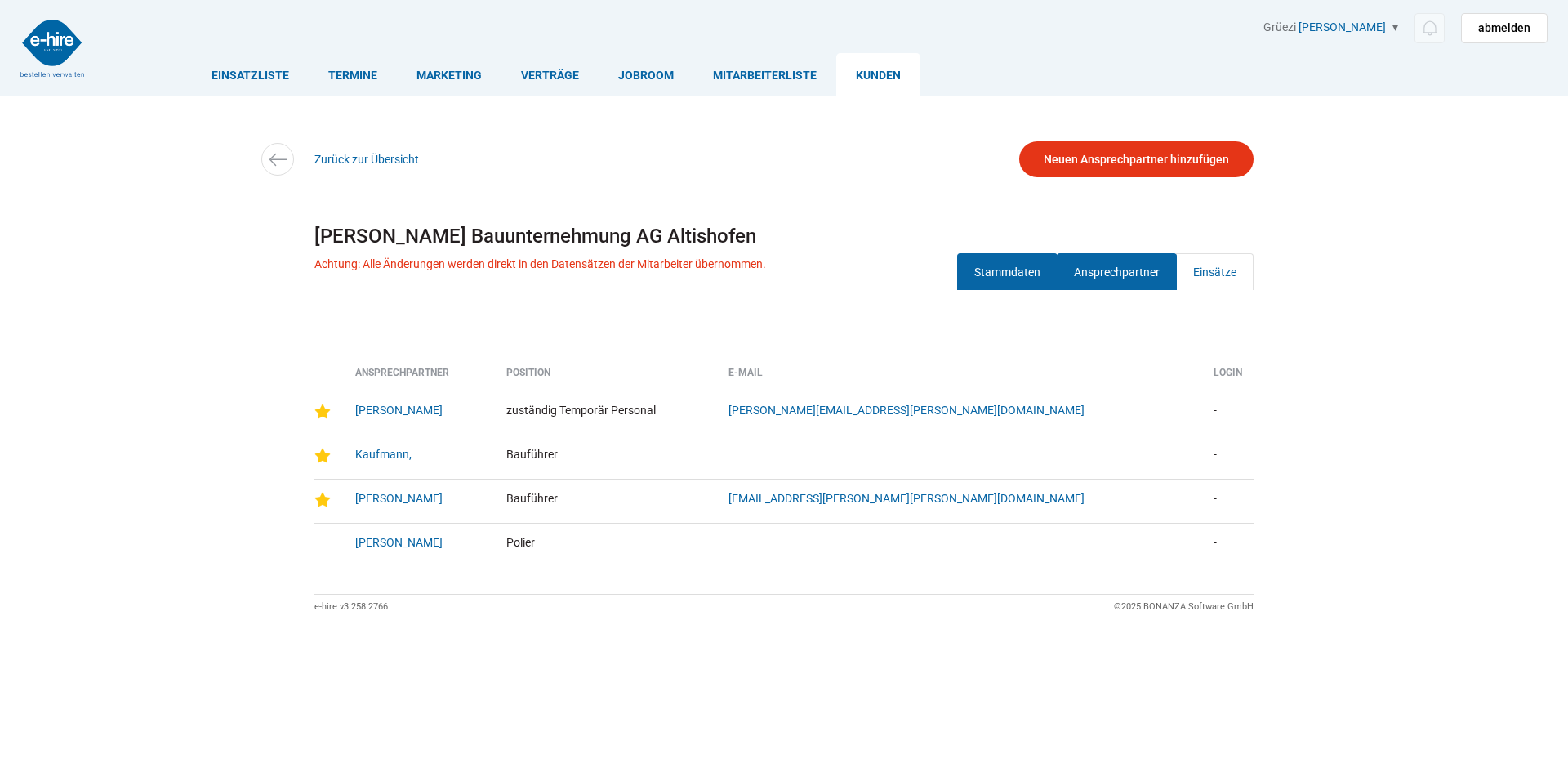
click at [989, 276] on link "Stammdaten" at bounding box center [1008, 271] width 101 height 37
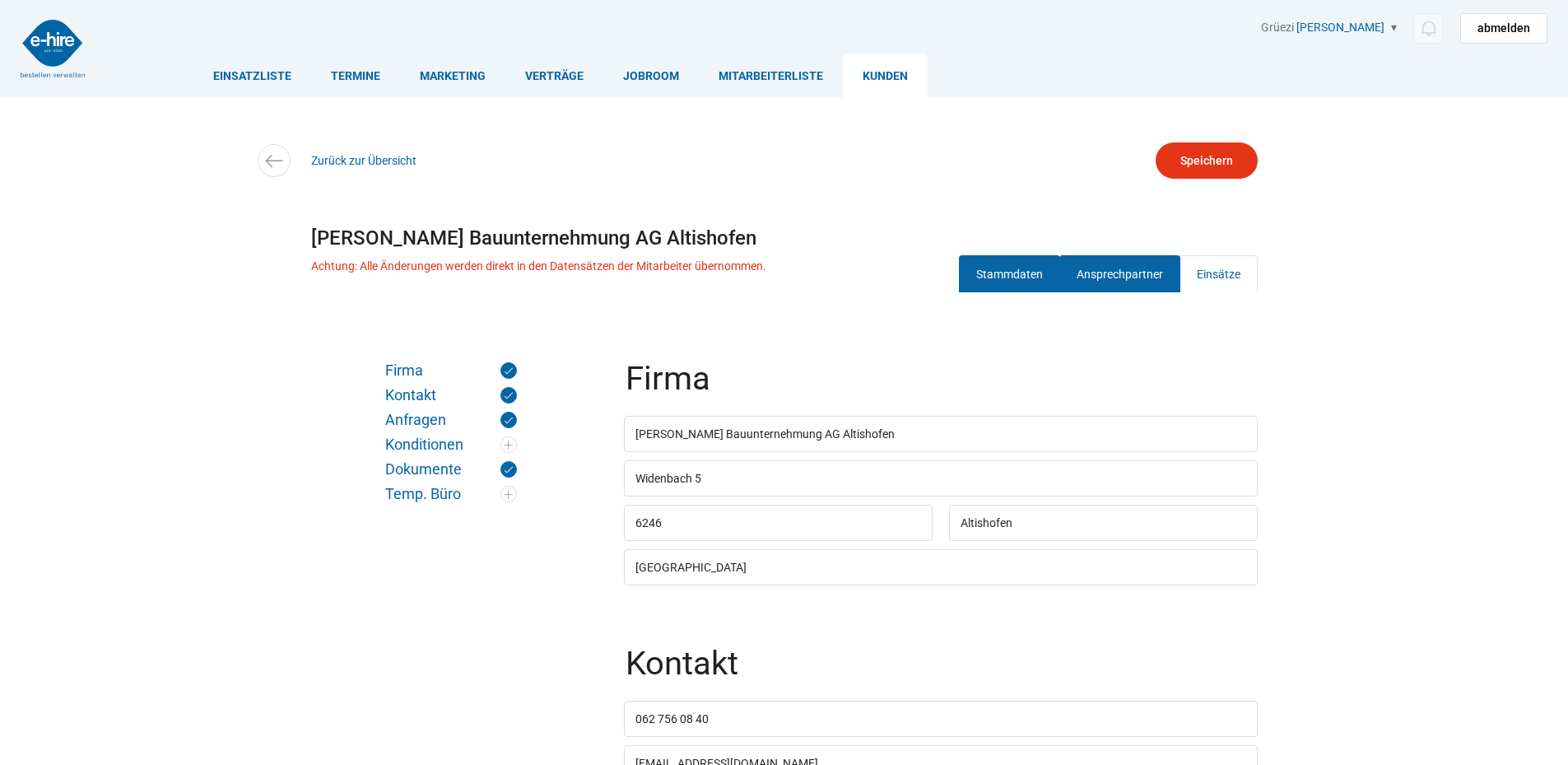
click at [1107, 278] on link "Ansprechpartner" at bounding box center [1120, 273] width 121 height 37
